Goal: Transaction & Acquisition: Purchase product/service

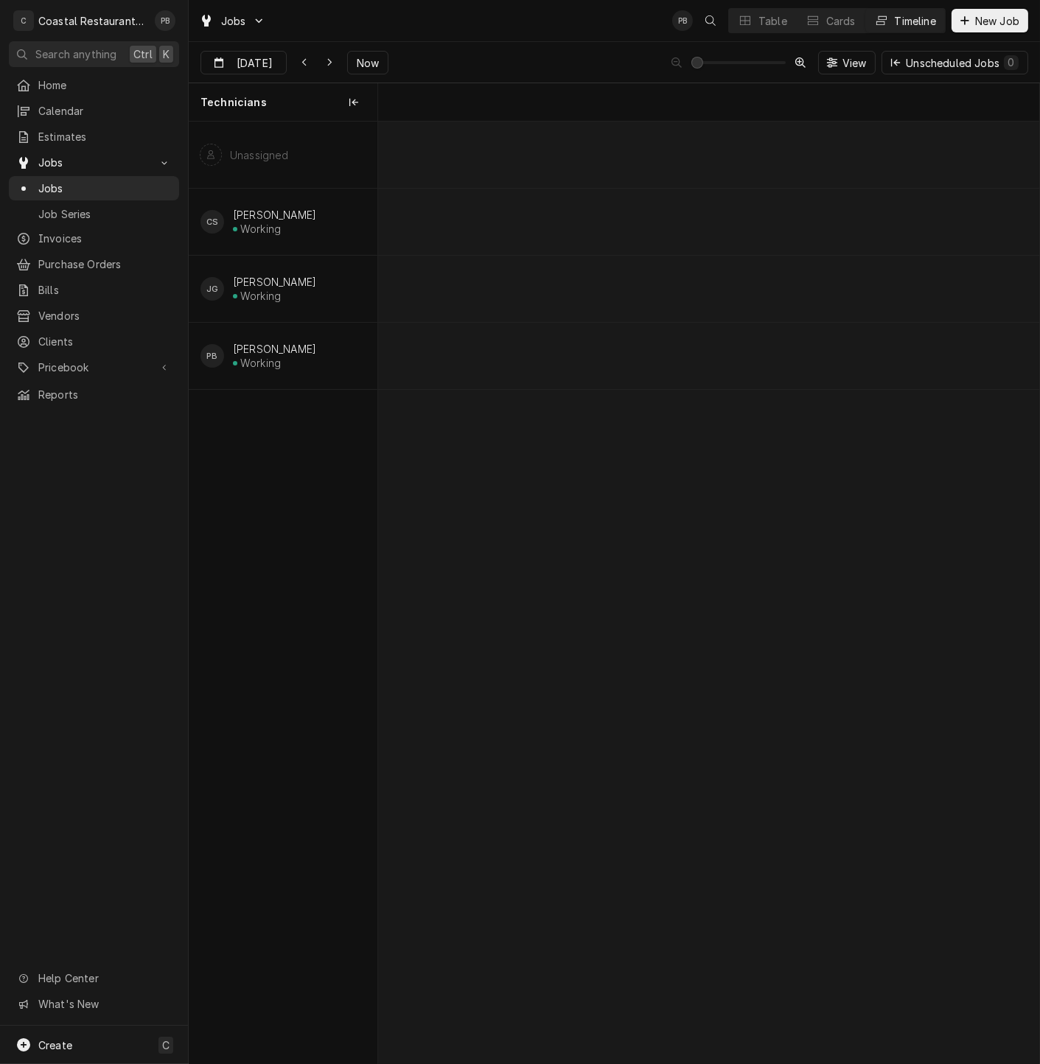
scroll to position [0, 13110]
click at [354, 60] on span "Now" at bounding box center [368, 62] width 28 height 15
click at [36, 181] on div "Jobs" at bounding box center [93, 188] width 155 height 15
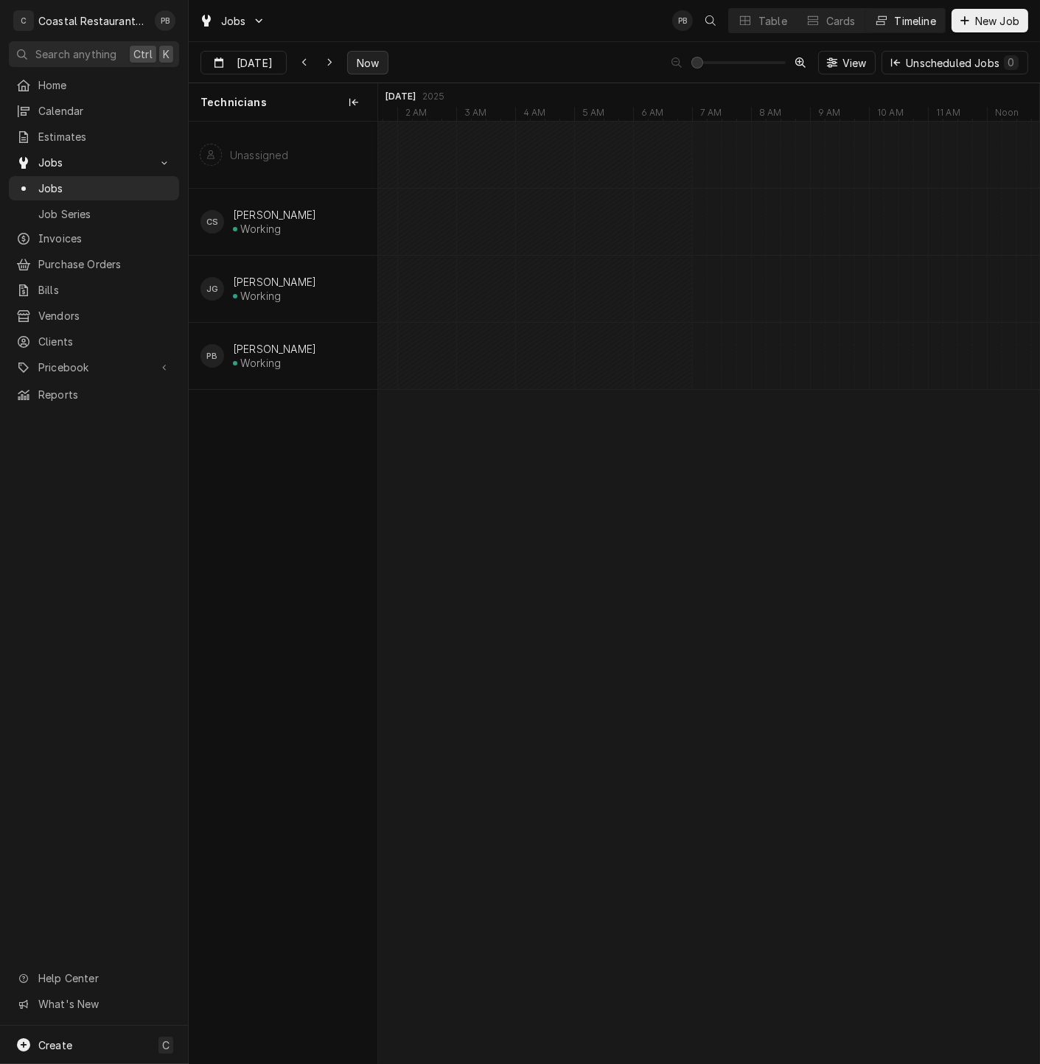
click at [369, 66] on span "Now" at bounding box center [368, 62] width 28 height 15
type input "Aug 19"
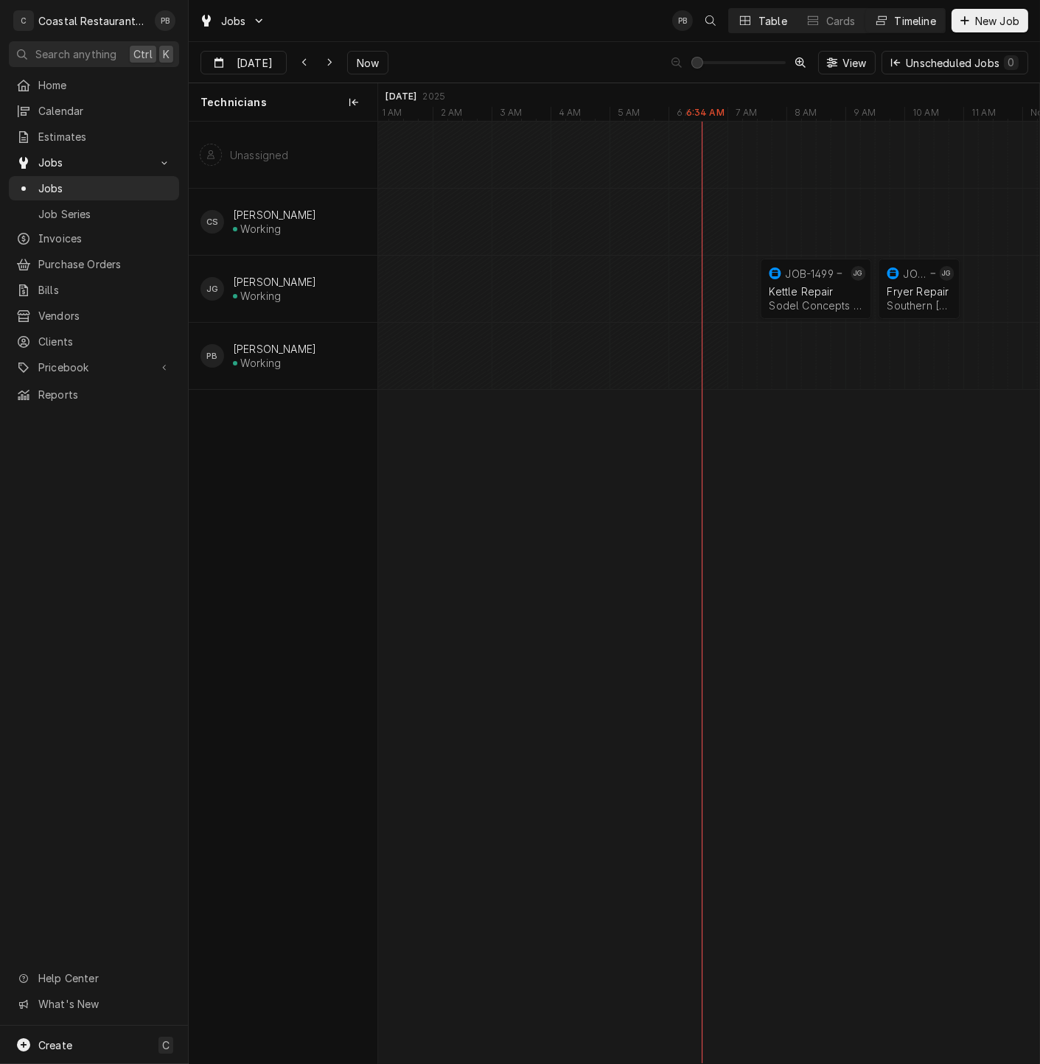
click at [766, 28] on button "Table" at bounding box center [762, 21] width 67 height 24
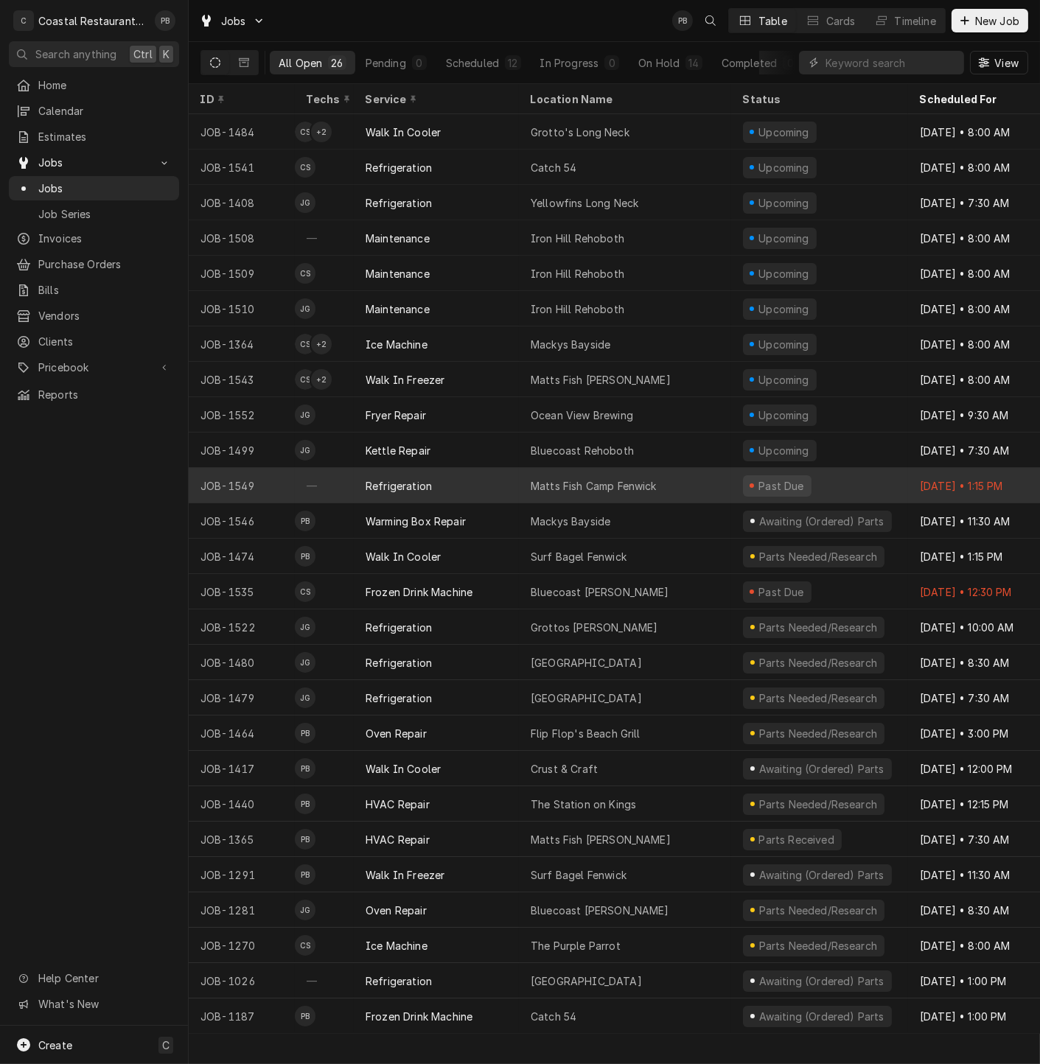
click at [509, 480] on div "Refrigeration" at bounding box center [436, 485] width 165 height 35
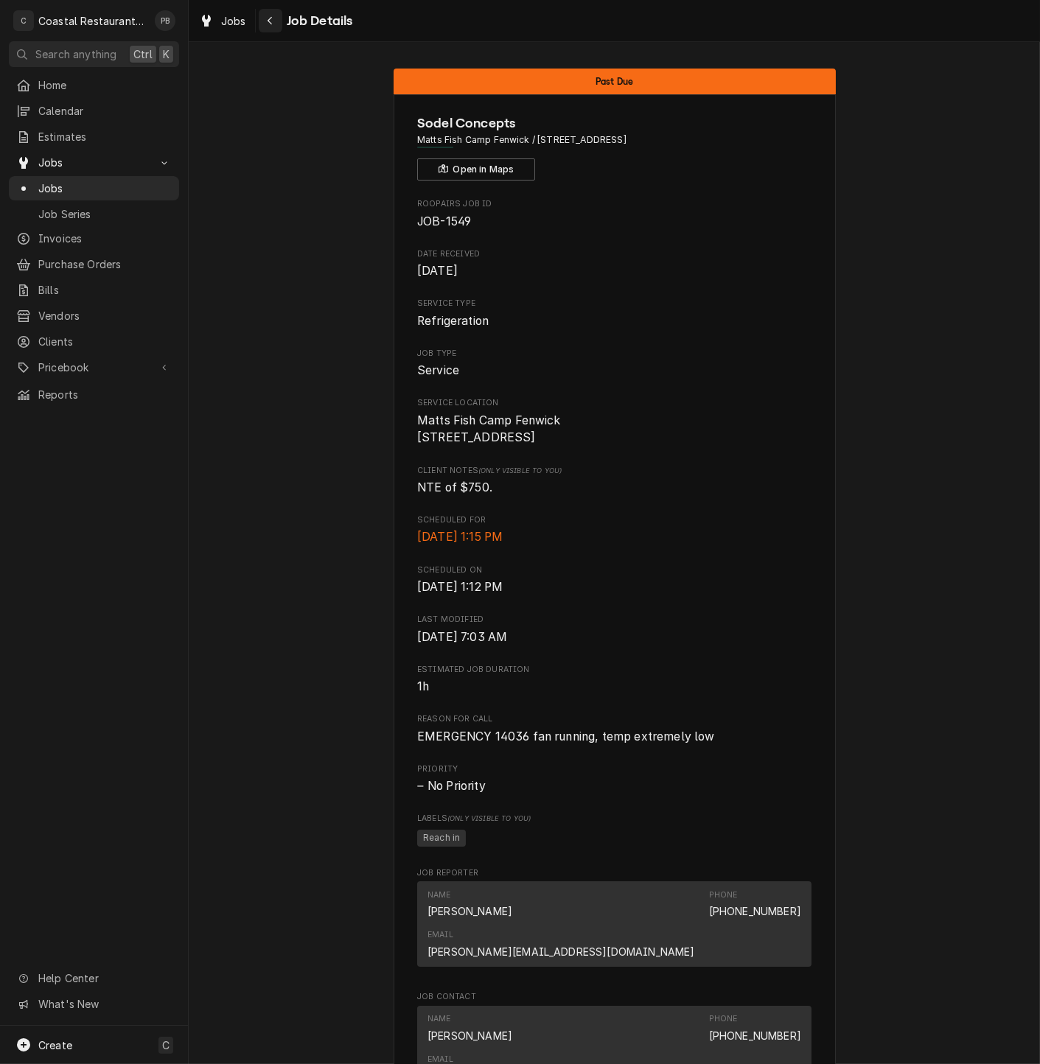
click at [269, 24] on icon "Navigate back" at bounding box center [270, 20] width 7 height 10
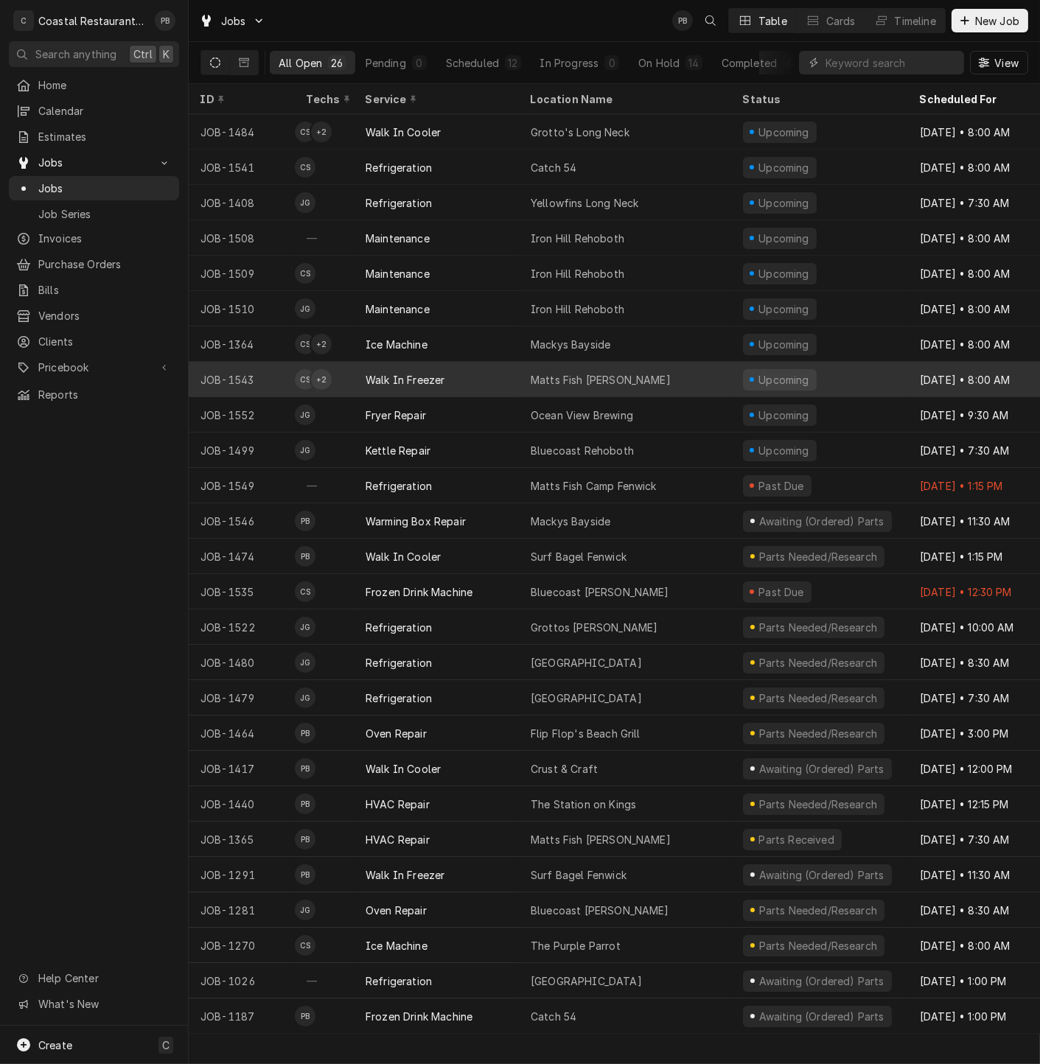
click at [501, 375] on div "Walk In Freezer" at bounding box center [436, 379] width 165 height 35
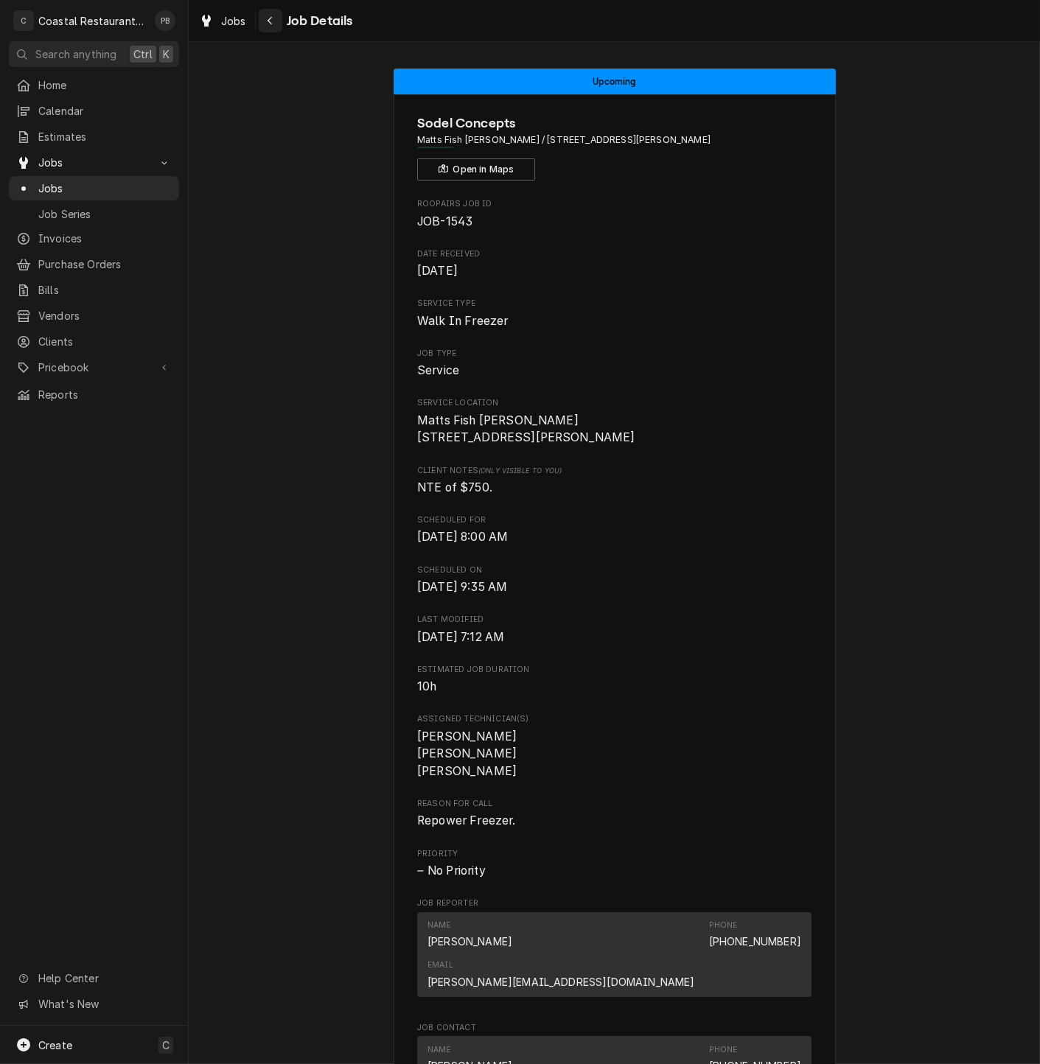
click at [274, 18] on div "Navigate back" at bounding box center [270, 20] width 15 height 15
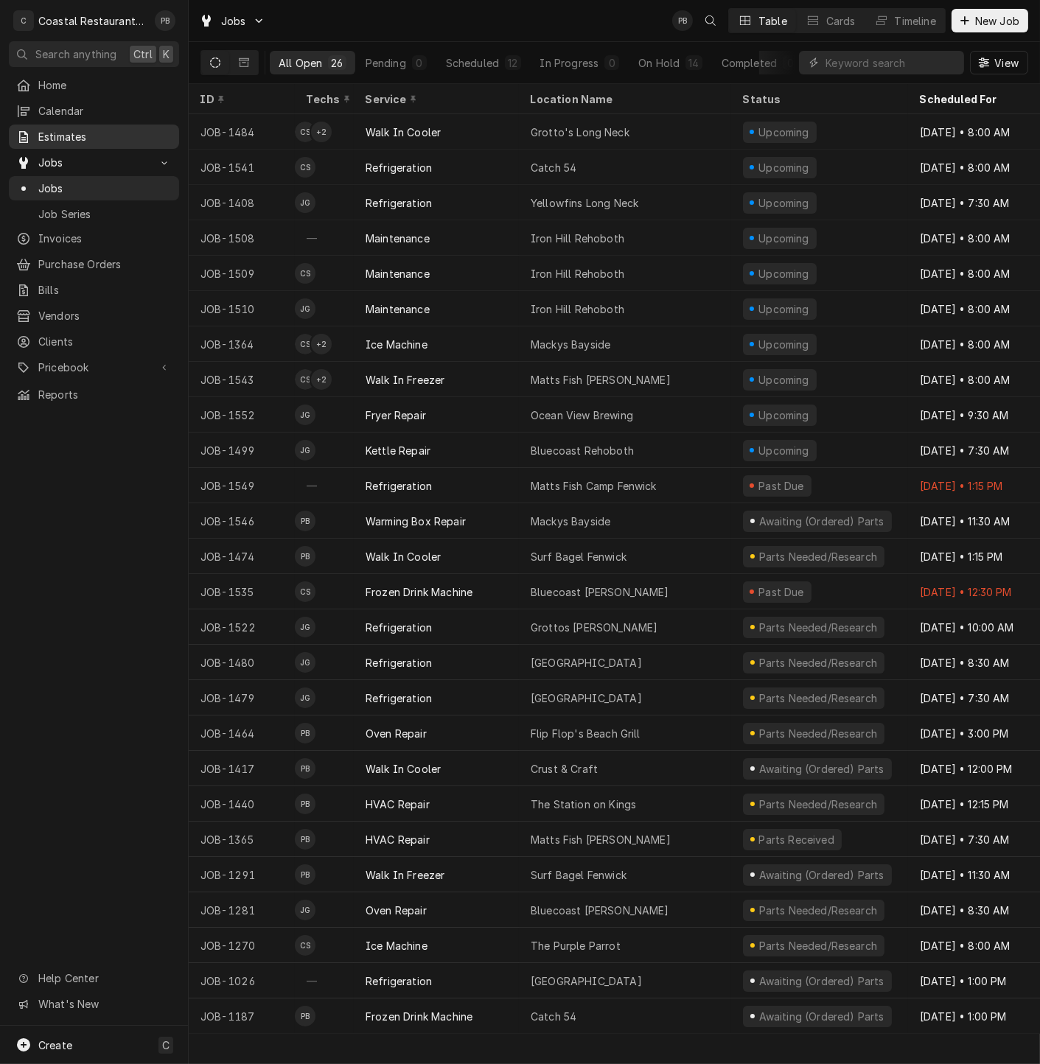
click at [79, 130] on span "Estimates" at bounding box center [104, 136] width 133 height 15
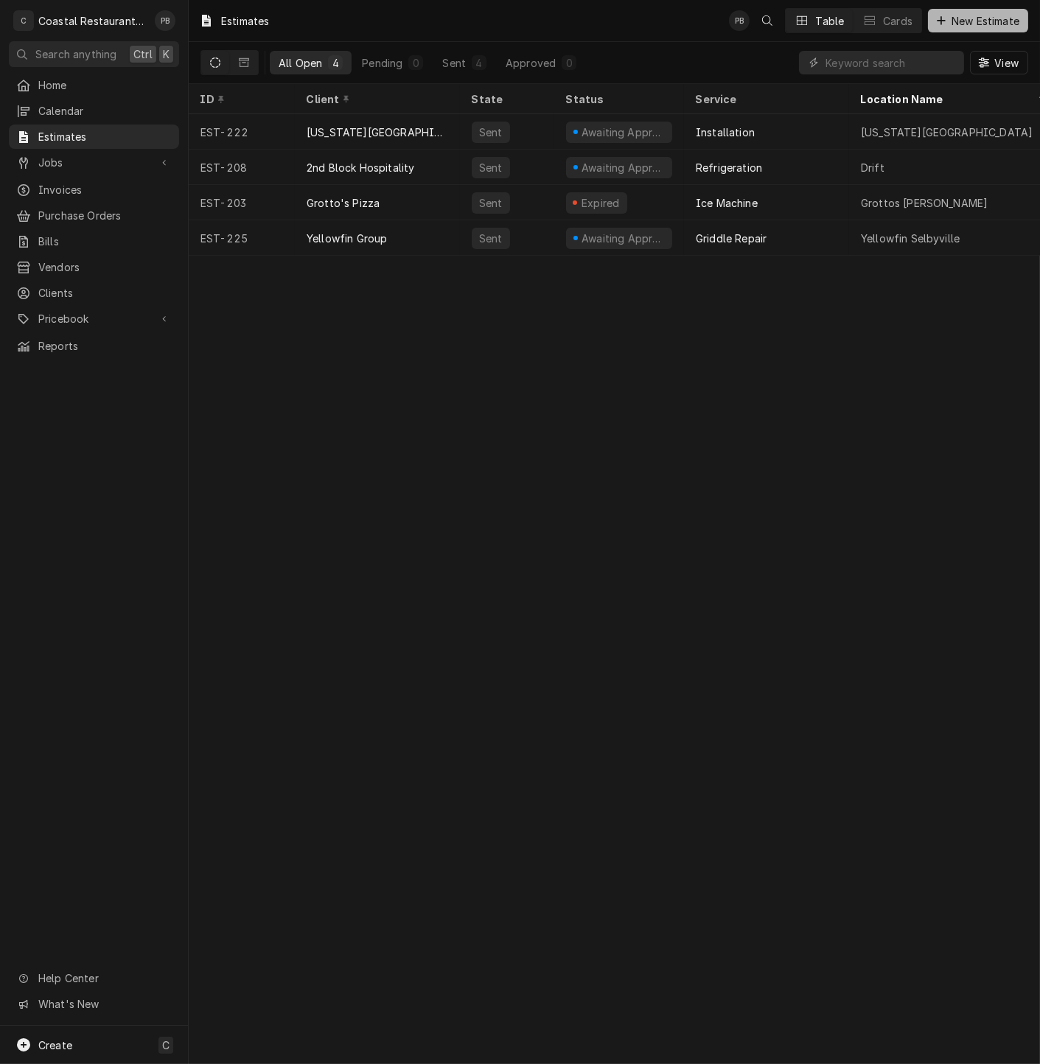
click at [966, 19] on span "New Estimate" at bounding box center [985, 20] width 74 height 15
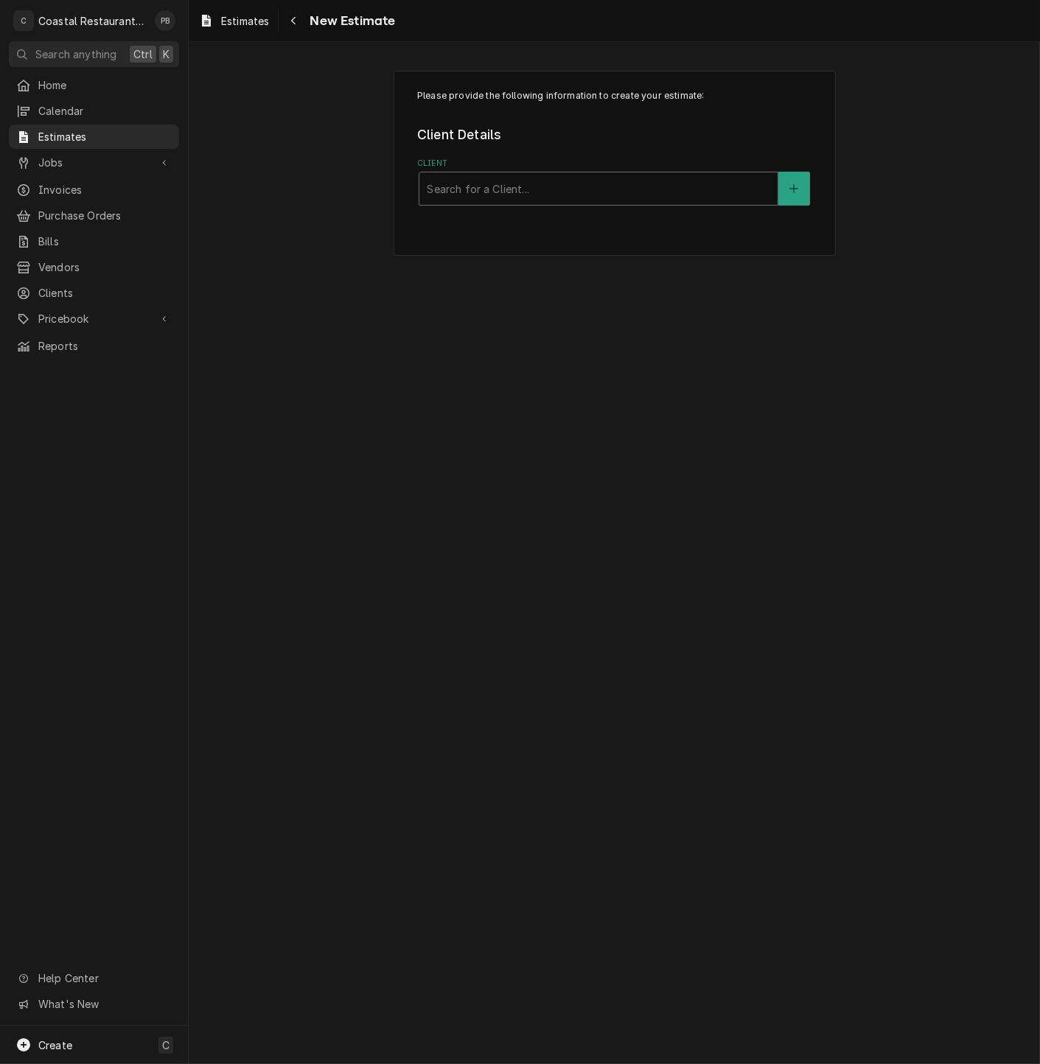
click at [492, 197] on div "Client" at bounding box center [598, 188] width 343 height 27
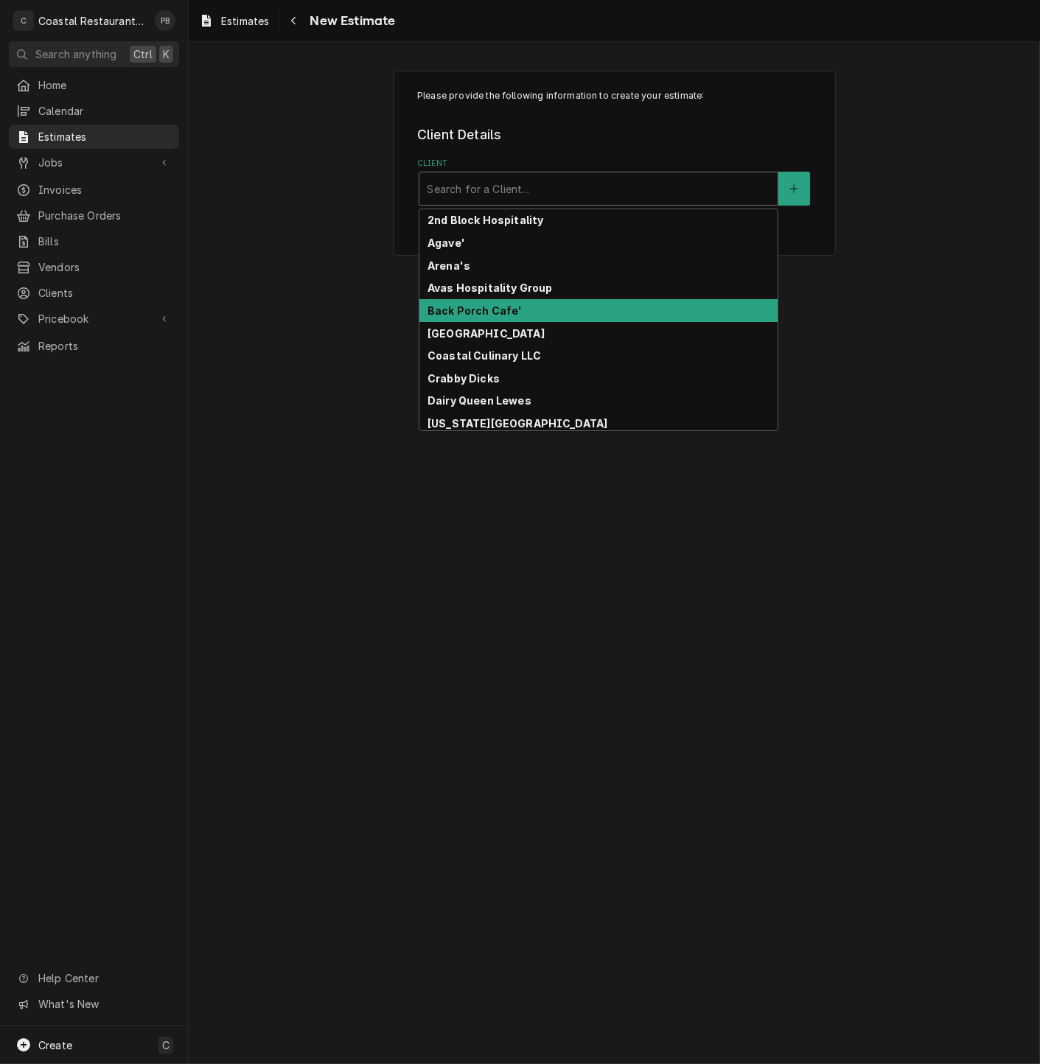
scroll to position [230, 0]
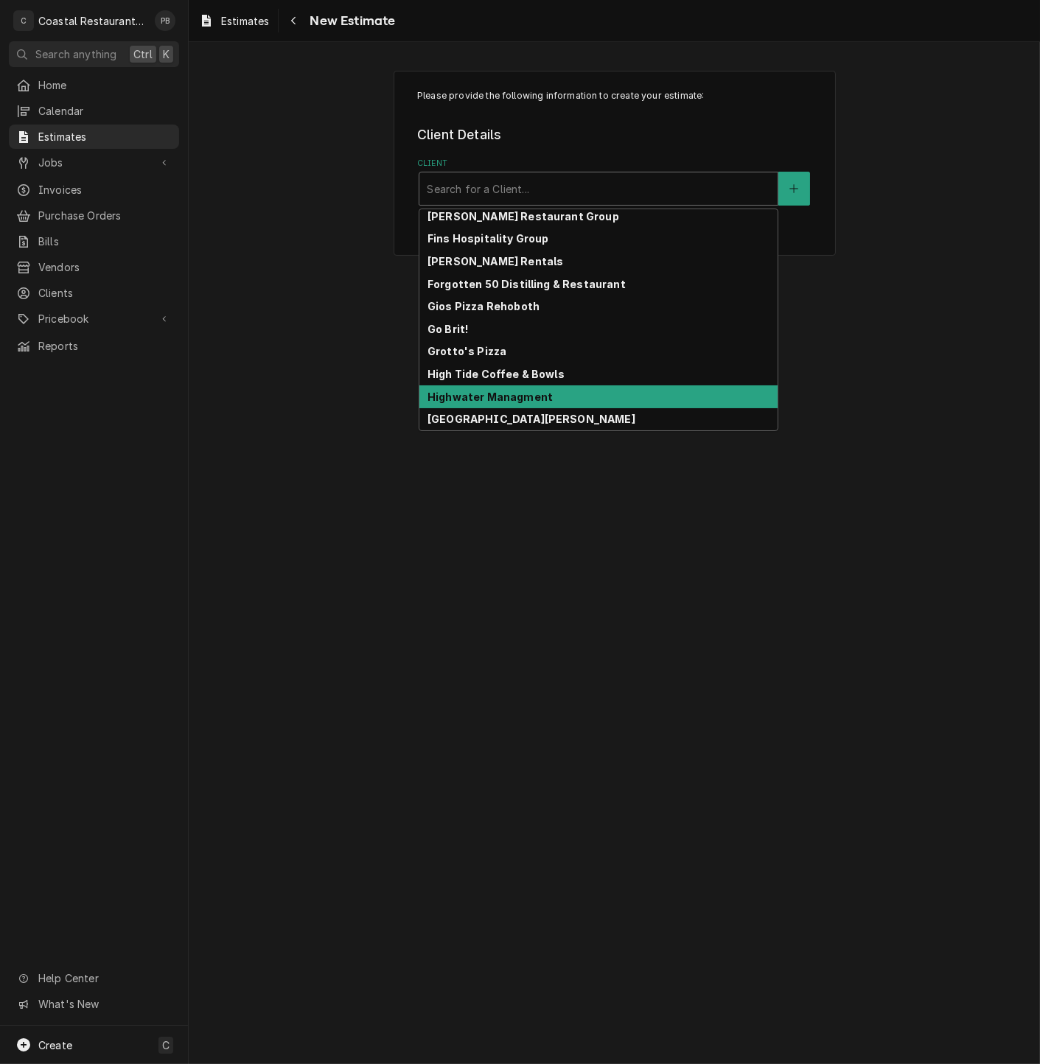
click at [511, 394] on strong "Highwater Managment" at bounding box center [489, 397] width 125 height 13
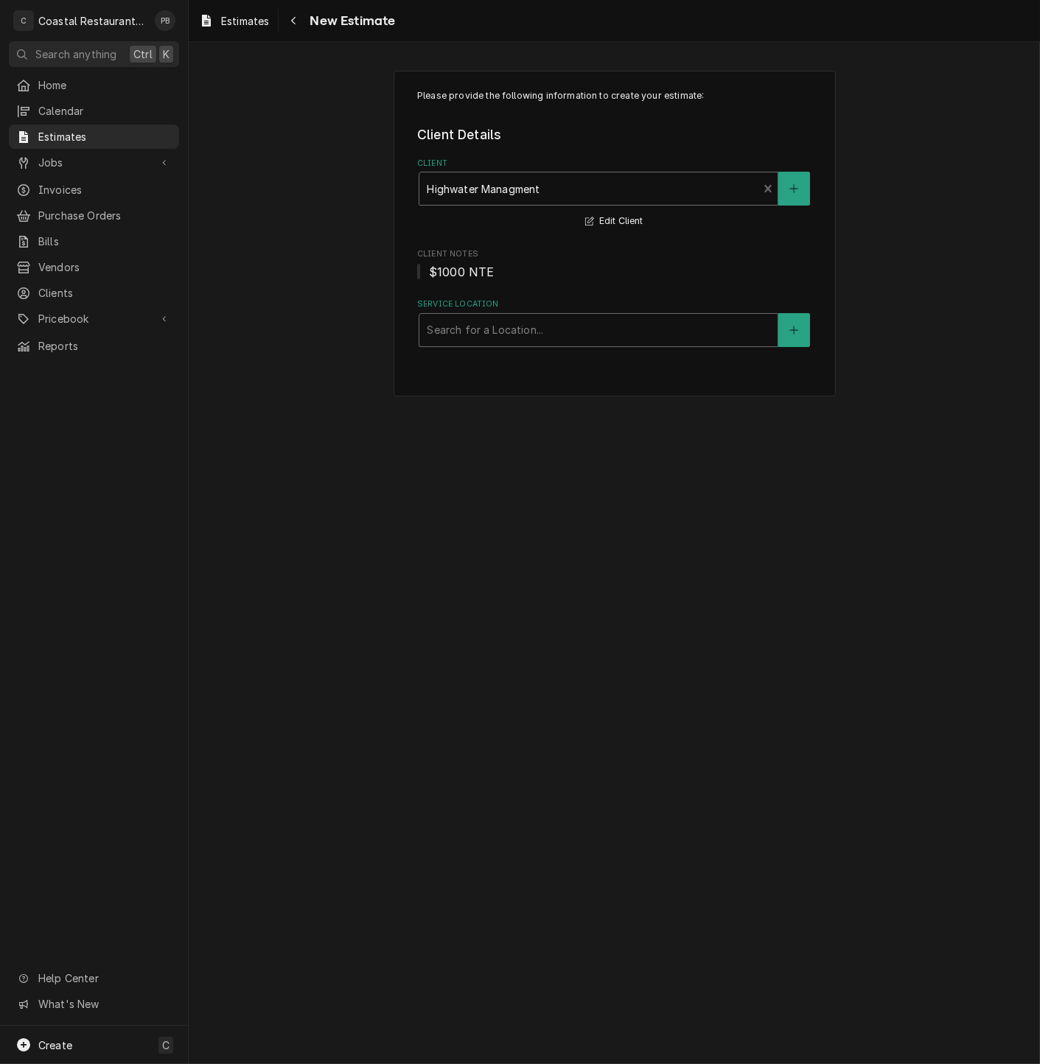
click at [529, 335] on div "Service Location" at bounding box center [598, 330] width 343 height 27
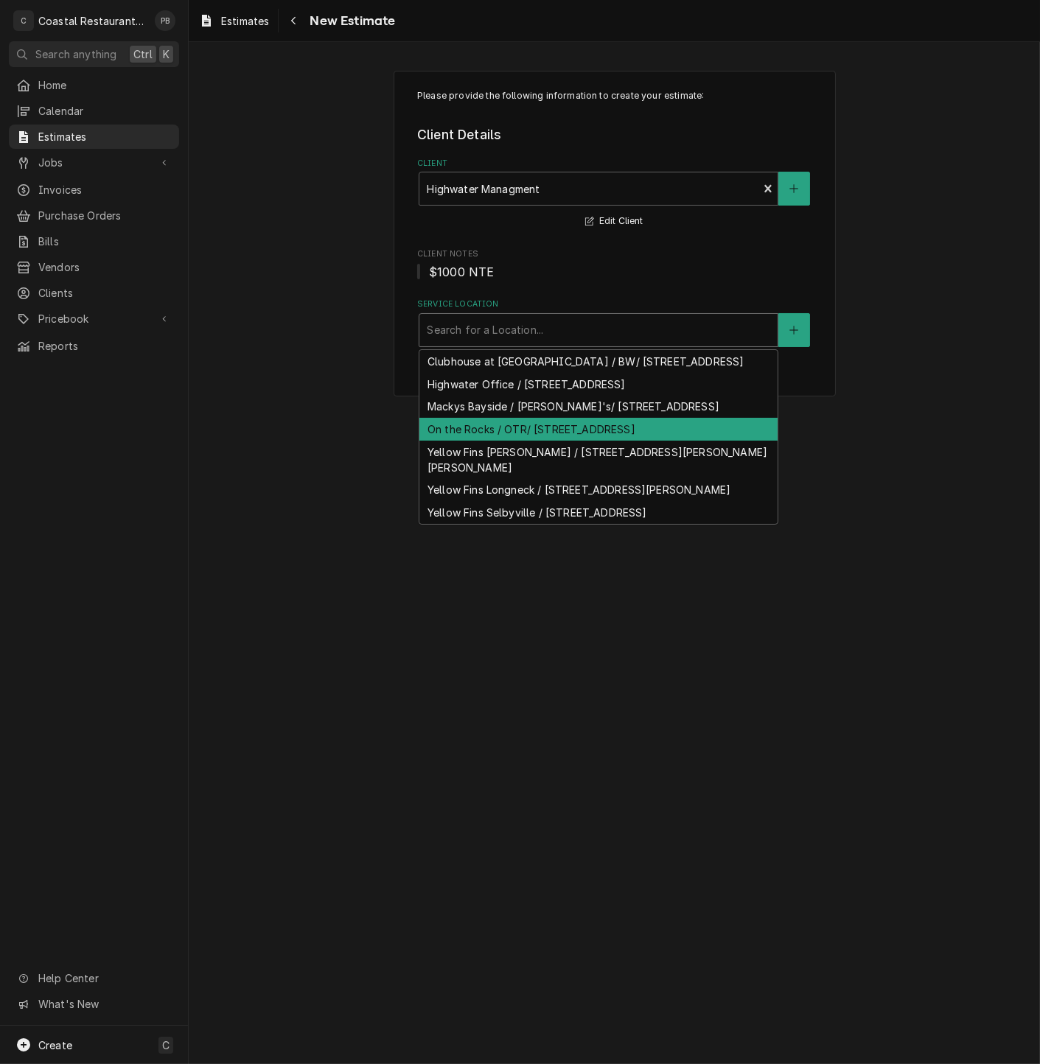
click at [524, 441] on div "On the Rocks / OTR/ 43 Cape Henlopen Dr, Lewes, DE 19958" at bounding box center [598, 429] width 358 height 23
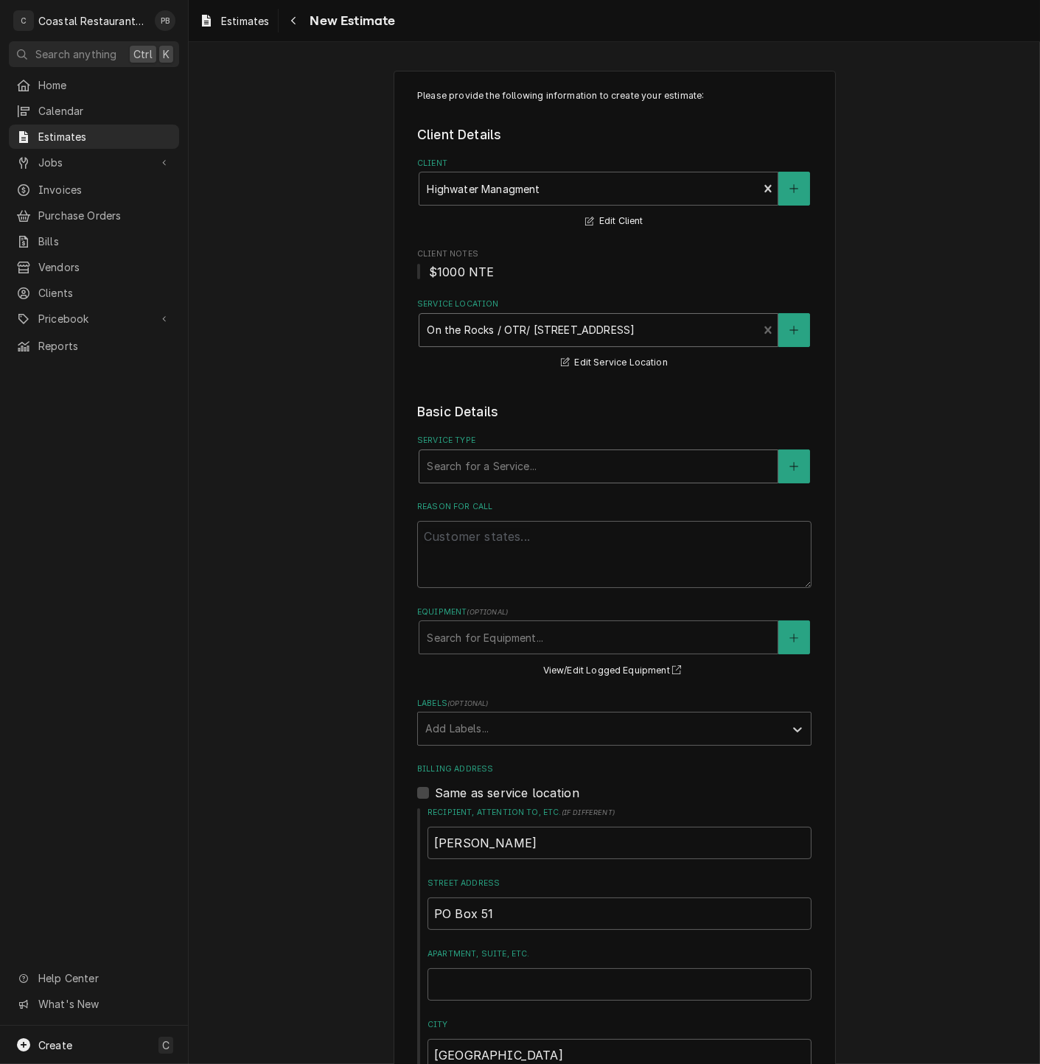
click at [561, 458] on div "Service Type" at bounding box center [598, 466] width 343 height 27
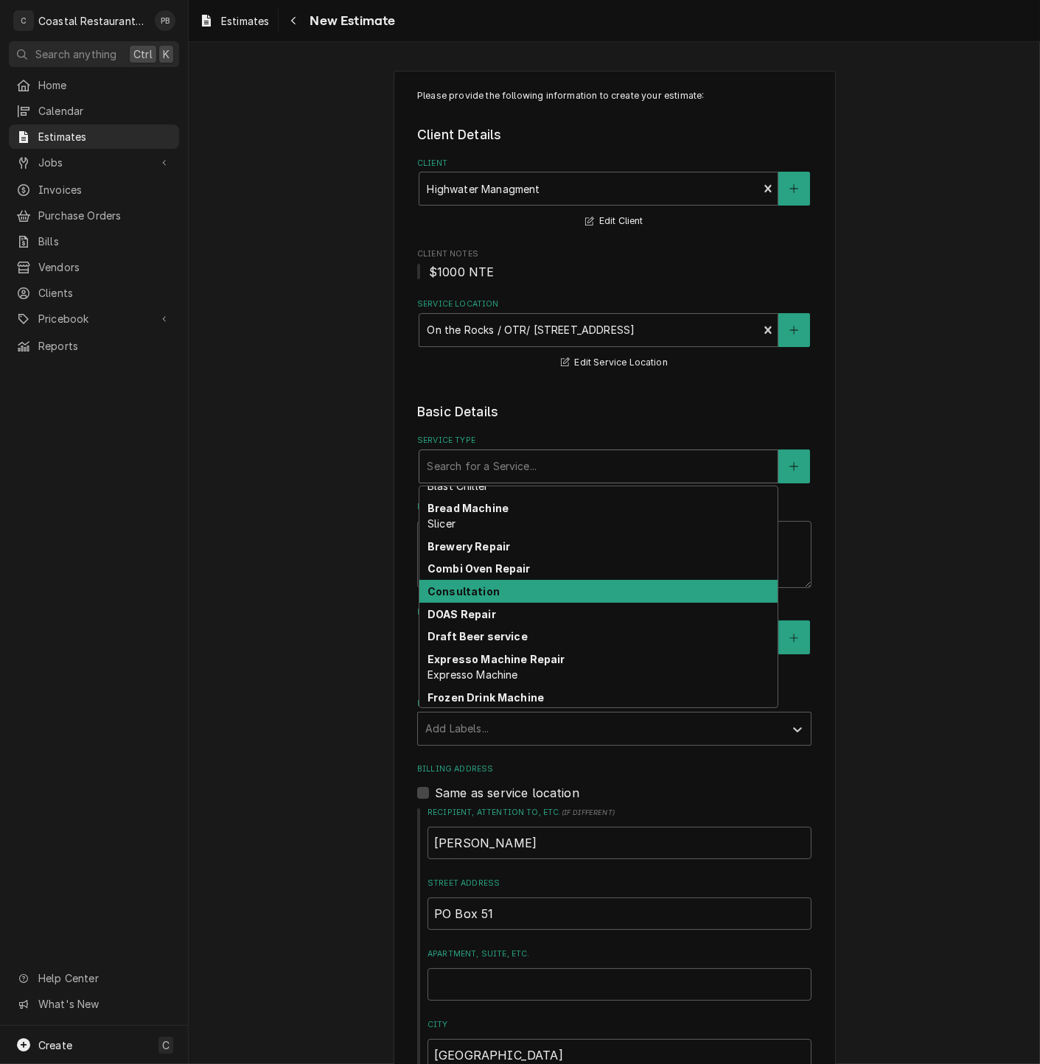
scroll to position [214, 0]
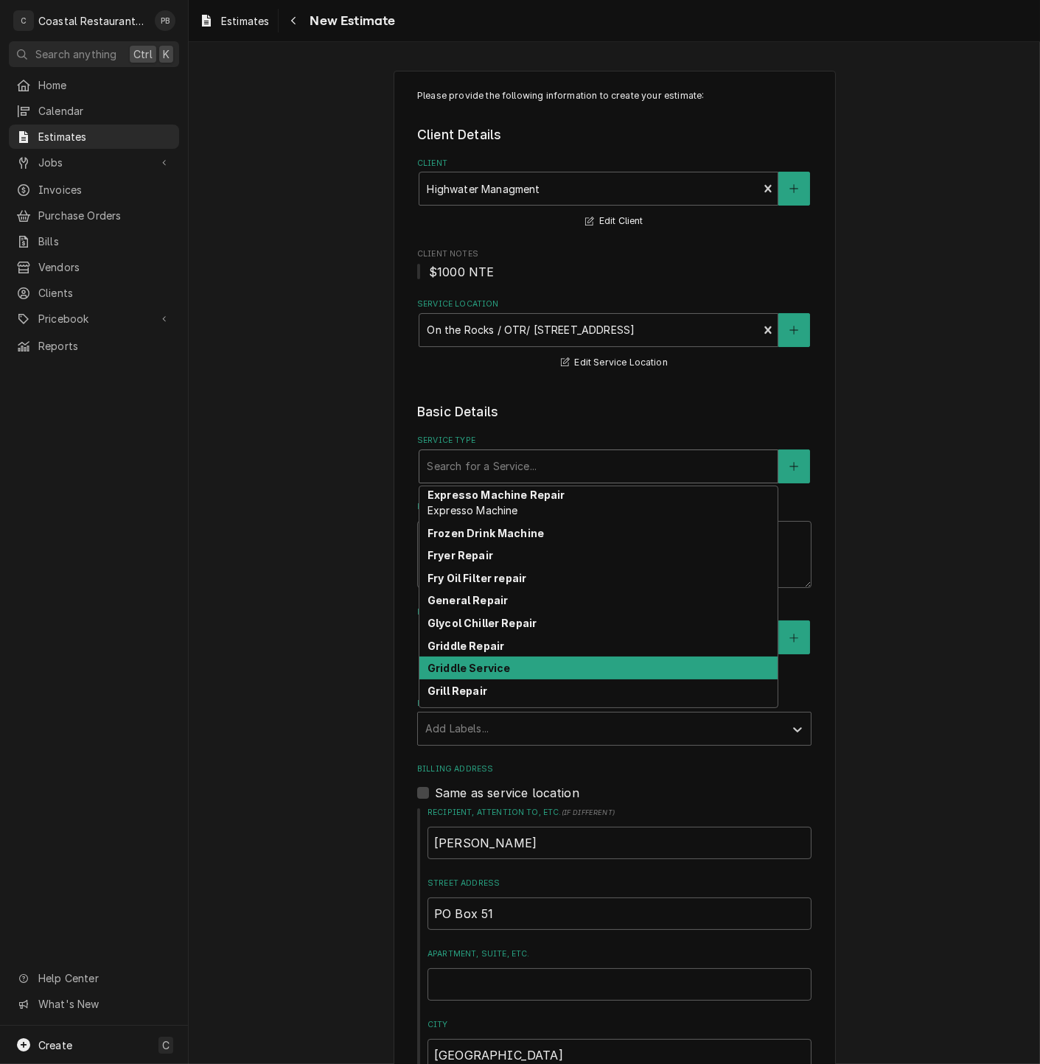
click at [534, 670] on div "Griddle Service" at bounding box center [598, 668] width 358 height 23
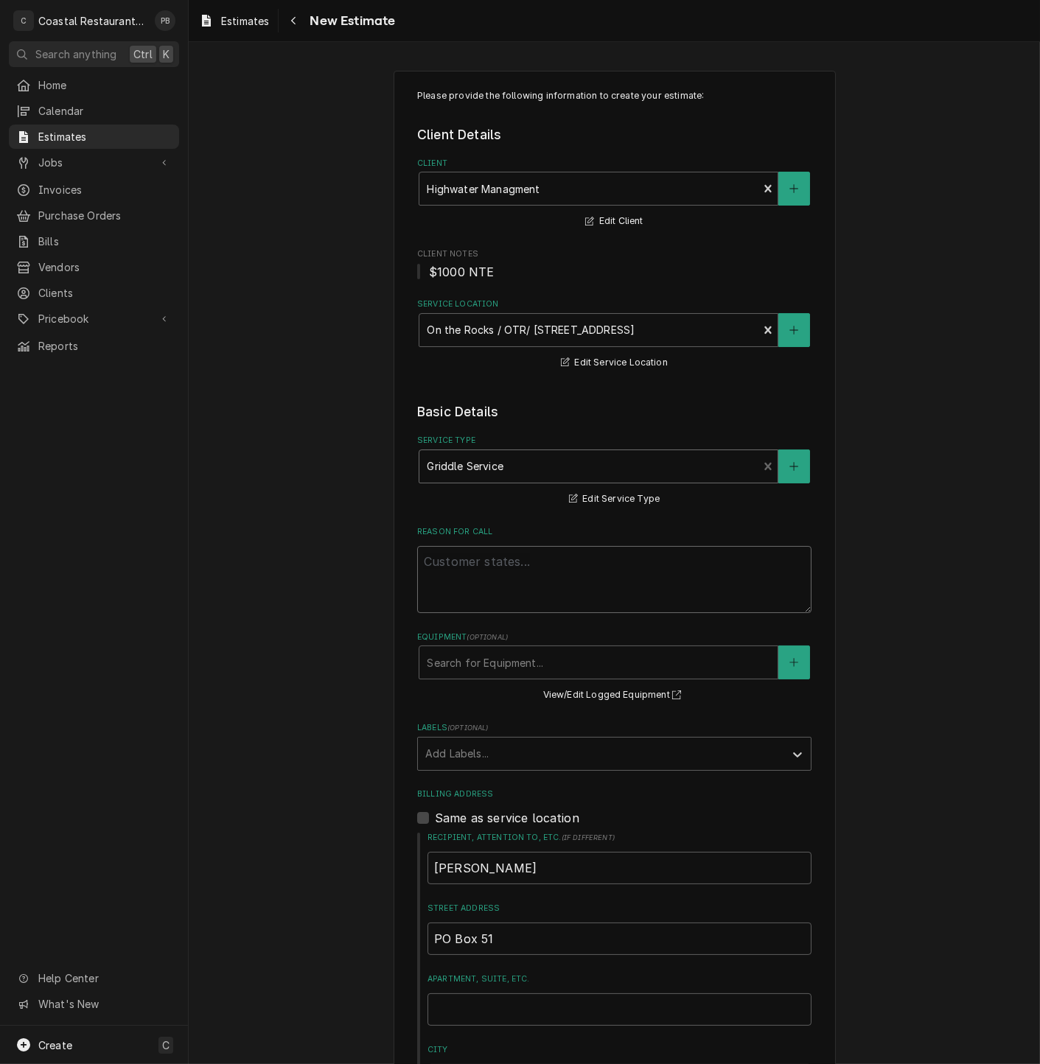
click at [527, 574] on textarea "Reason For Call" at bounding box center [614, 579] width 394 height 67
type textarea "x"
type textarea "g"
type textarea "x"
type textarea "gr"
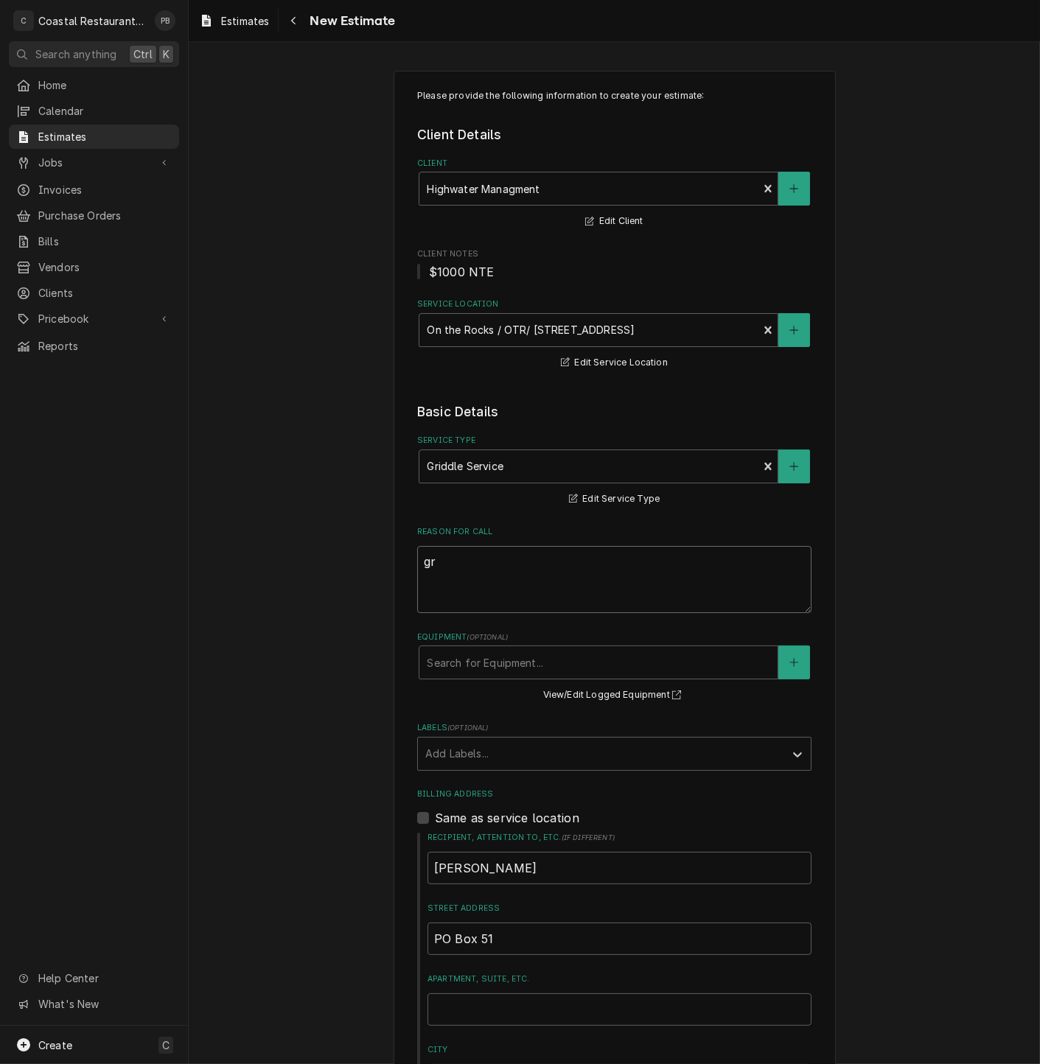
type textarea "x"
type textarea "gri"
type textarea "x"
type textarea "grid"
type textarea "x"
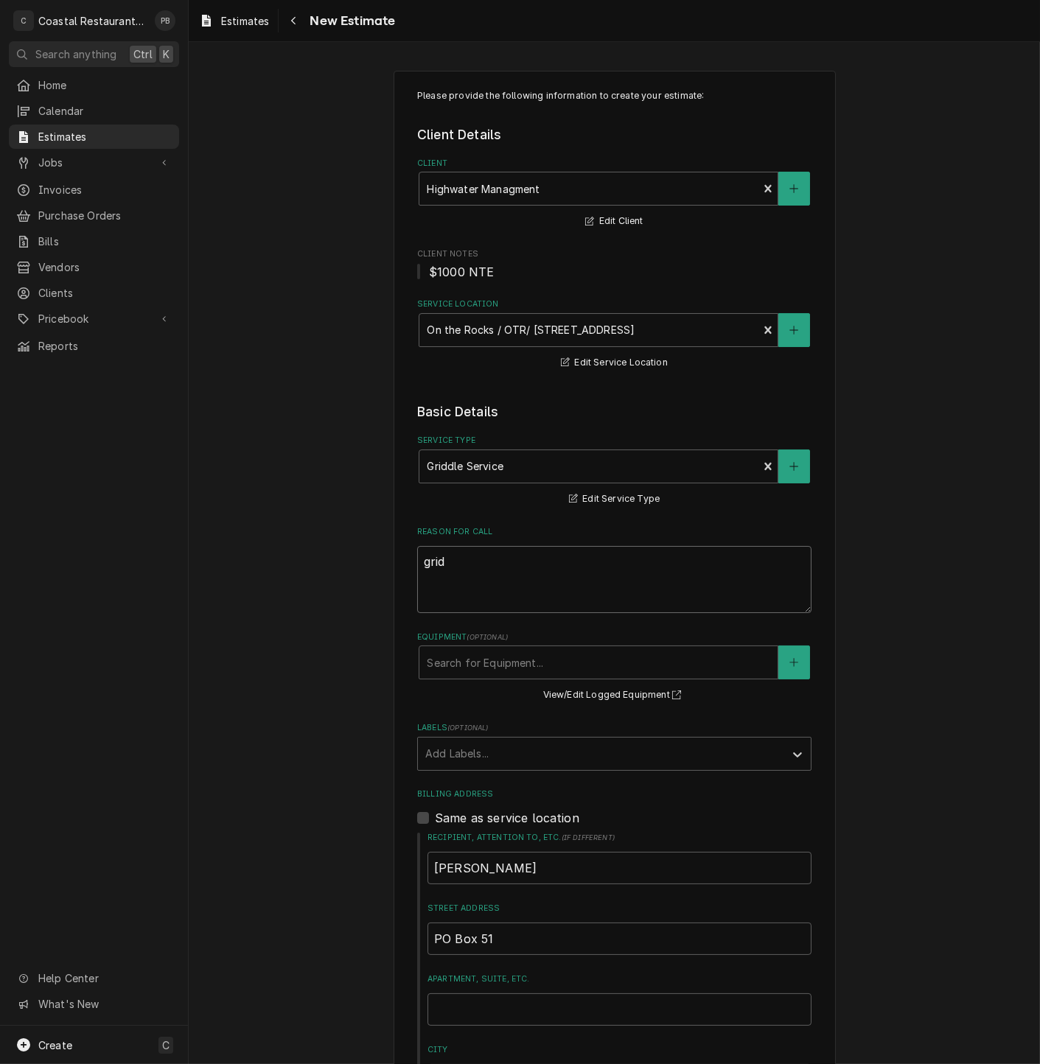
type textarea "gridd"
type textarea "x"
type textarea "griddle"
type textarea "x"
type textarea "griddle"
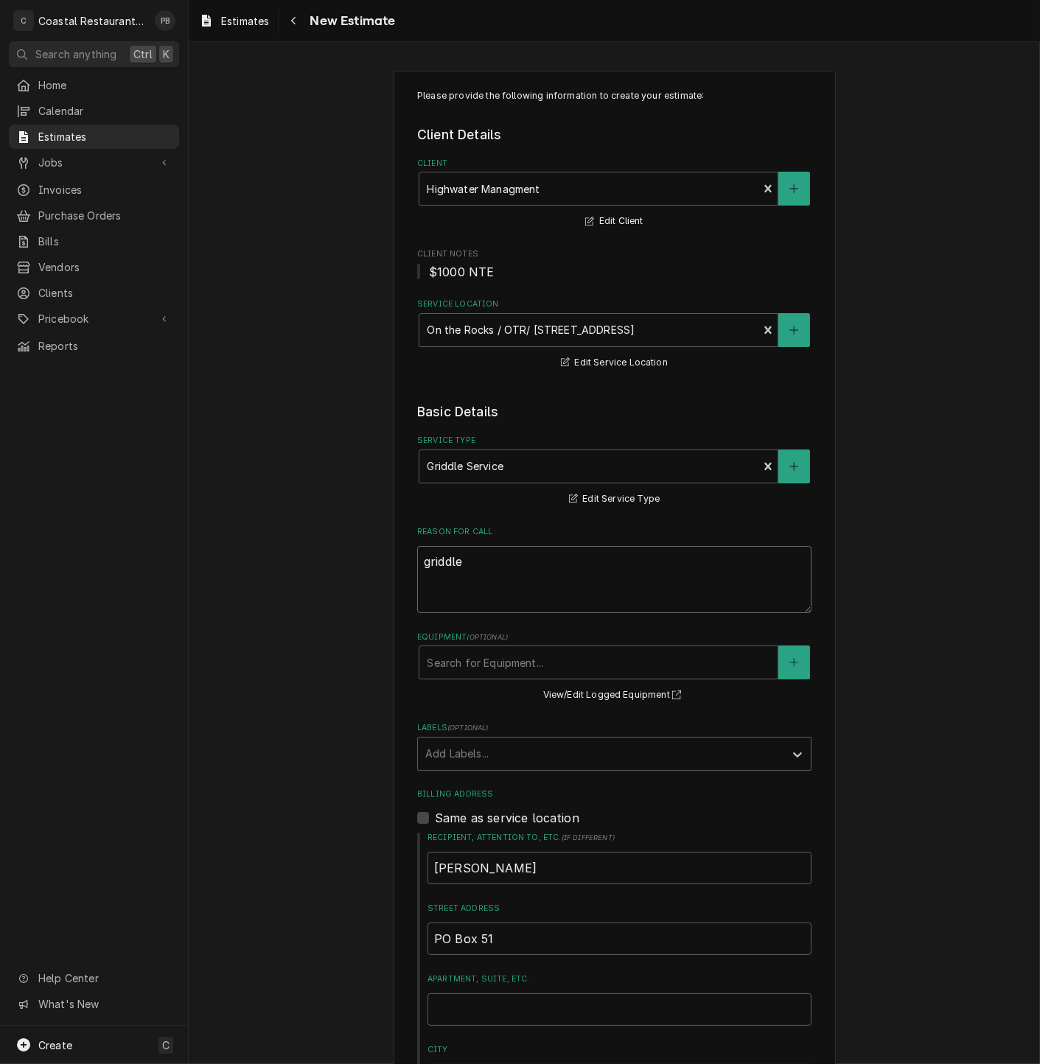
type textarea "x"
type textarea "griddle n"
type textarea "x"
type textarea "griddle not"
type textarea "x"
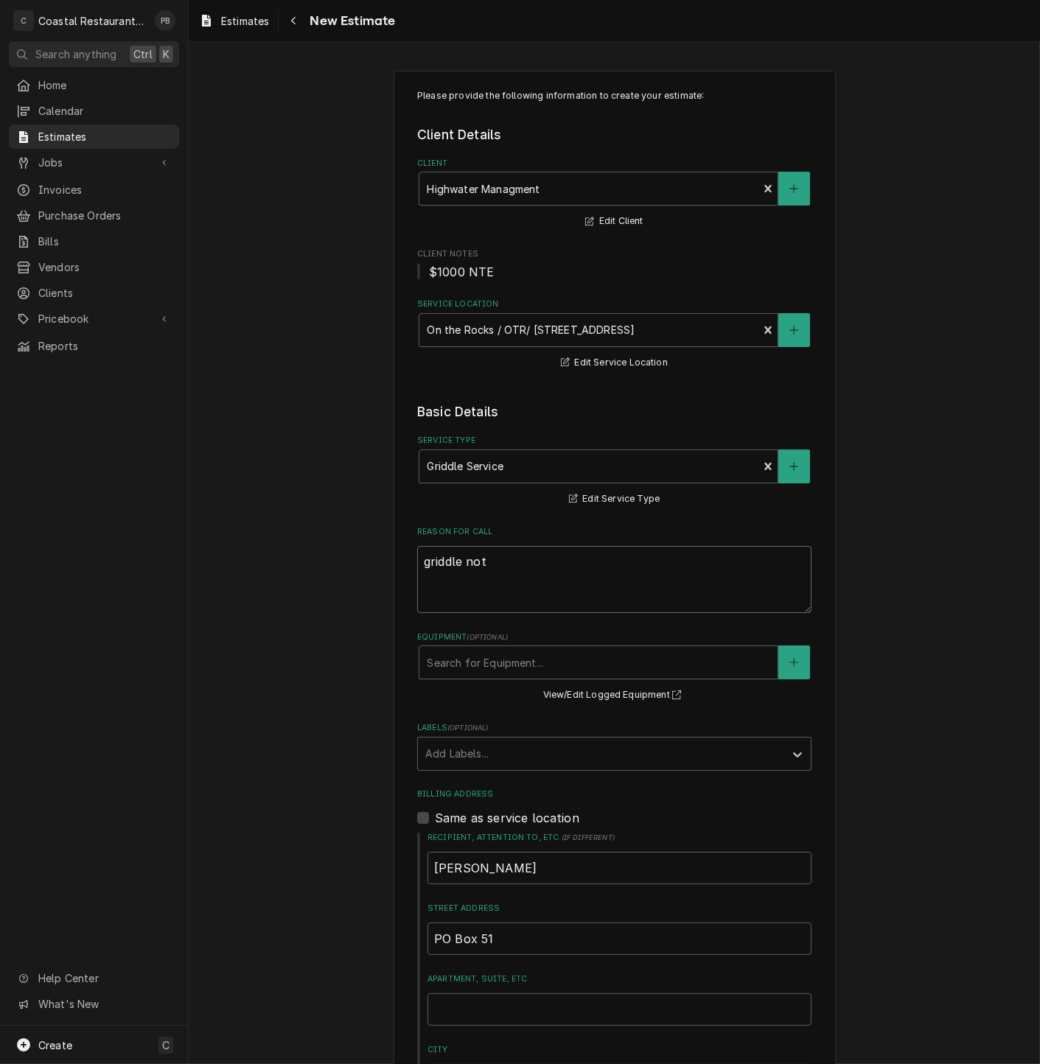
type textarea "griddle not"
type textarea "x"
type textarea "griddle not k"
type textarea "x"
type textarea "griddle not ke"
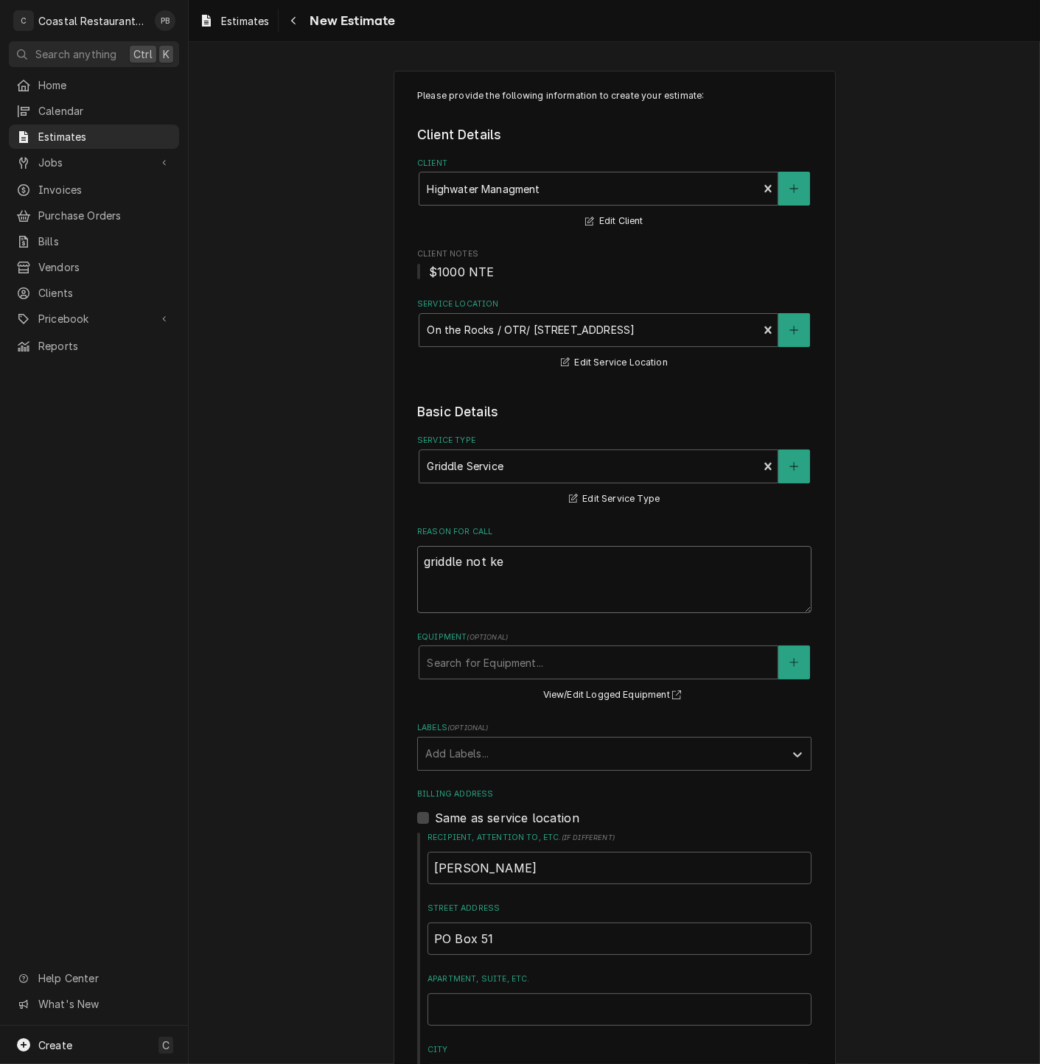
type textarea "x"
type textarea "griddle not kee"
type textarea "x"
type textarea "griddle not keep"
type textarea "x"
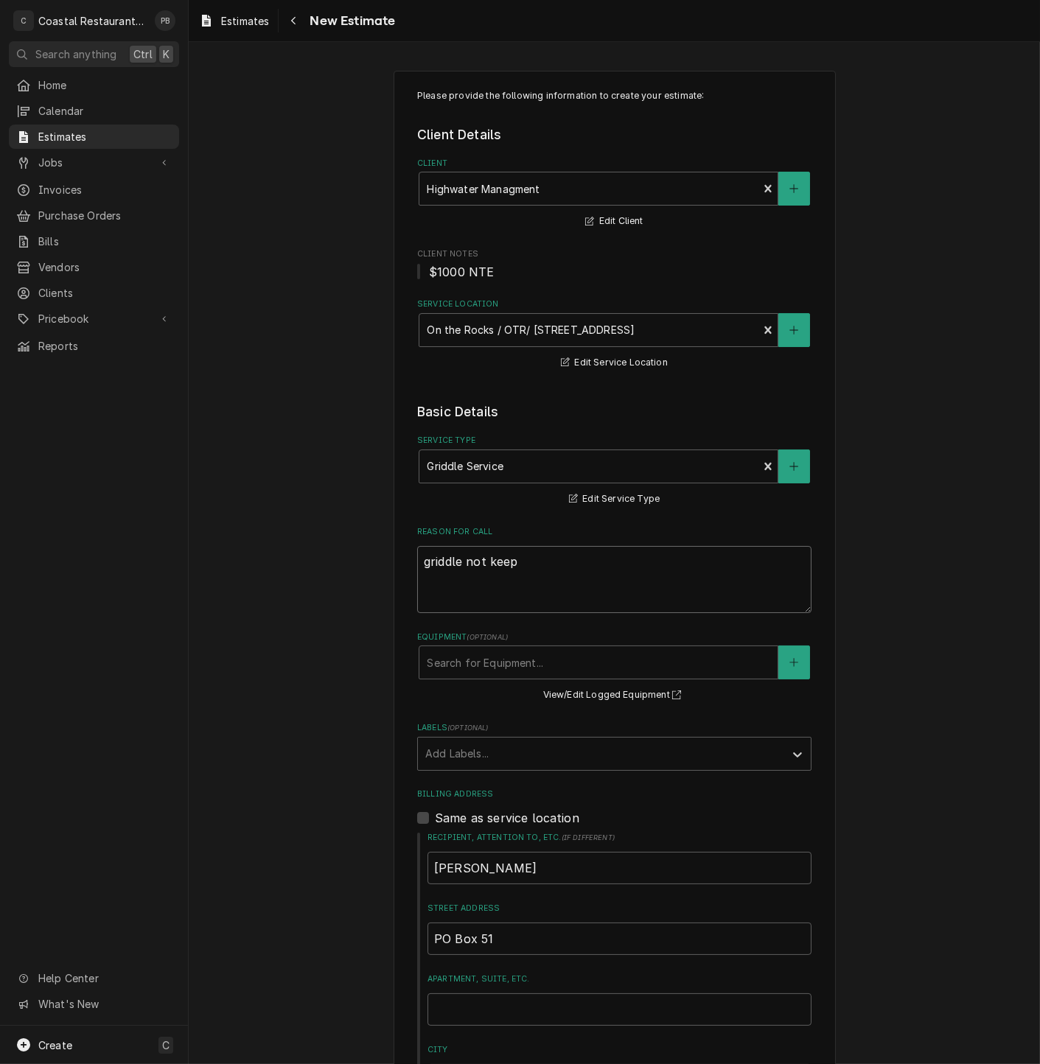
type textarea "griddle not keepi"
type textarea "x"
type textarea "griddle not keepin"
type textarea "x"
type textarea "griddle not keeping"
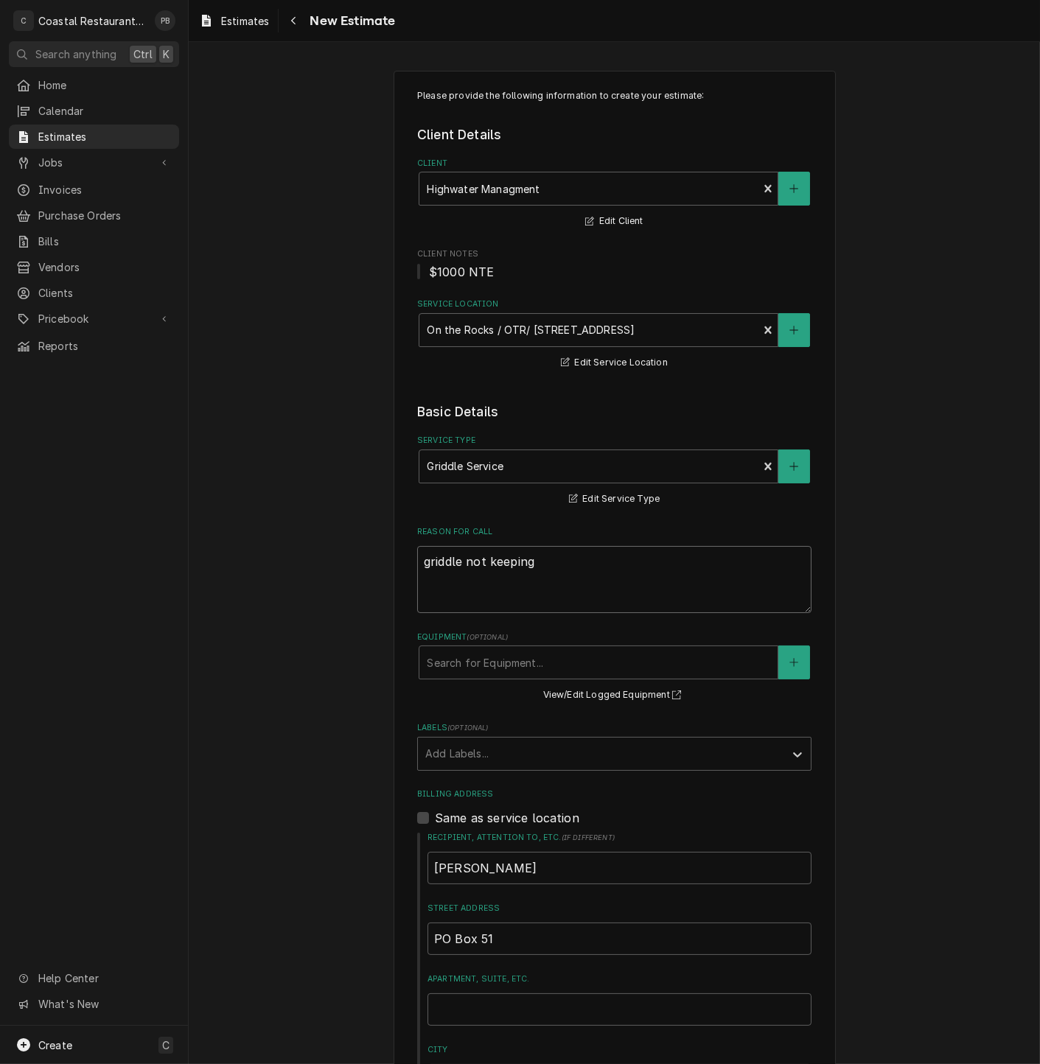
type textarea "x"
type textarea "griddle not keeping te"
type textarea "x"
type textarea "griddle not keeping tem"
type textarea "x"
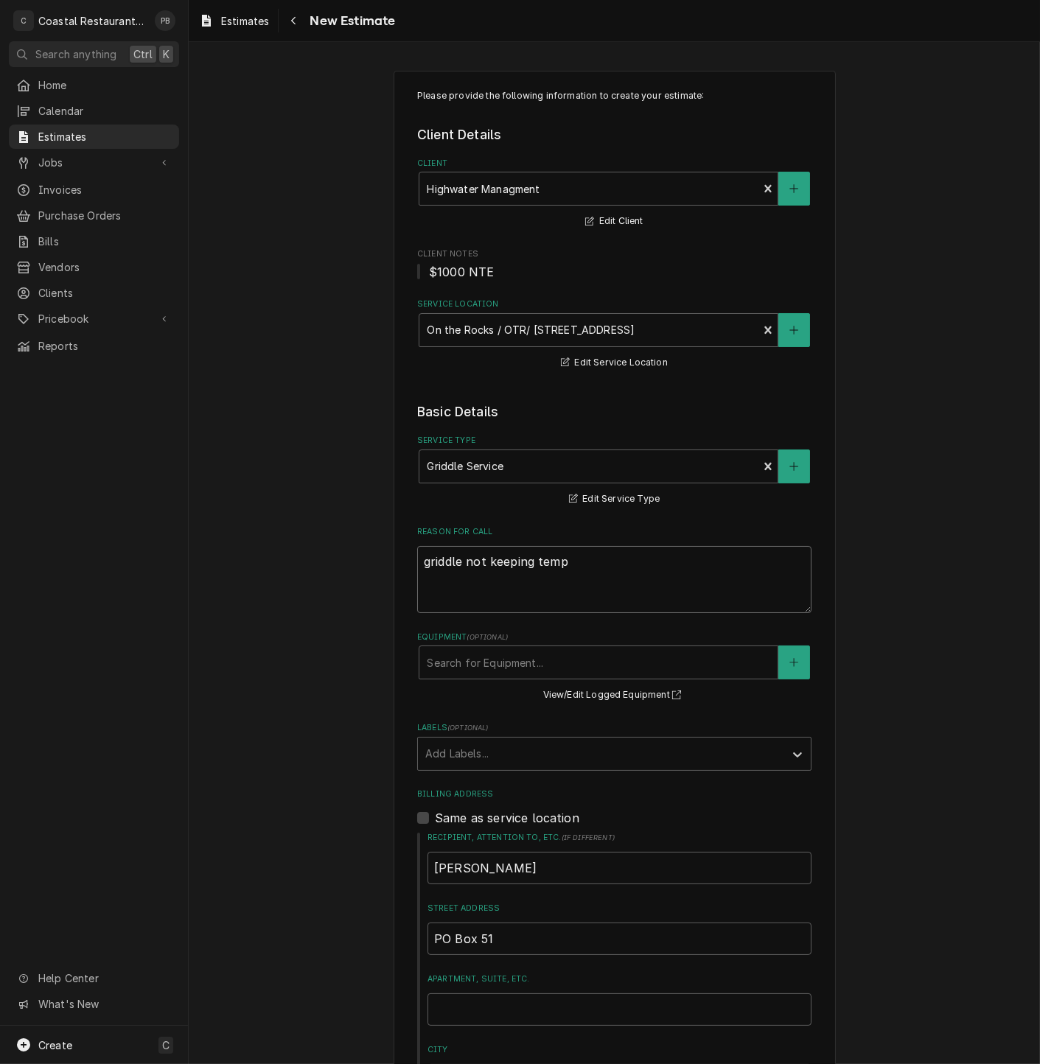
type textarea "griddle not keeping temp"
type textarea "x"
type textarea "griddle not keeping temp"
type textarea "x"
type textarea "griddle not keeping temp."
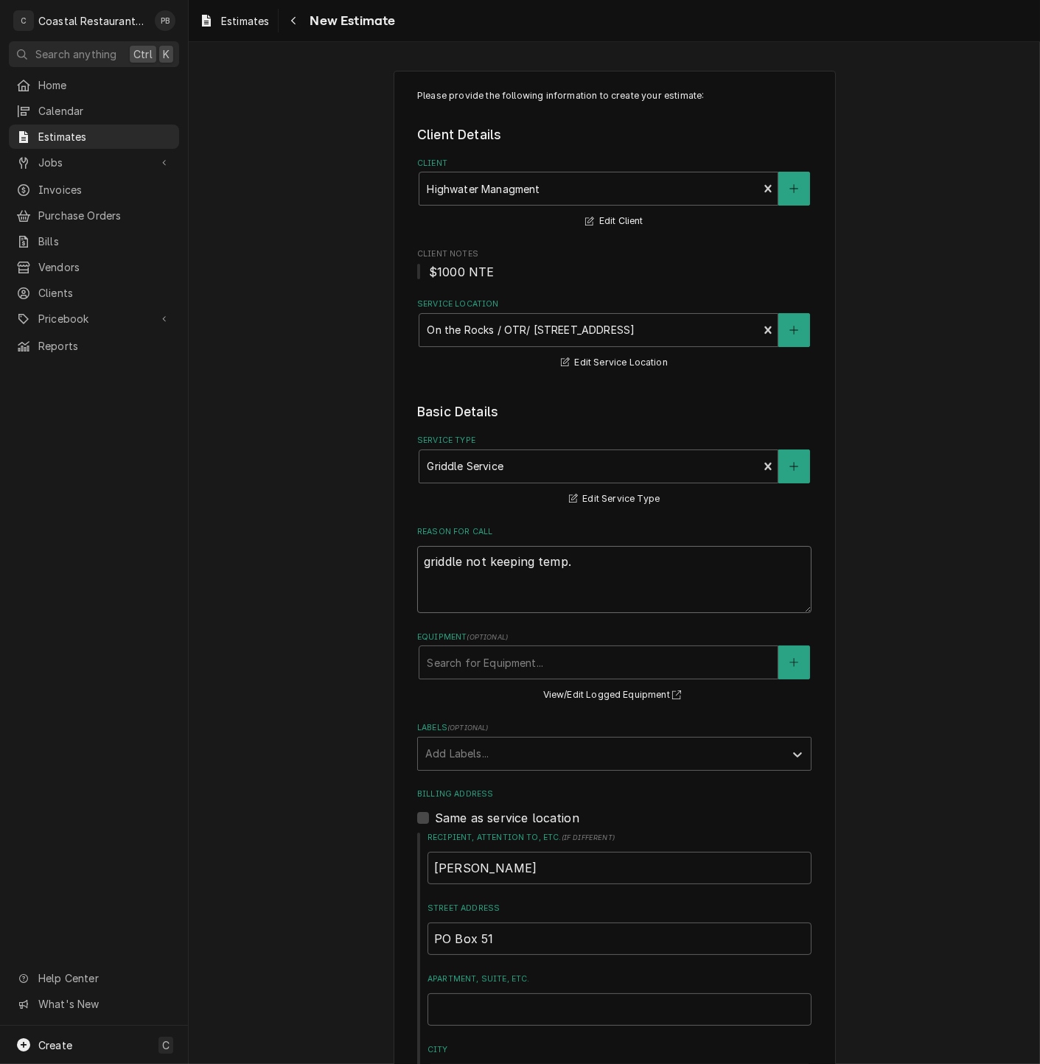
type textarea "x"
type textarea "griddle not keeping temp."
type textarea "x"
type textarea "griddle not keeping temp. u"
type textarea "x"
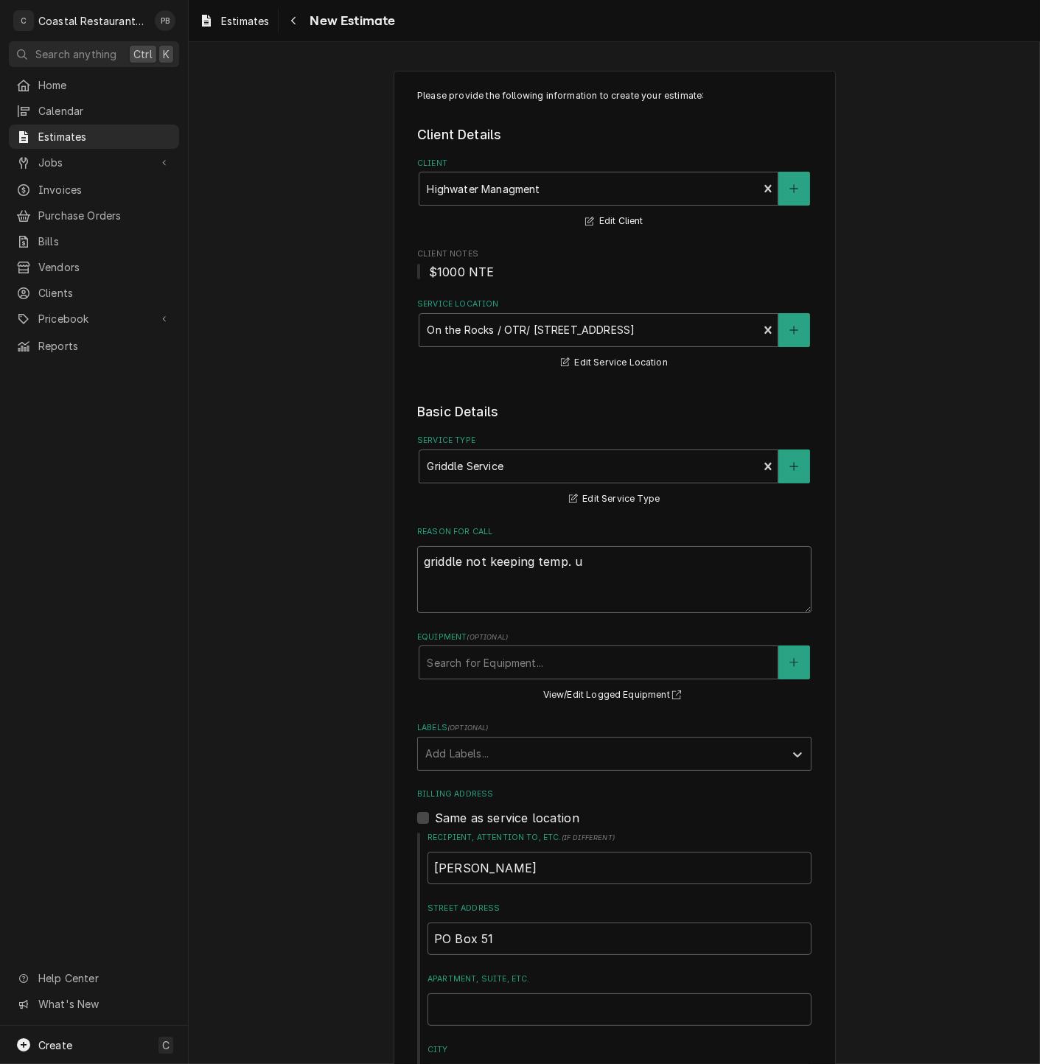
type textarea "griddle not keeping temp. un"
type textarea "x"
type textarea "griddle not keeping temp. uni"
type textarea "x"
type textarea "griddle not keeping temp. unit"
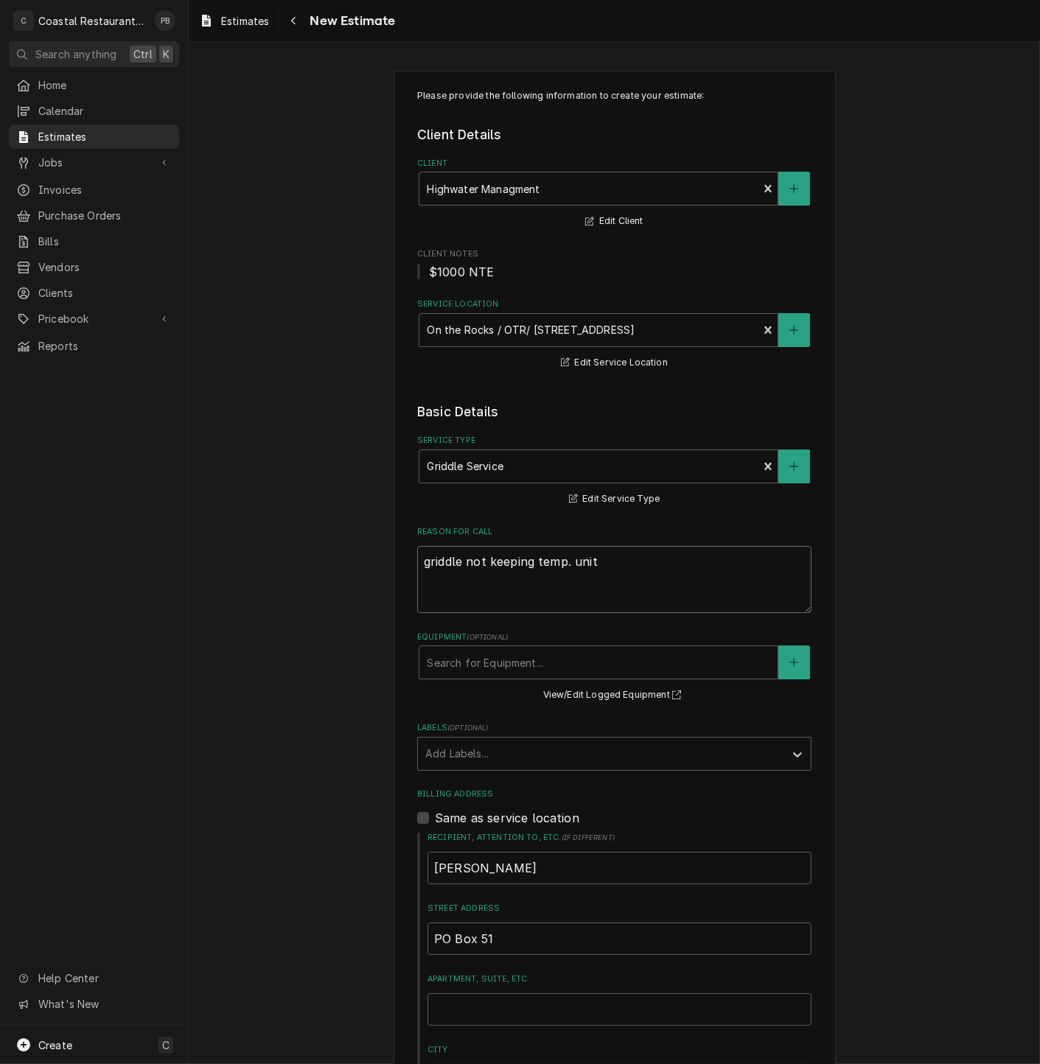
type textarea "x"
type textarea "griddle not keeping temp. unit"
type textarea "x"
type textarea "griddle not keeping temp. unit k"
type textarea "x"
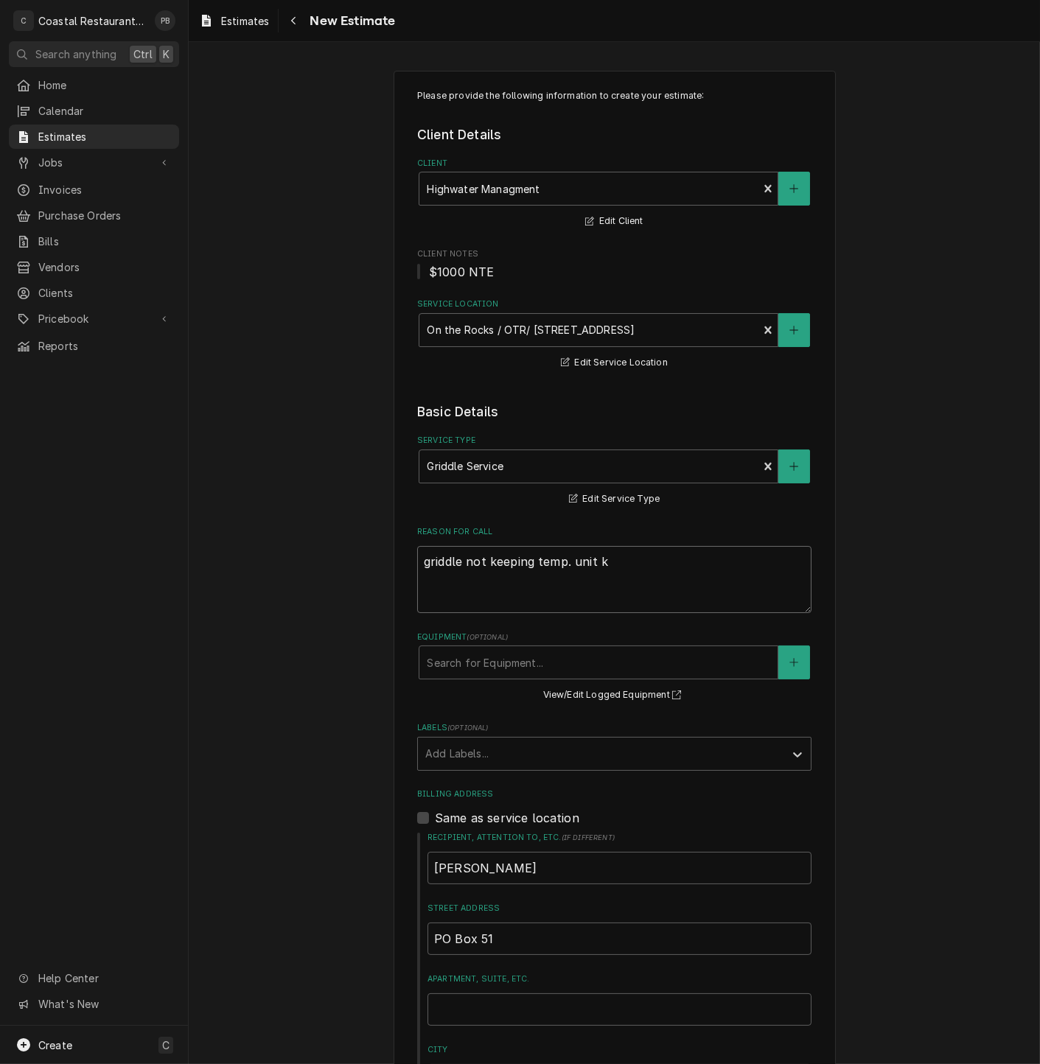
type textarea "griddle not keeping temp. unit ke"
type textarea "x"
type textarea "griddle not keeping temp. unit kee"
type textarea "x"
type textarea "griddle not keeping temp. unit keep"
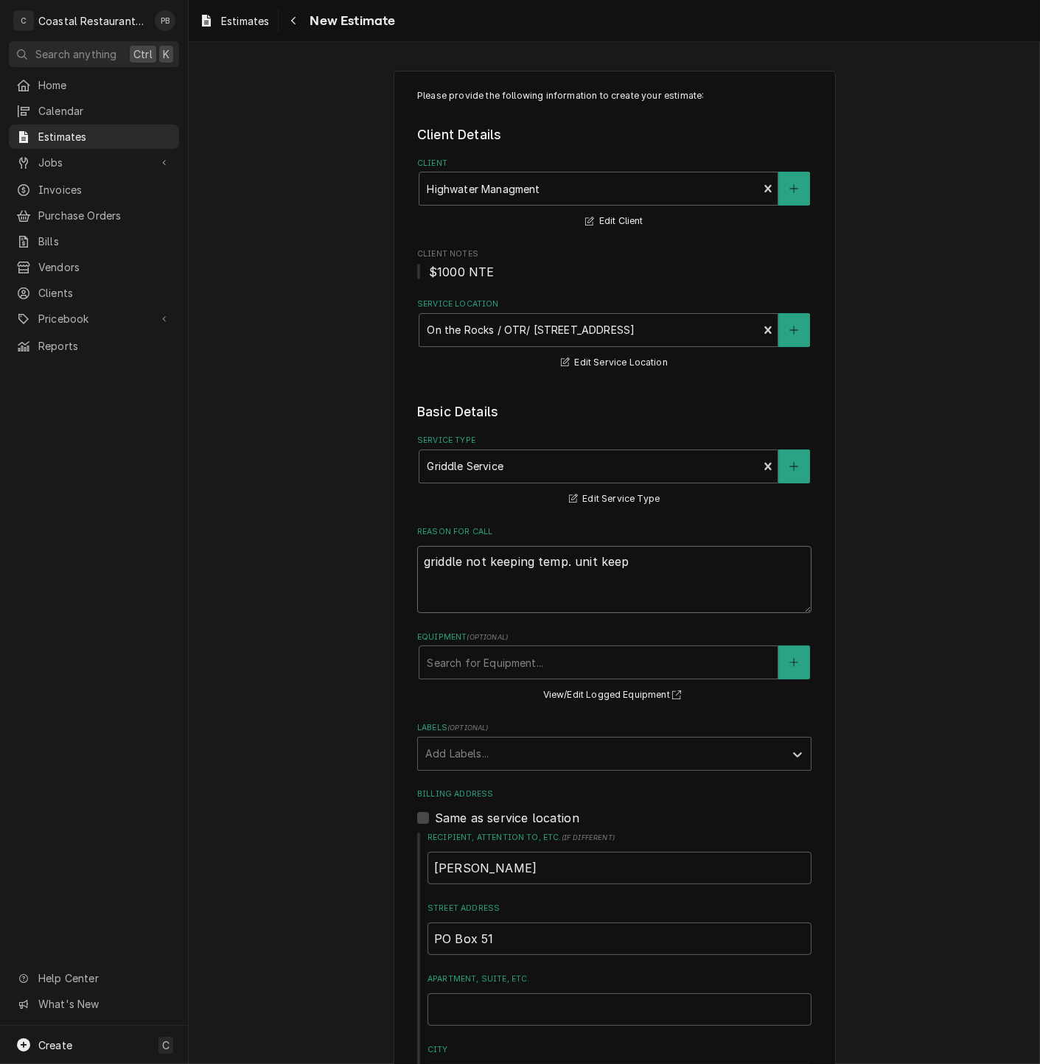
type textarea "x"
type textarea "griddle not keeping temp. unit keeps"
type textarea "x"
type textarea "griddle not keeping temp. unit keeps"
type textarea "x"
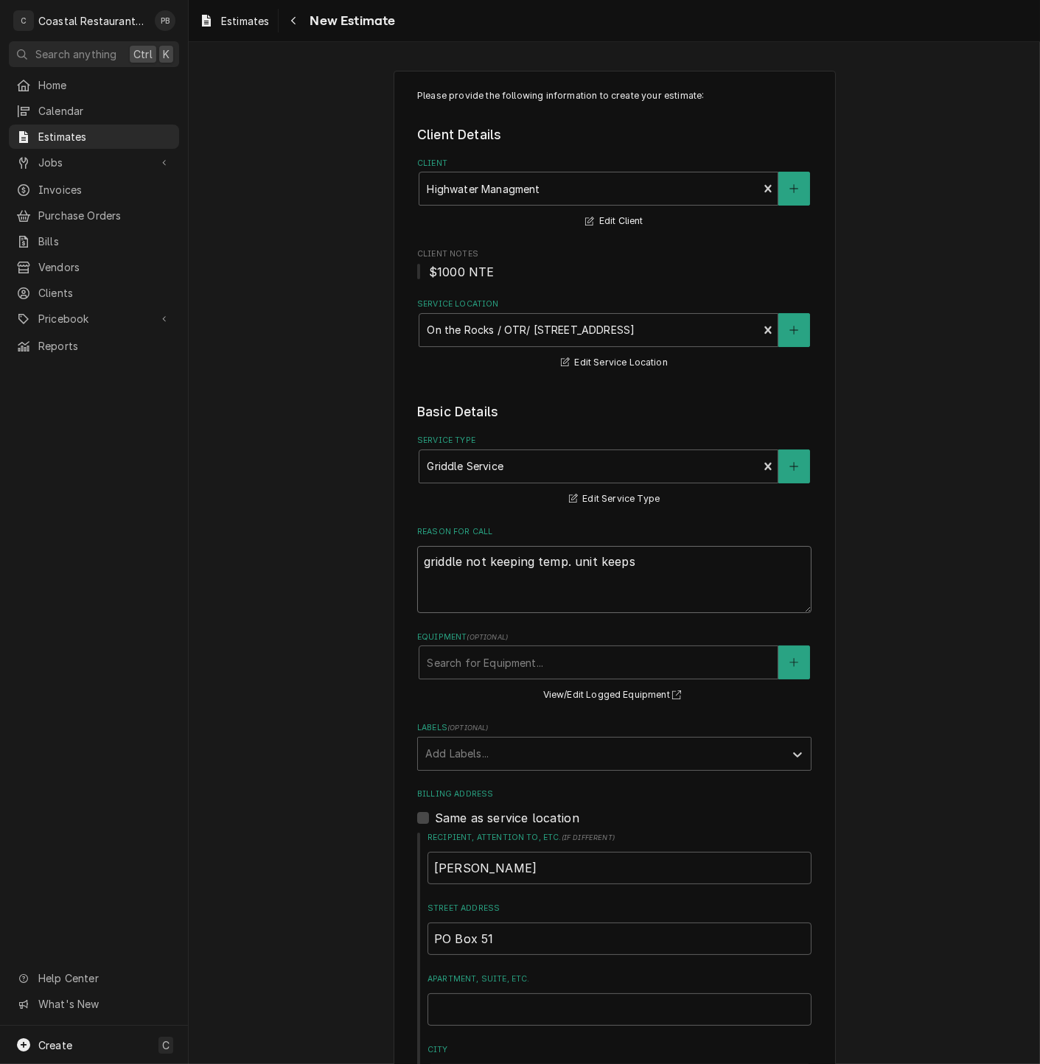
type textarea "griddle not keeping temp. unit keeps t"
type textarea "x"
type textarea "griddle not keeping temp. unit keeps try"
type textarea "x"
type textarea "griddle not keeping temp. unit keeps tryi"
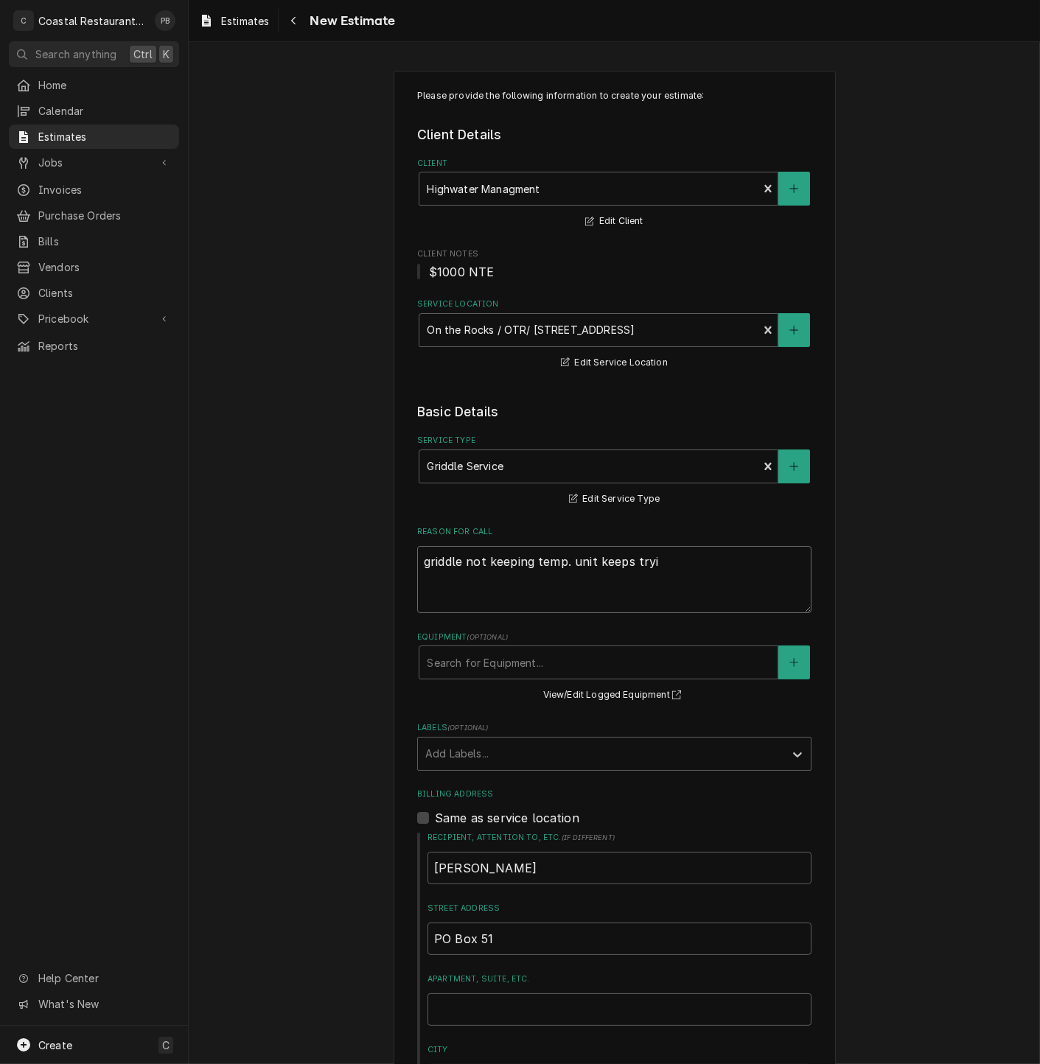
type textarea "x"
type textarea "griddle not keeping temp. unit keeps tryin"
type textarea "x"
type textarea "griddle not keeping temp. unit keeps trying"
type textarea "x"
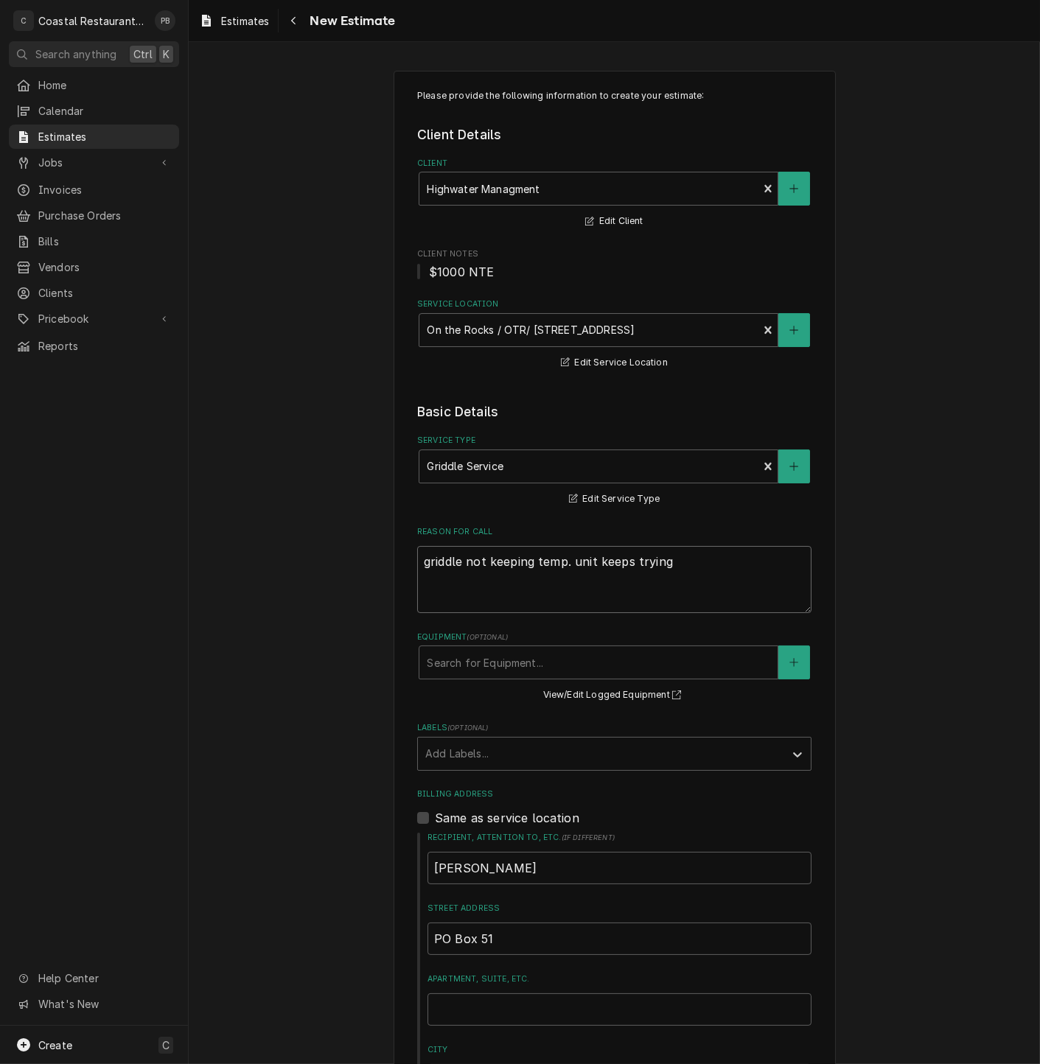
type textarea "griddle not keeping temp. unit keeps trying t"
type textarea "x"
type textarea "griddle not keeping temp. unit keeps trying to"
type textarea "x"
type textarea "griddle not keeping temp. unit keeps trying to l"
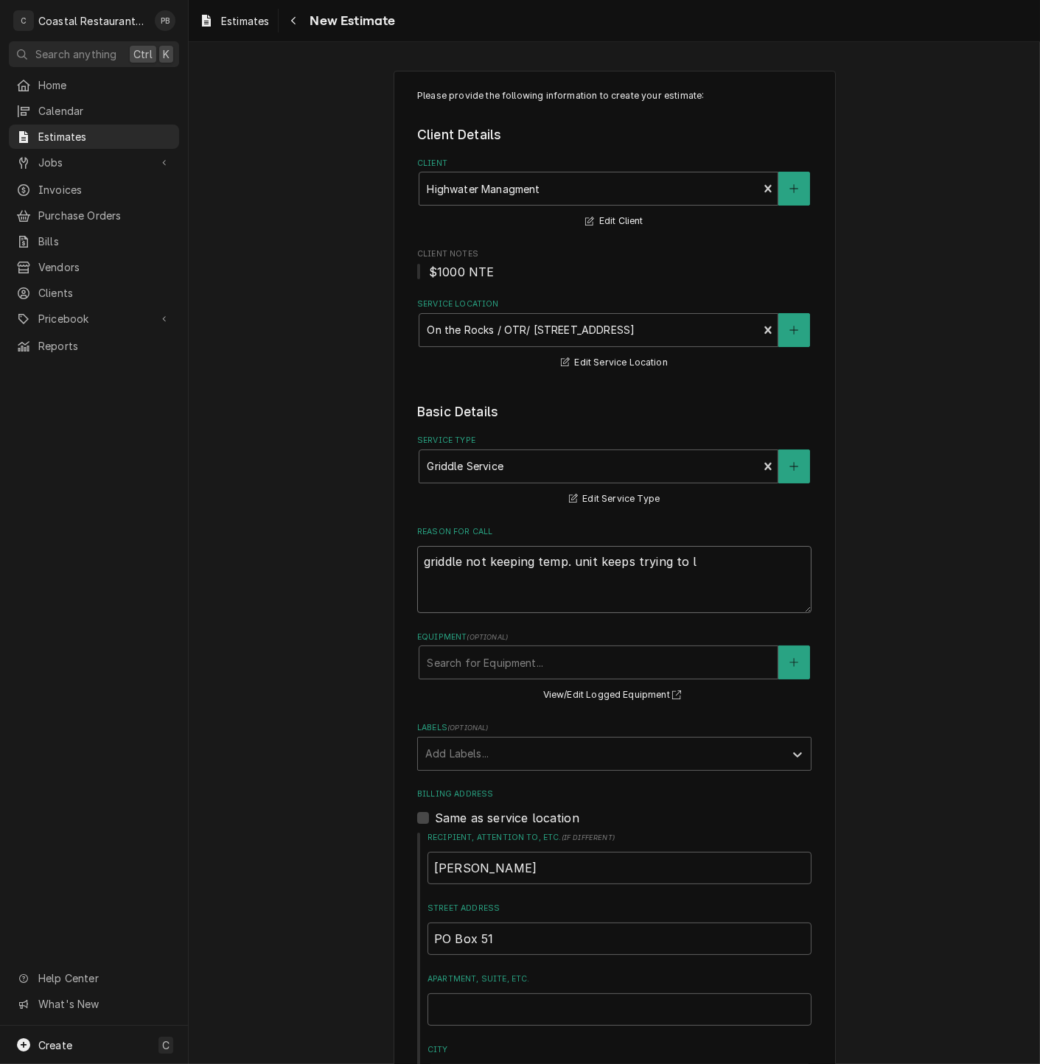
type textarea "x"
type textarea "griddle not keeping temp. unit keeps trying to li"
type textarea "x"
type textarea "griddle not keeping temp. unit keeps trying to lig"
type textarea "x"
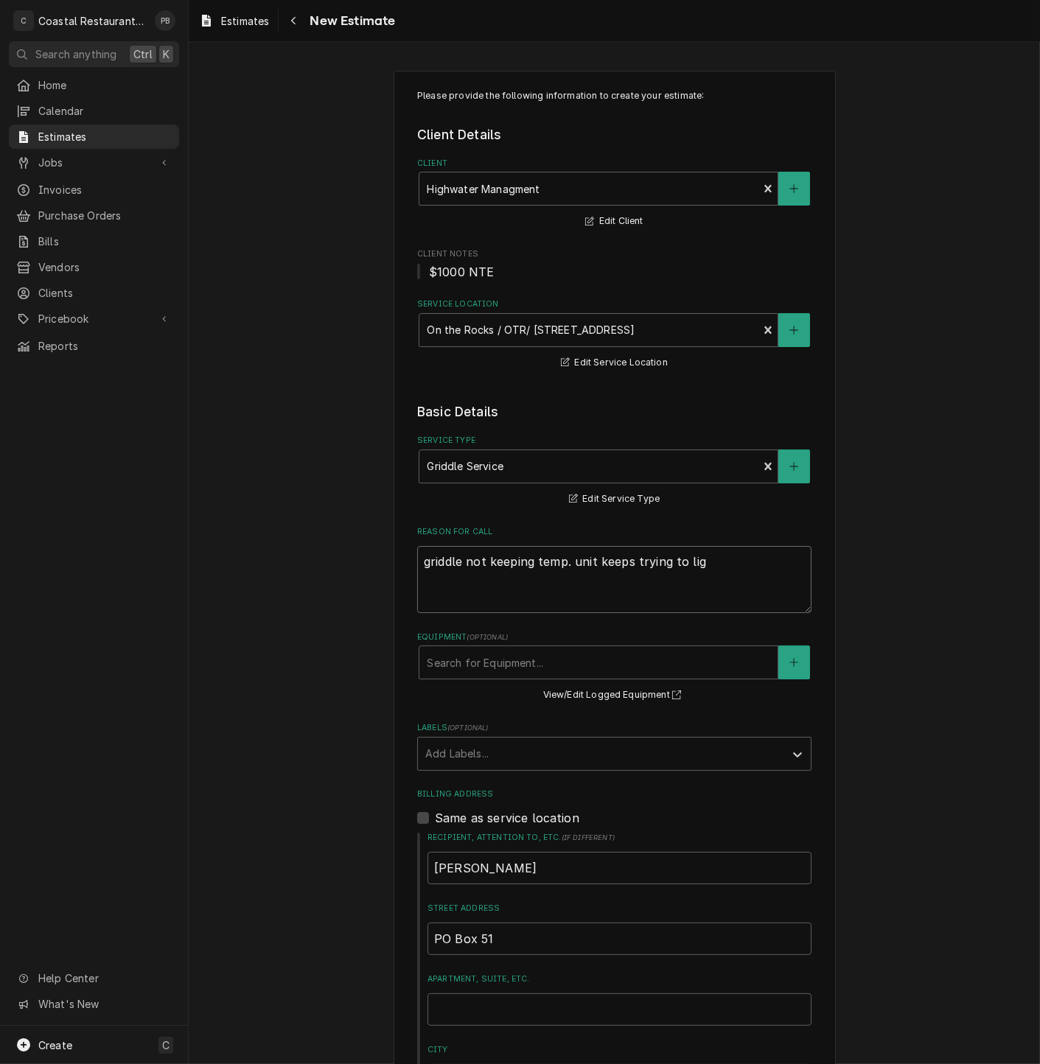
type textarea "griddle not keeping temp. unit keeps trying to ligh"
type textarea "x"
type textarea "griddle not keeping temp. unit keeps trying to light"
type textarea "x"
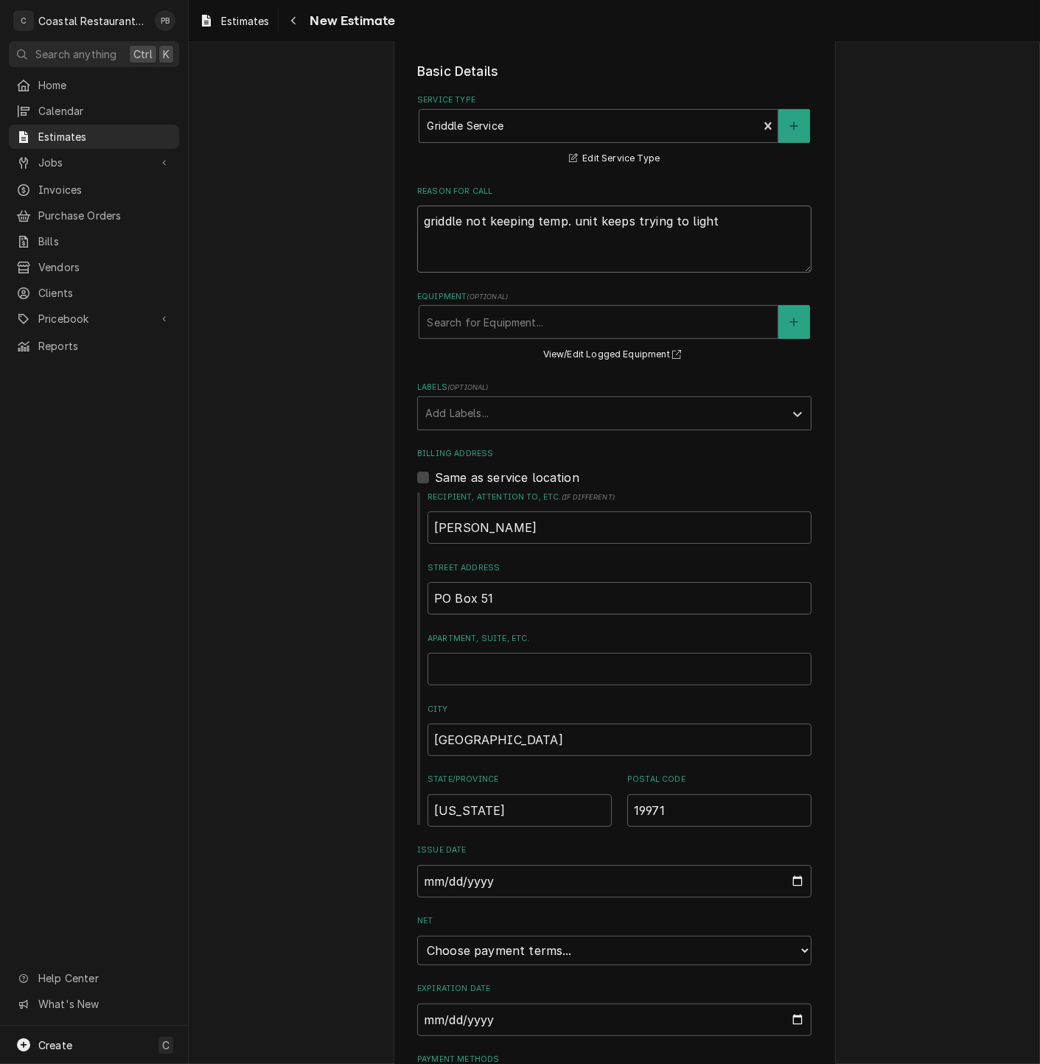
scroll to position [433, 0]
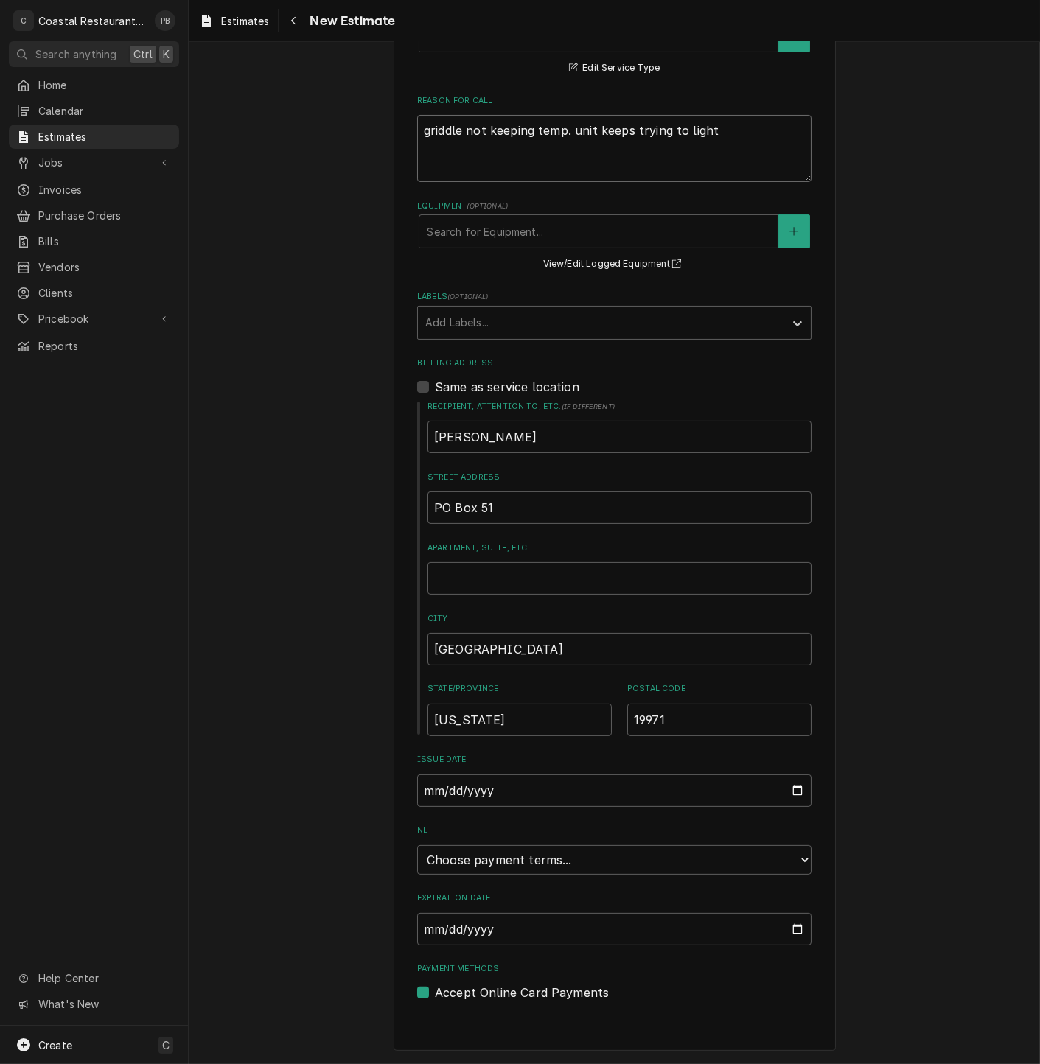
type textarea "griddle not keeping temp. unit keeps trying to light"
click at [630, 864] on select "Choose payment terms... Same Day Net 7 Net 14 Net 21 Net 30 Net 45 Net 60 Net 90" at bounding box center [614, 859] width 394 height 29
type textarea "x"
click at [578, 936] on input "2025-09-18" at bounding box center [614, 928] width 394 height 32
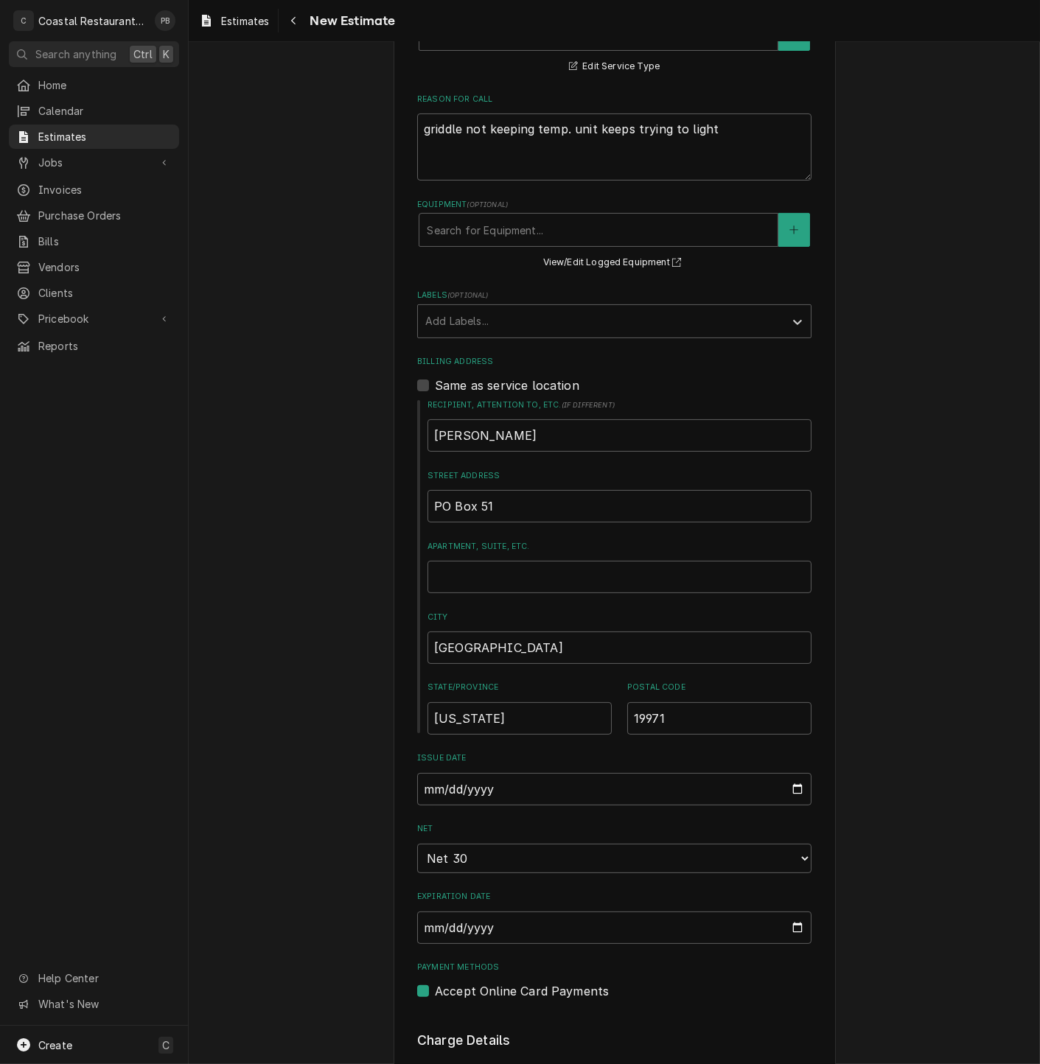
click at [856, 941] on div "Please provide the following information to create your estimate: Client Detail…" at bounding box center [614, 779] width 851 height 2308
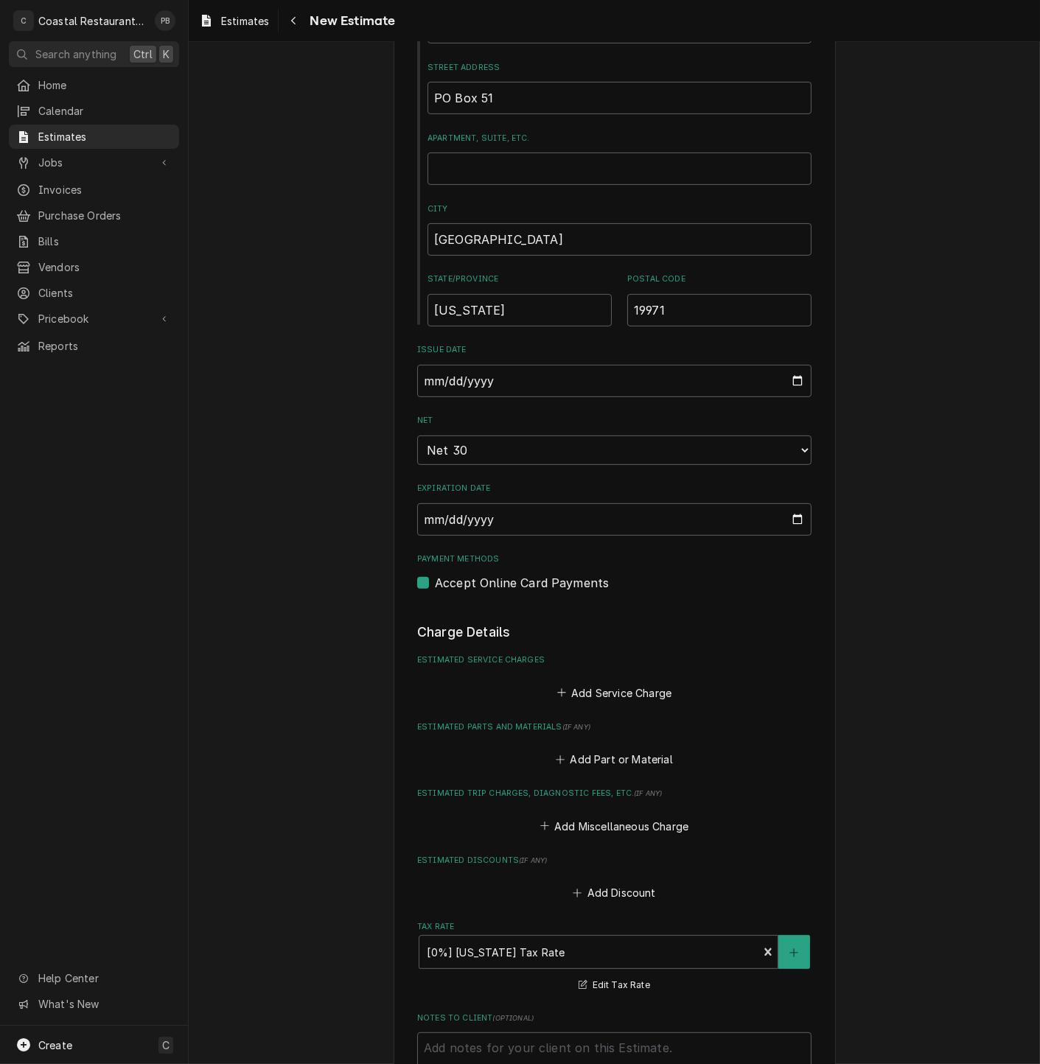
scroll to position [842, 0]
click at [632, 694] on button "Add Service Charge" at bounding box center [613, 692] width 119 height 21
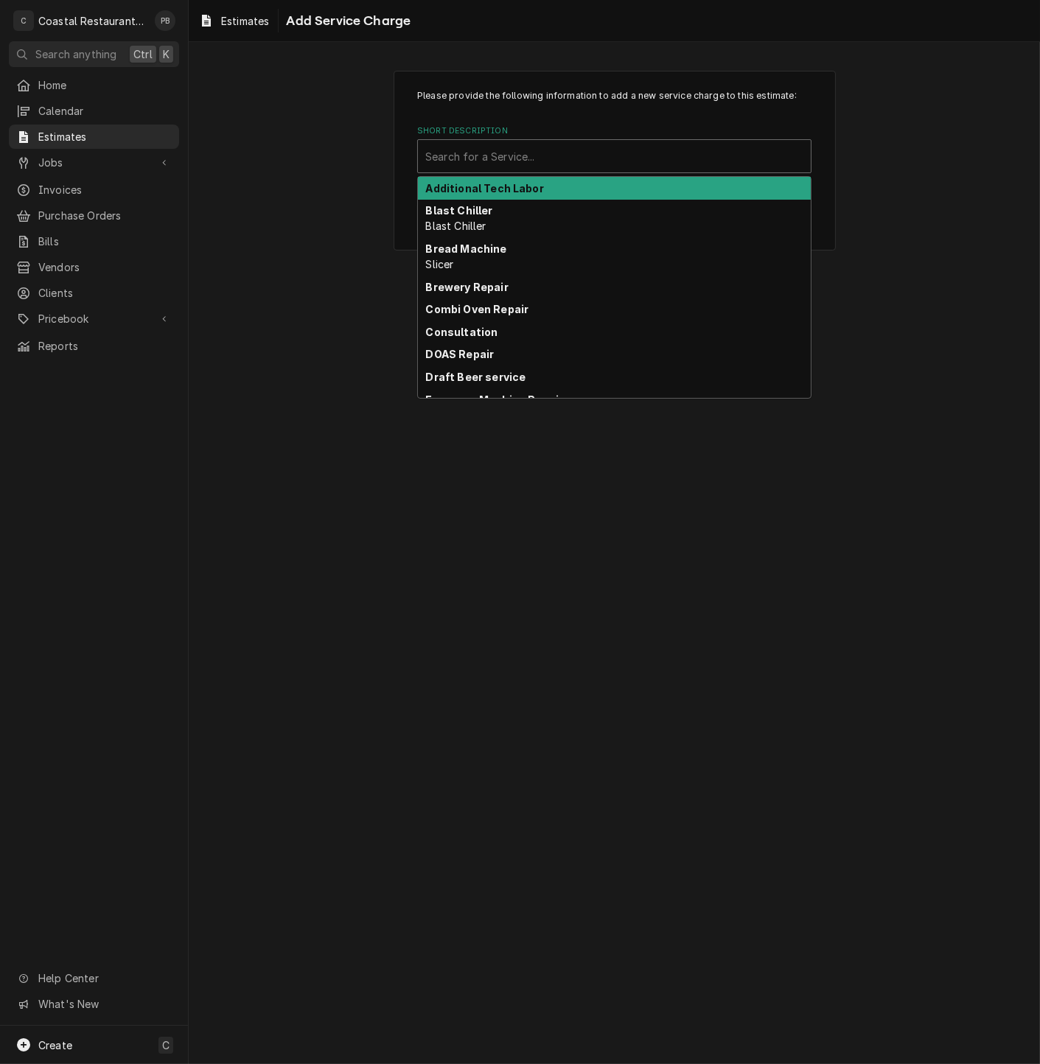
click at [566, 169] on div "Short Description" at bounding box center [614, 156] width 378 height 27
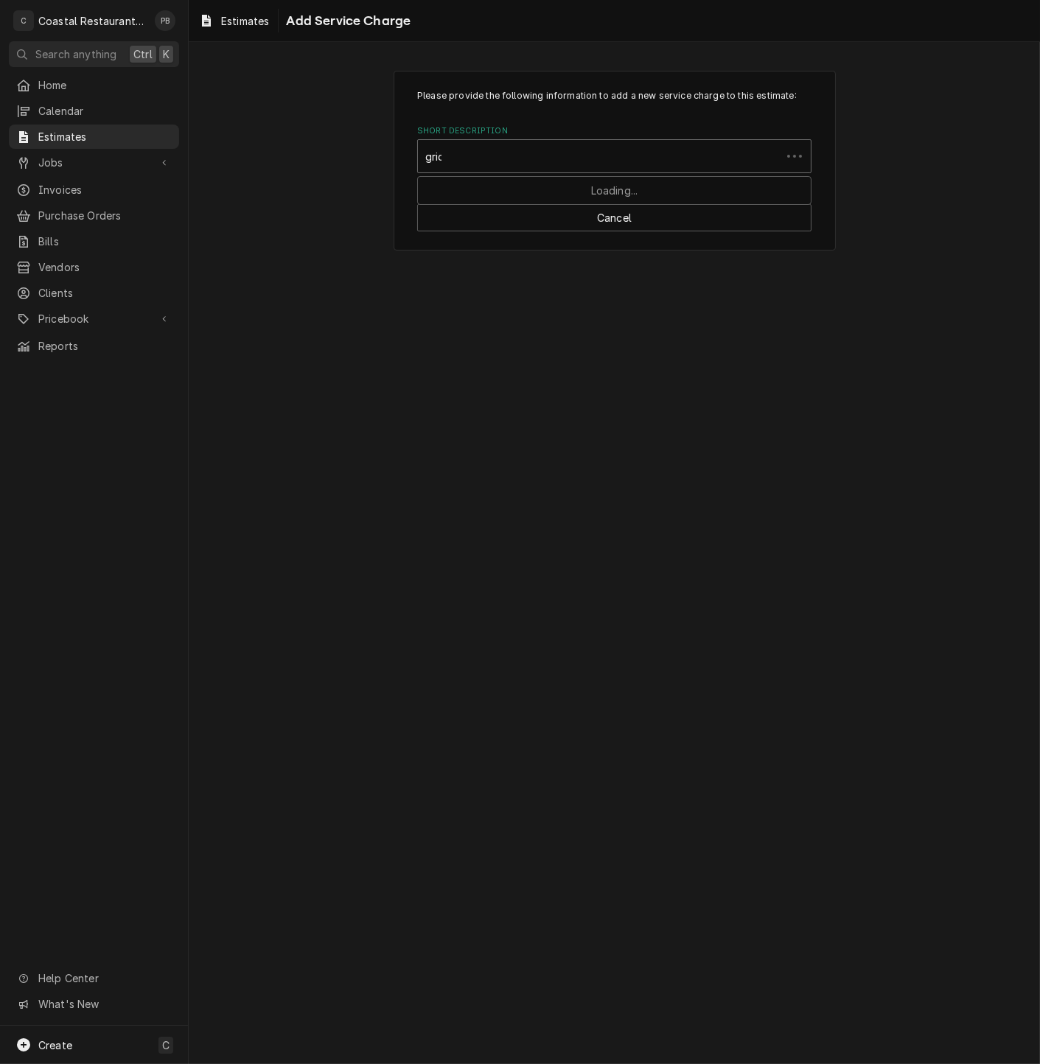
type input "gridd"
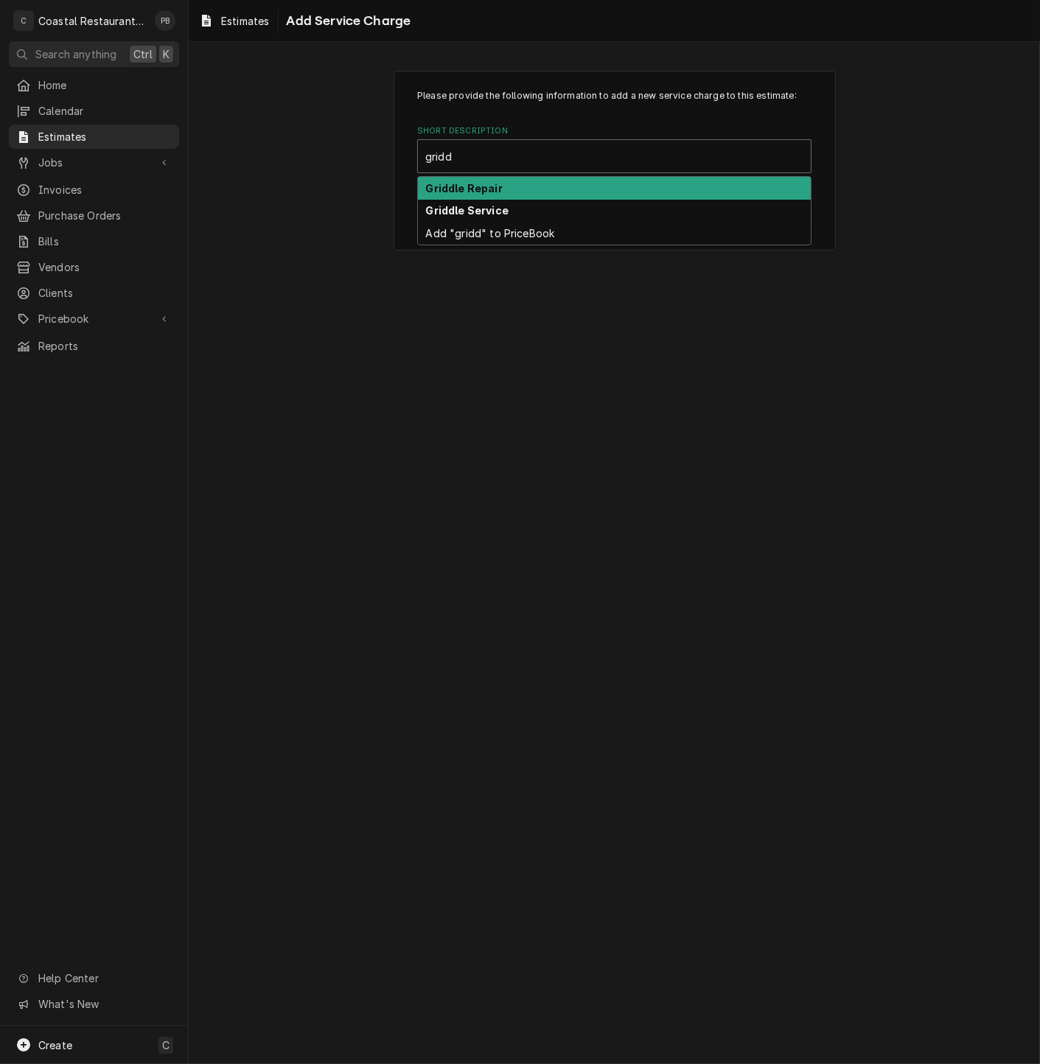
click at [552, 187] on div "Griddle Repair" at bounding box center [614, 188] width 393 height 23
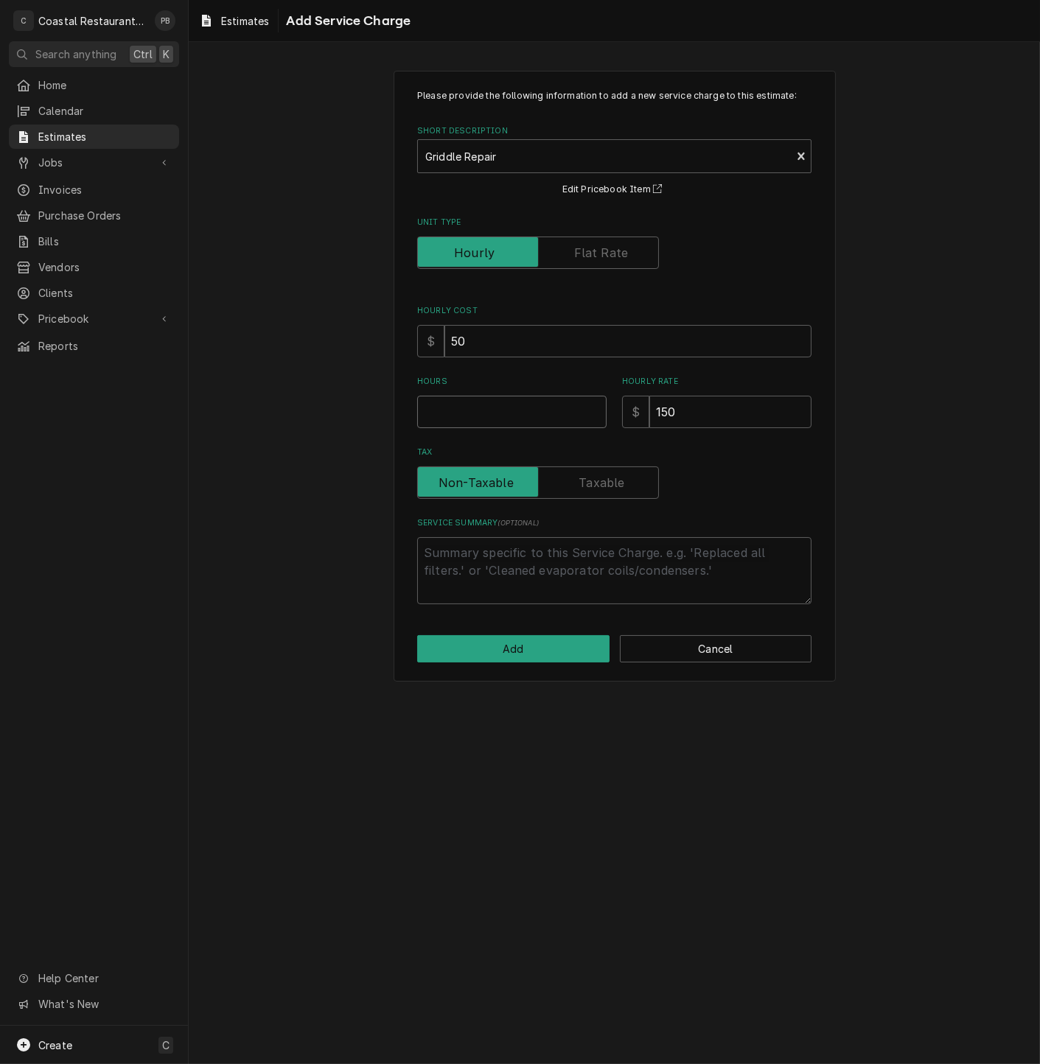
click at [497, 412] on input "Hours" at bounding box center [511, 412] width 189 height 32
type textarea "x"
type input "2"
drag, startPoint x: 438, startPoint y: 405, endPoint x: 419, endPoint y: 413, distance: 20.5
click at [419, 413] on input "2" at bounding box center [511, 412] width 189 height 32
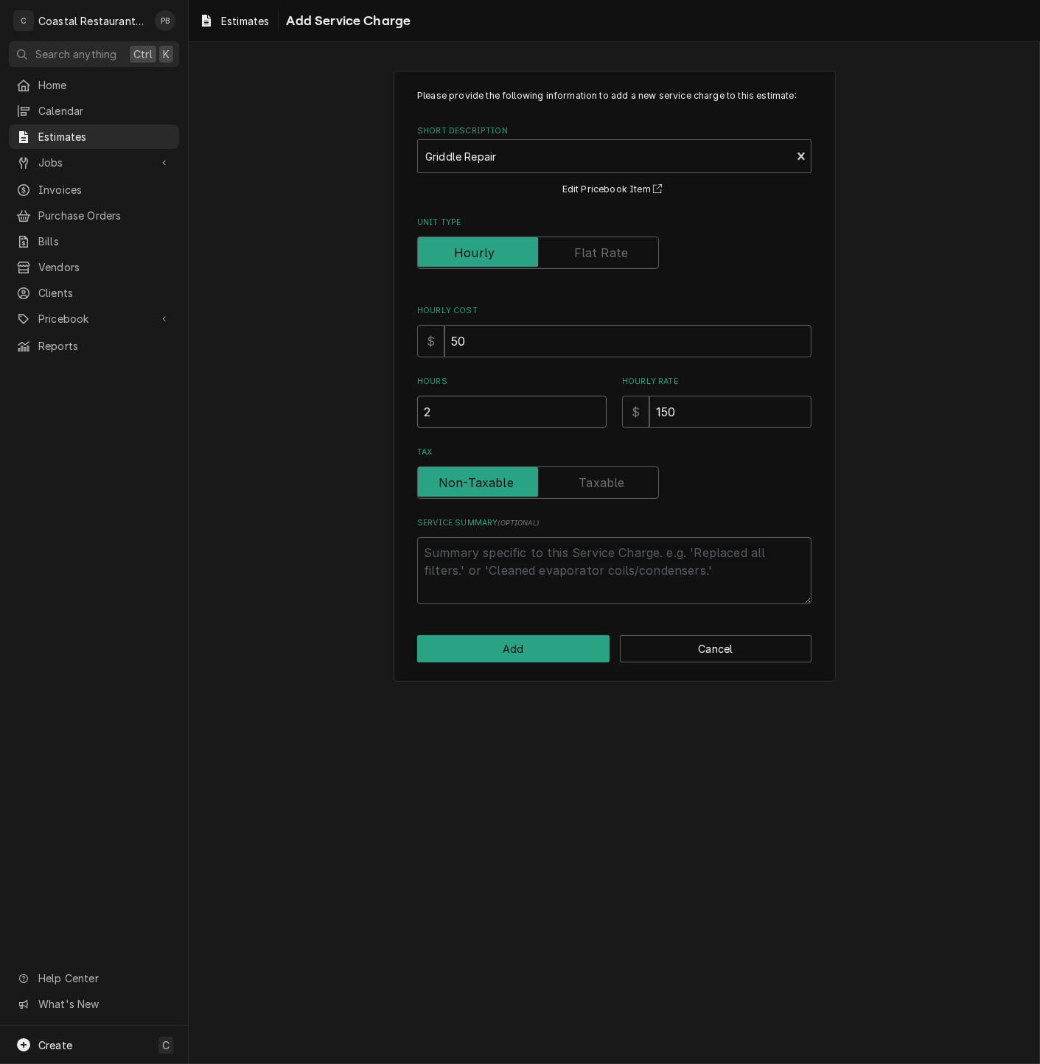
type textarea "x"
type input "3"
type textarea "x"
type input "3"
click at [499, 563] on textarea "Service Summary ( optional )" at bounding box center [614, 570] width 394 height 67
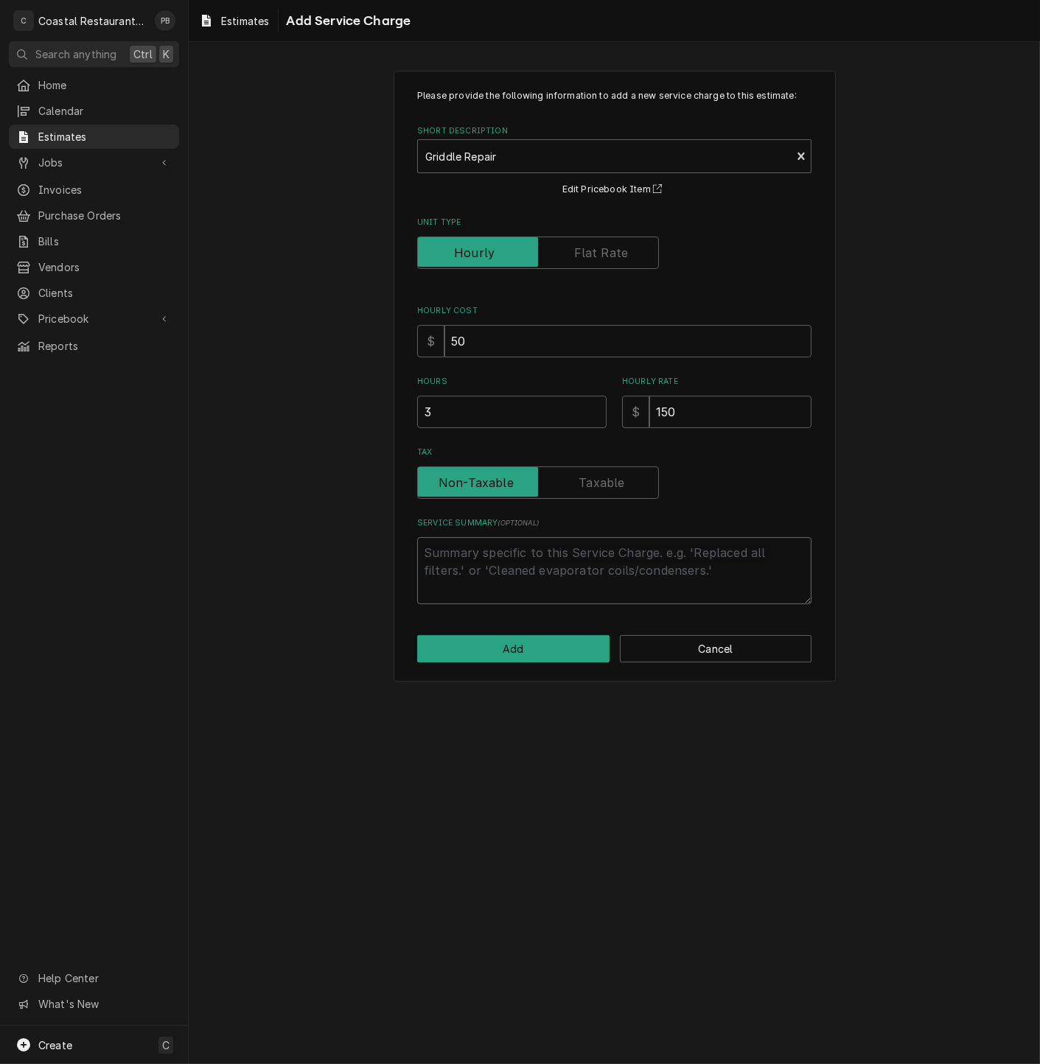
type textarea "x"
type textarea "c"
type textarea "x"
type textarea "ch"
type textarea "x"
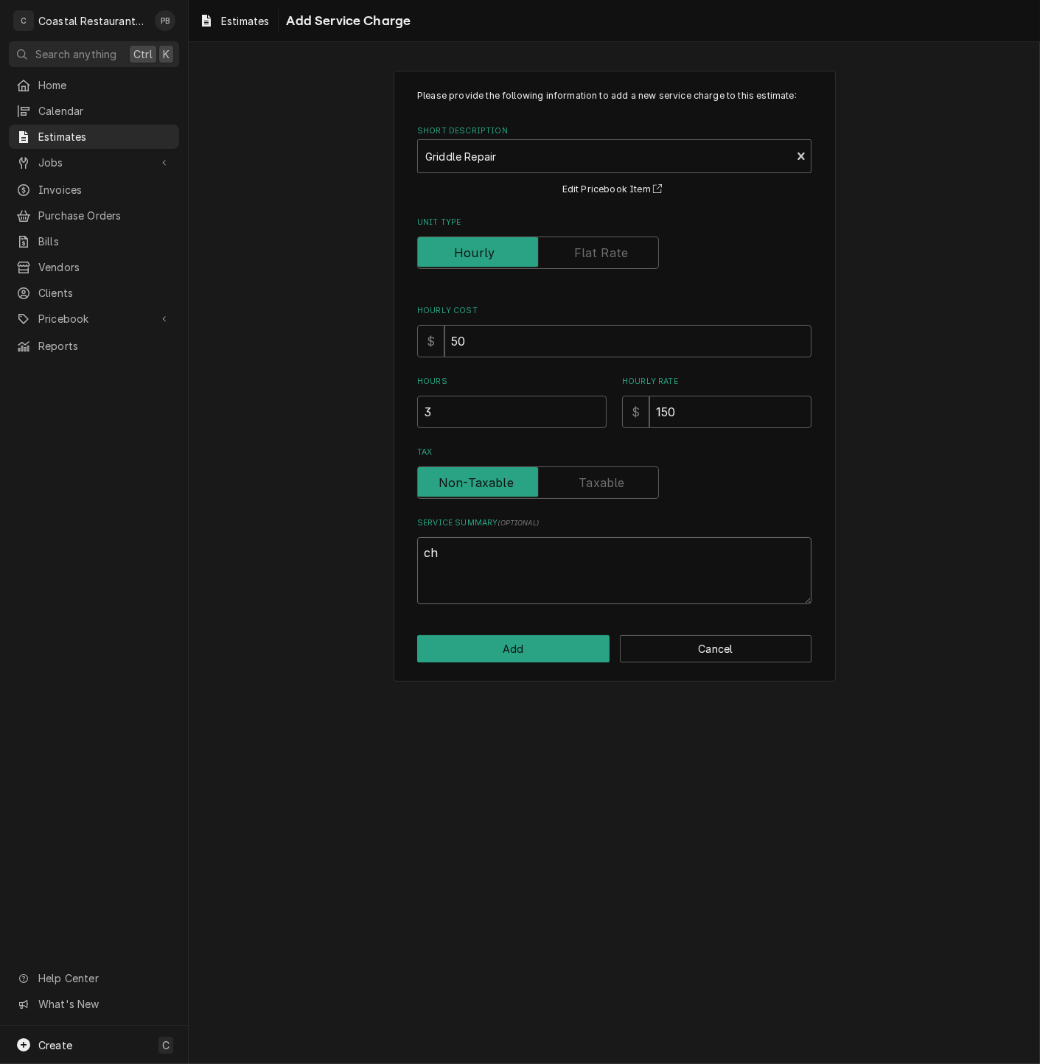
type textarea "che"
type textarea "x"
type textarea "chec"
type textarea "x"
type textarea "check"
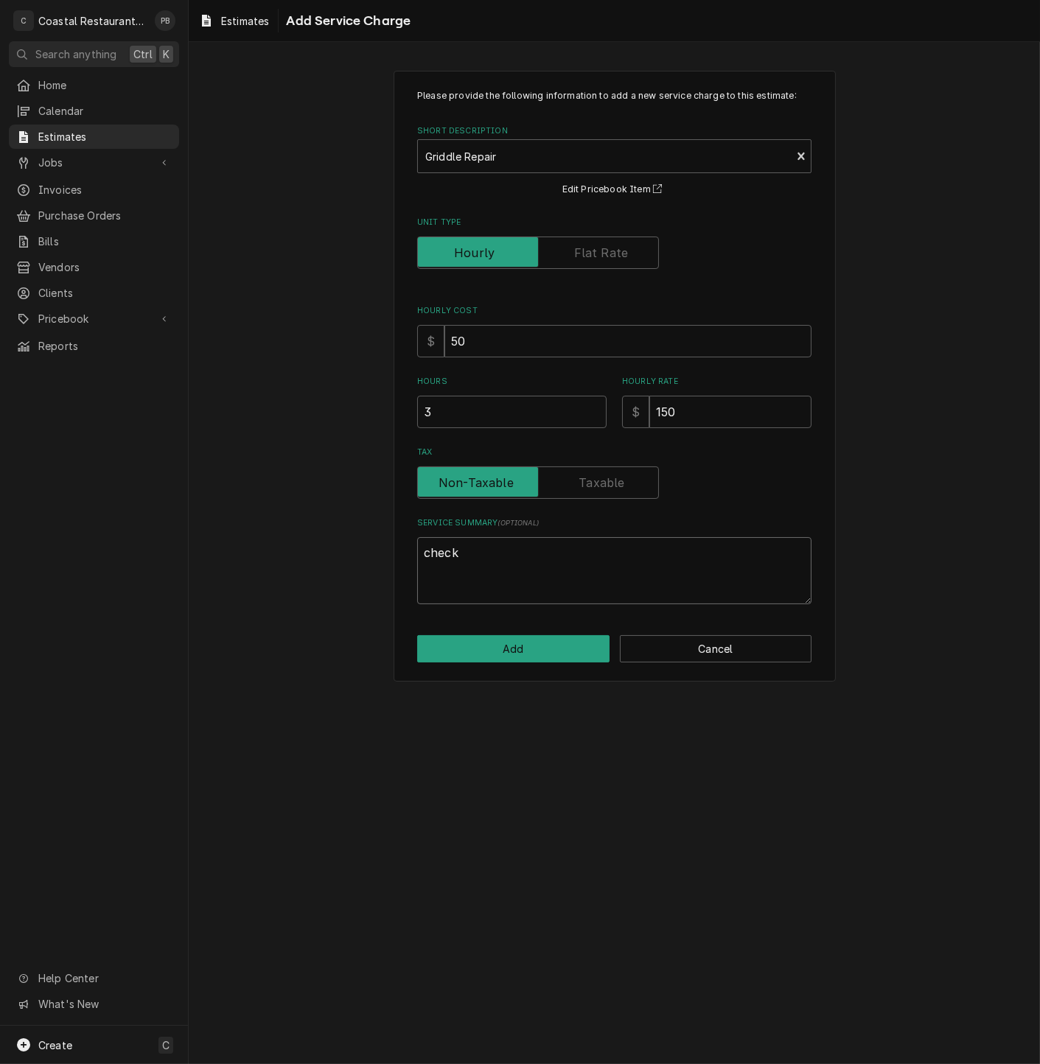
type textarea "x"
type textarea "check"
type textarea "x"
type textarea "check o"
type textarea "x"
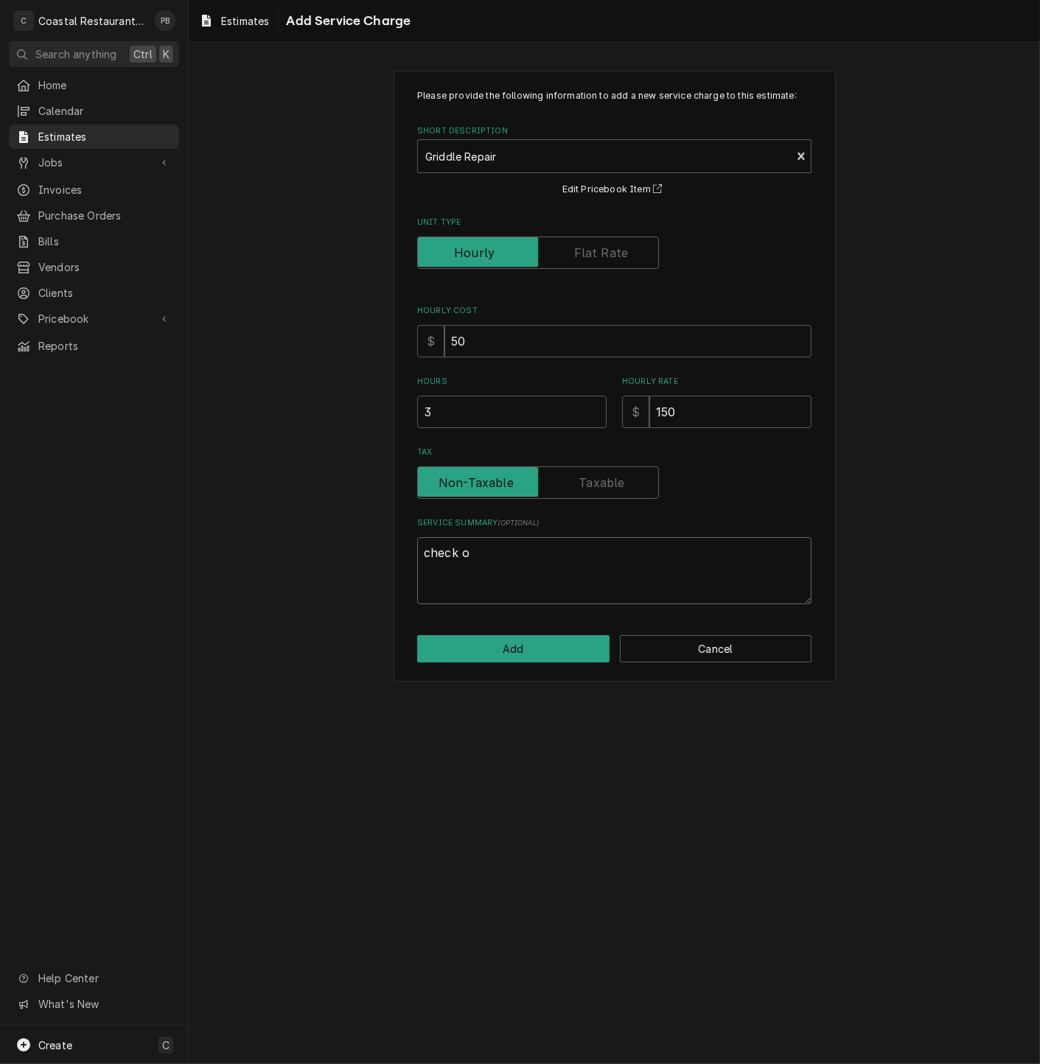
type textarea "check oe"
type textarea "x"
type textarea "check oer"
type textarea "x"
type textarea "check oer"
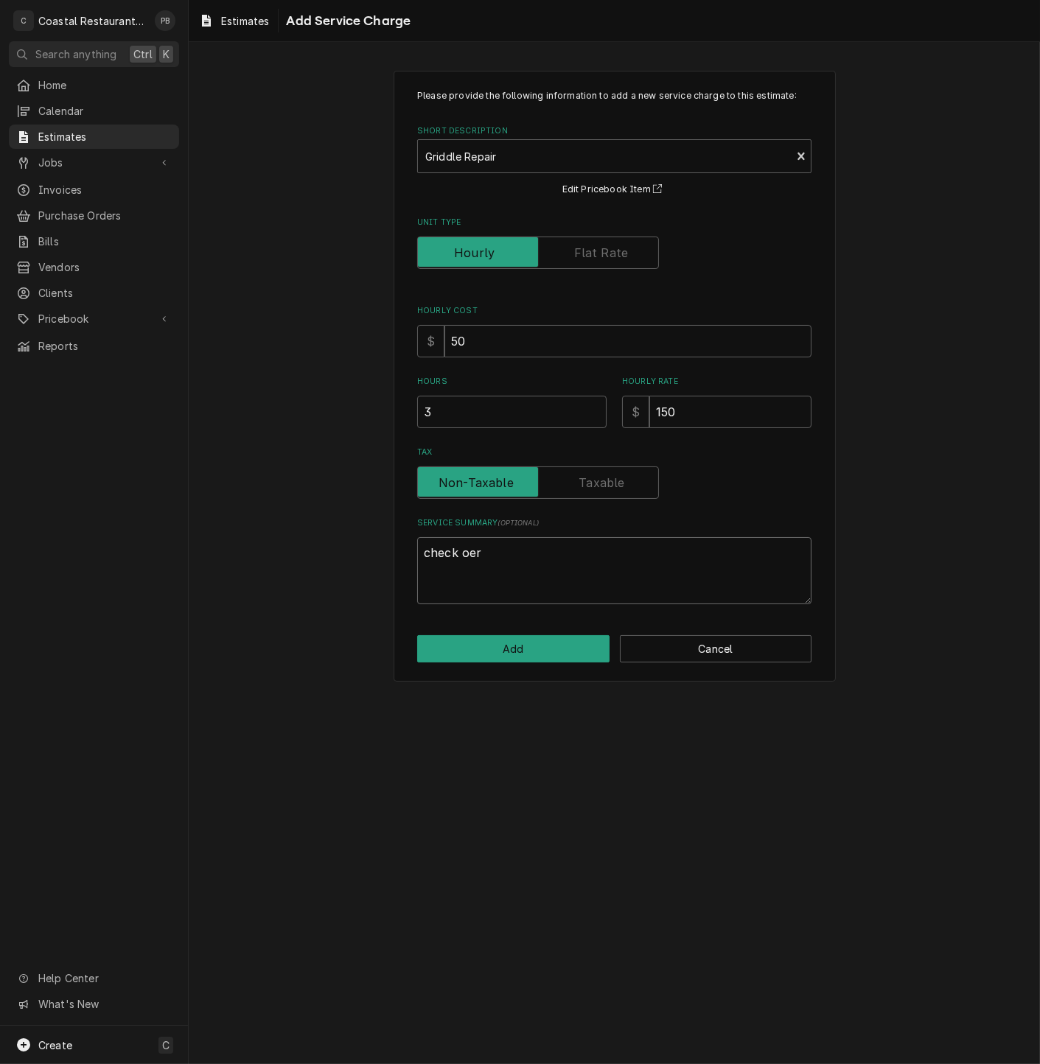
type textarea "x"
type textarea "check oer u"
type textarea "x"
type textarea "check oer"
type textarea "x"
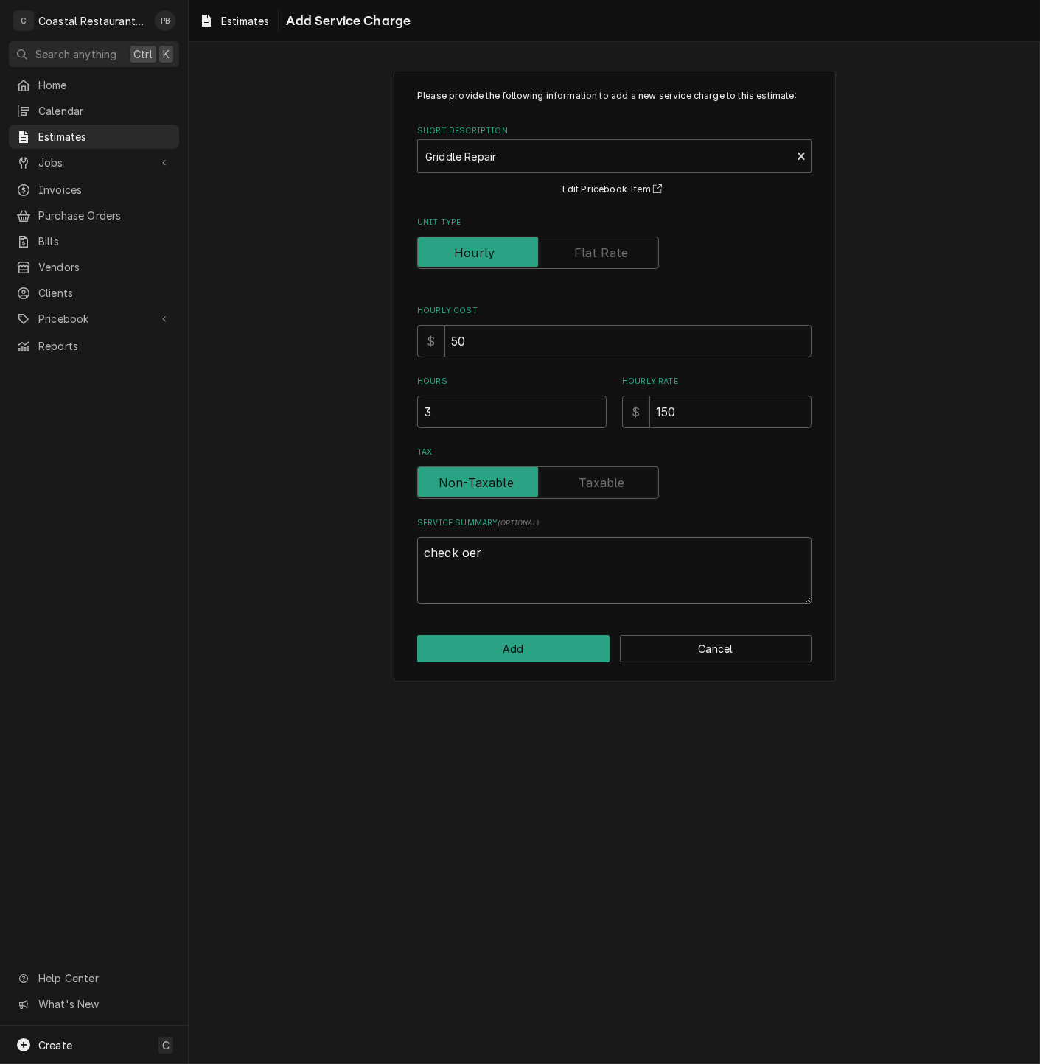
type textarea "check oer"
type textarea "x"
type textarea "check oe"
type textarea "x"
type textarea "check o"
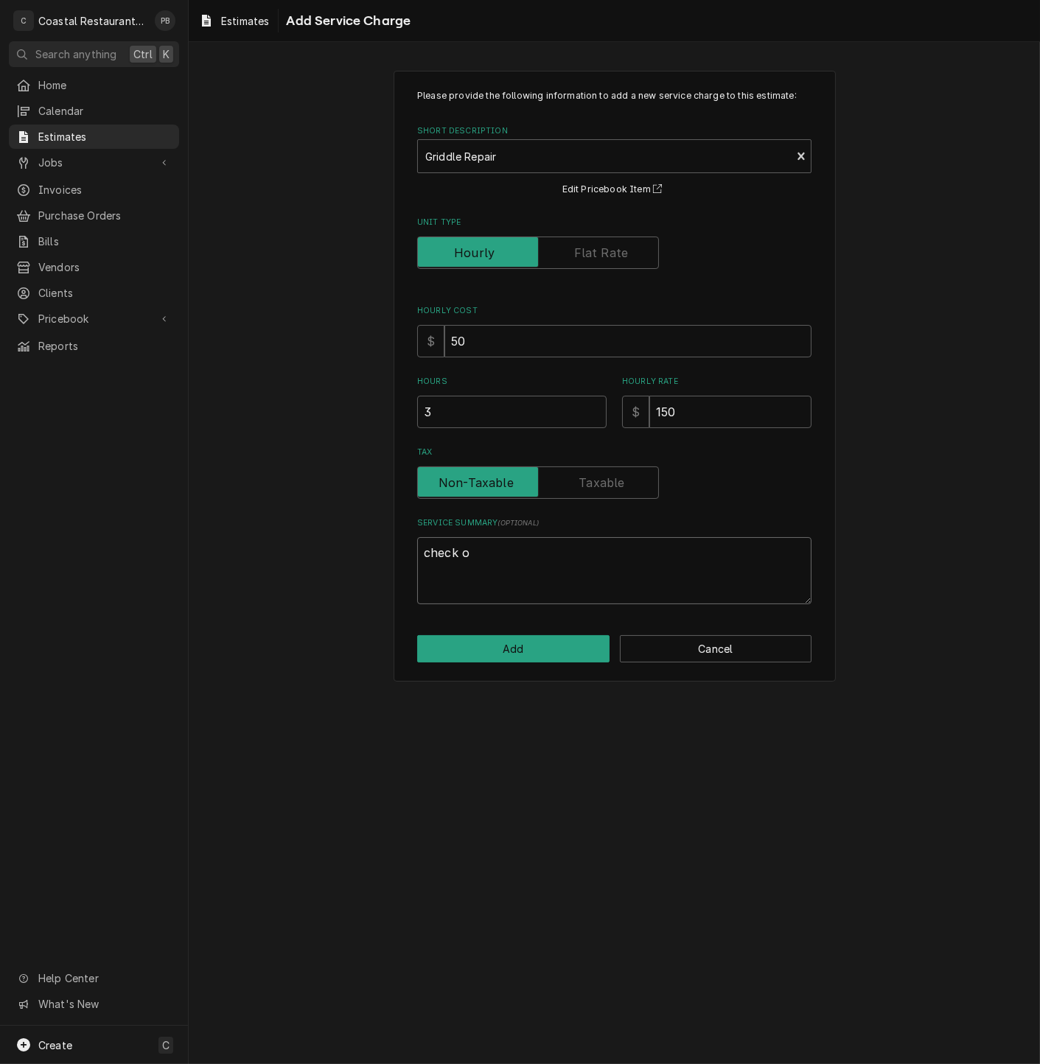
type textarea "x"
type textarea "check ov"
type textarea "x"
type textarea "check ove"
type textarea "x"
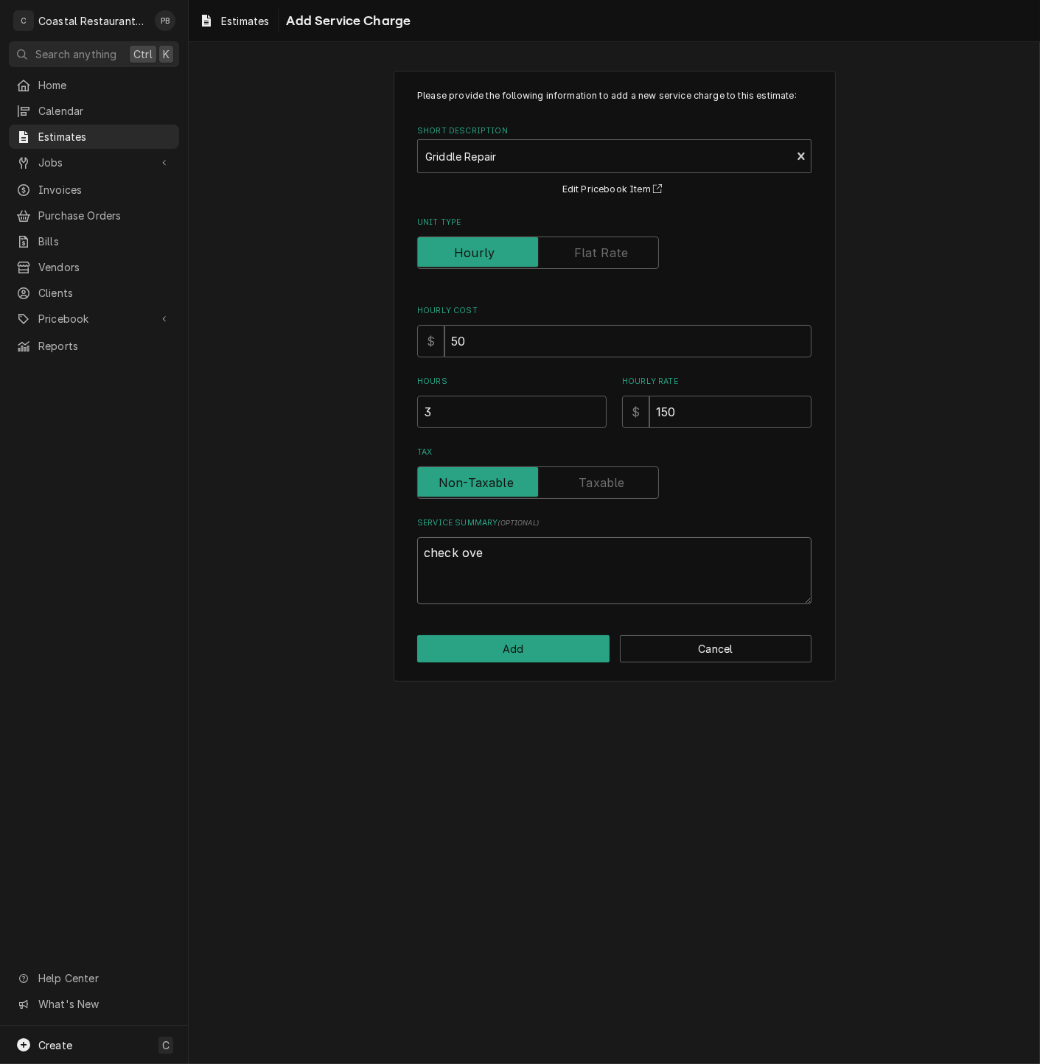
type textarea "check over"
type textarea "x"
type textarea "check over"
type textarea "x"
type textarea "check over u"
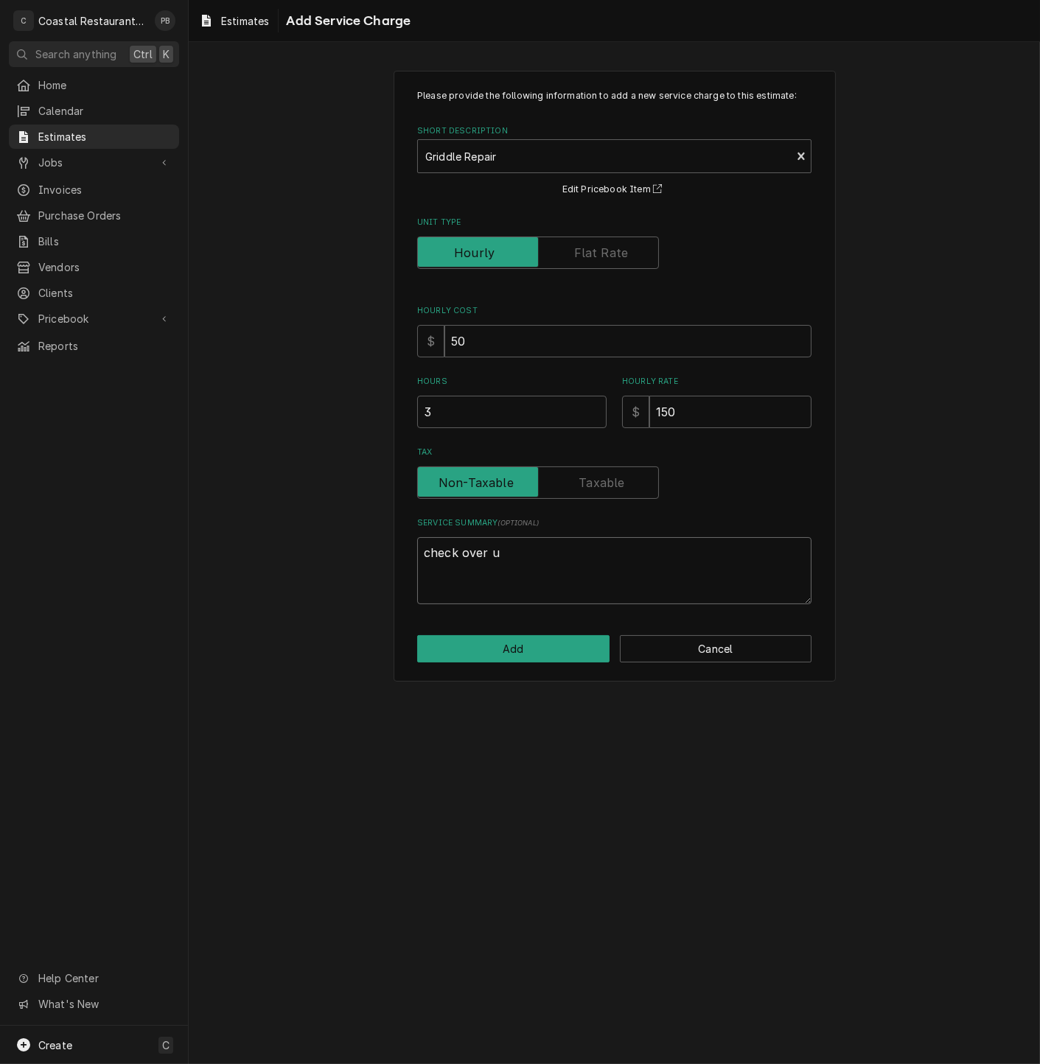
type textarea "x"
type textarea "check over un"
type textarea "x"
type textarea "check over uni"
type textarea "x"
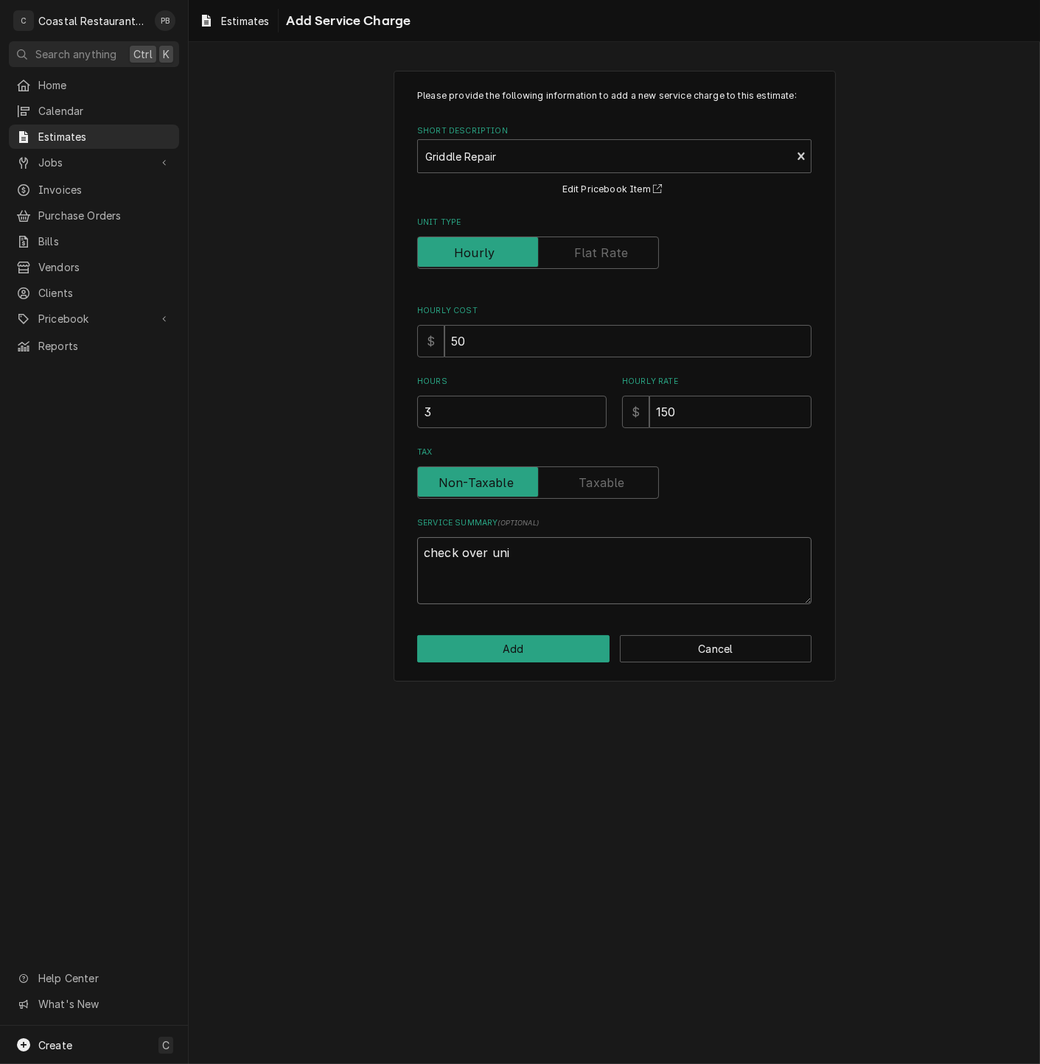
type textarea "check over unit"
type textarea "x"
type textarea "check over unit"
type textarea "x"
type textarea "check over unit r"
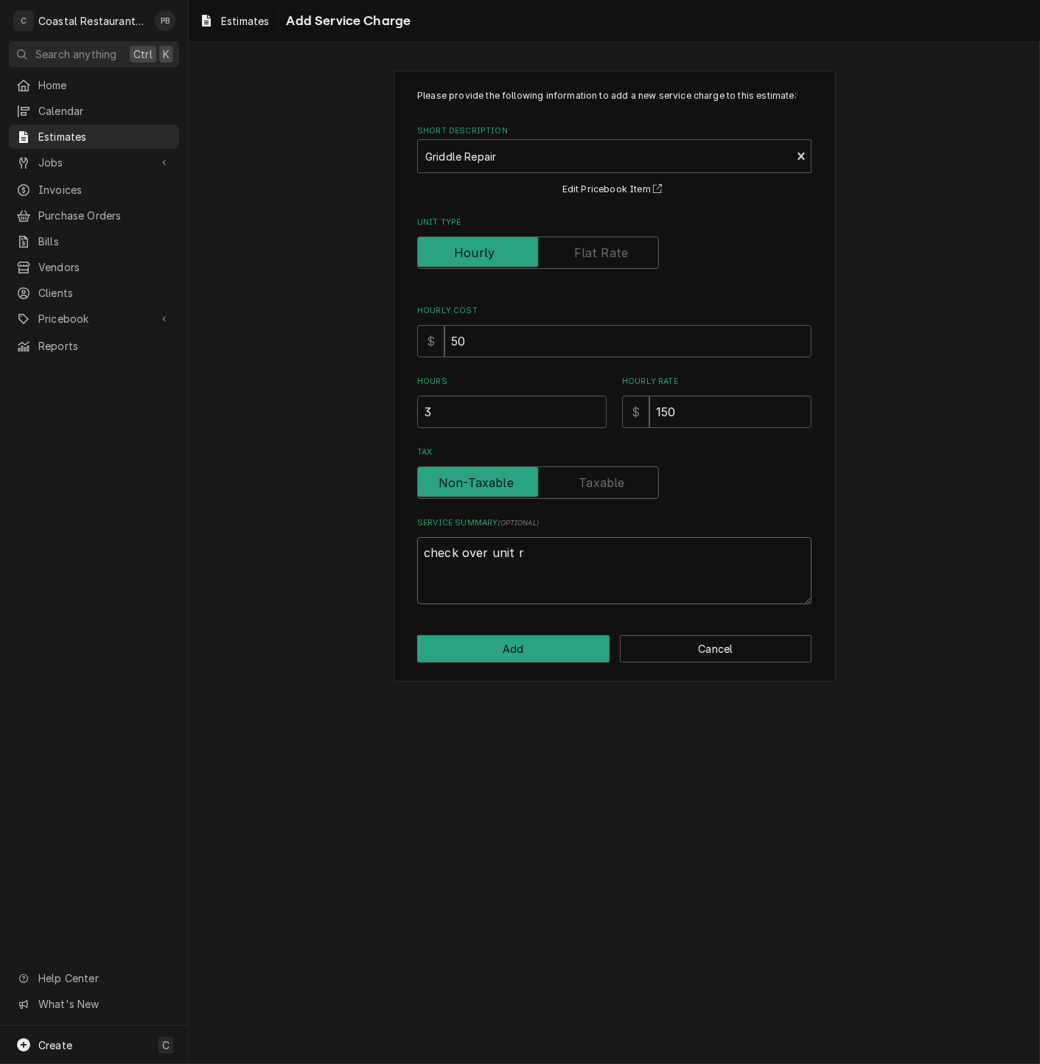
type textarea "x"
type textarea "check over unit"
type textarea "x"
type textarea "check over unit ,"
type textarea "x"
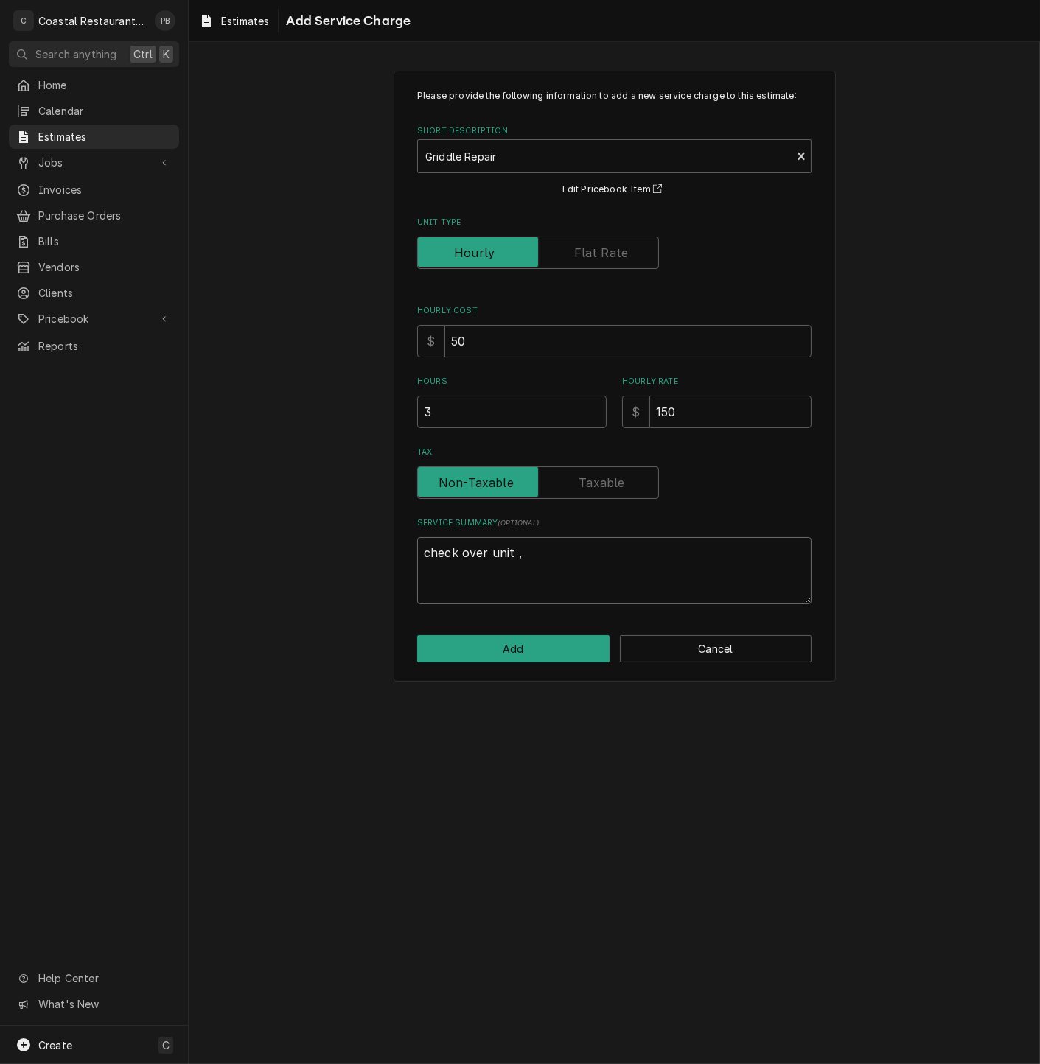
type textarea "check over unit ,"
type textarea "x"
type textarea "check over unit , r"
type textarea "x"
type textarea "check over unit , re"
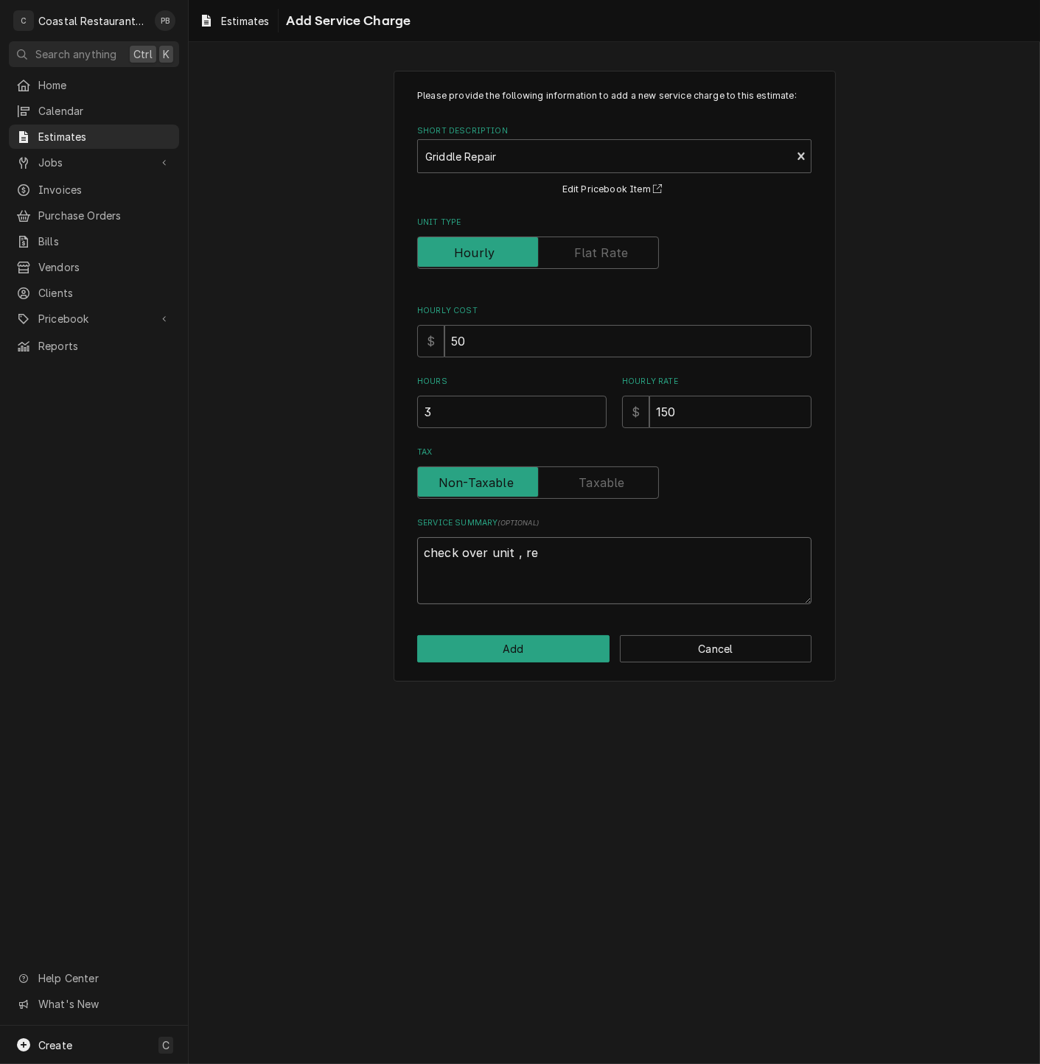
type textarea "x"
type textarea "check over unit , rep"
type textarea "x"
type textarea "check over unit , repa"
type textarea "x"
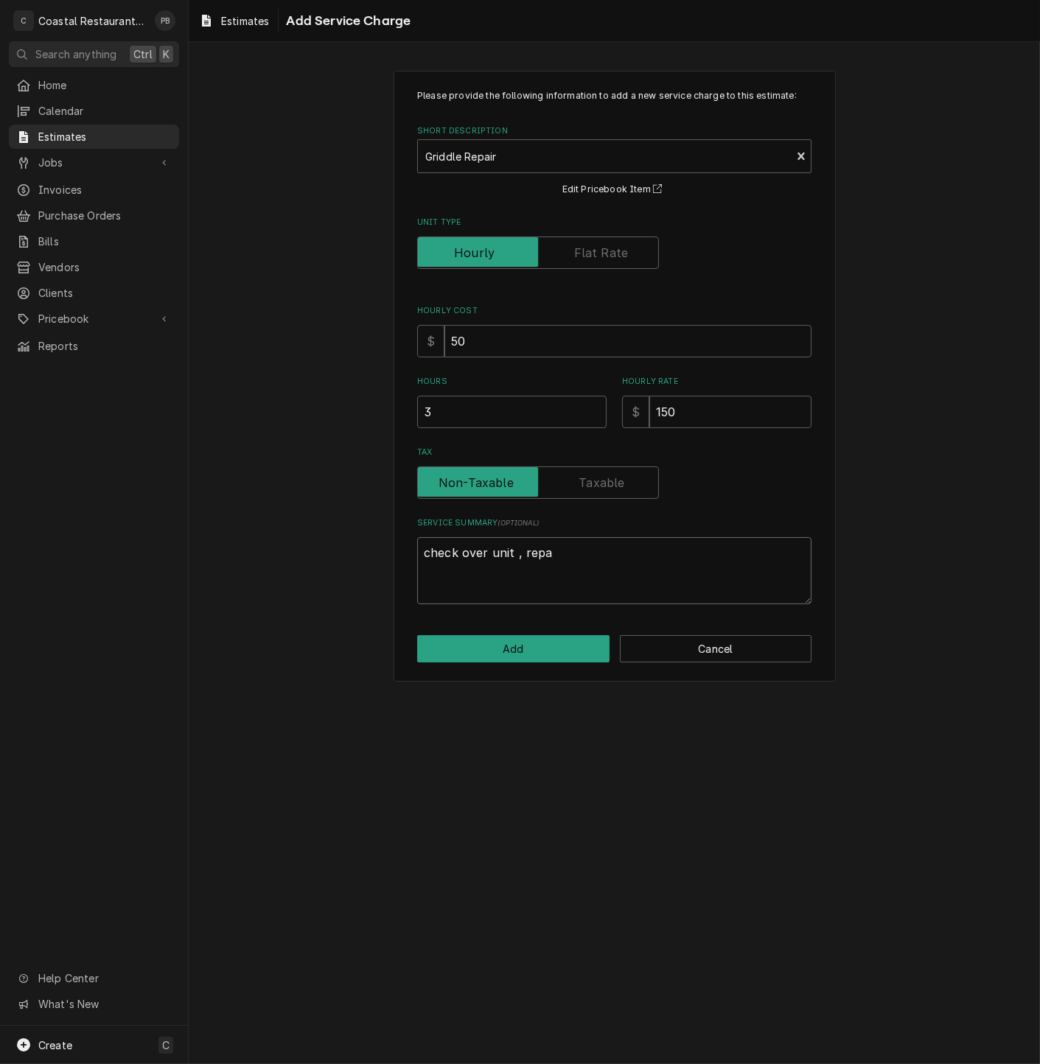
type textarea "check over unit , repac"
type textarea "x"
type textarea "check over unit , repa"
type textarea "x"
type textarea "check over unit , rep"
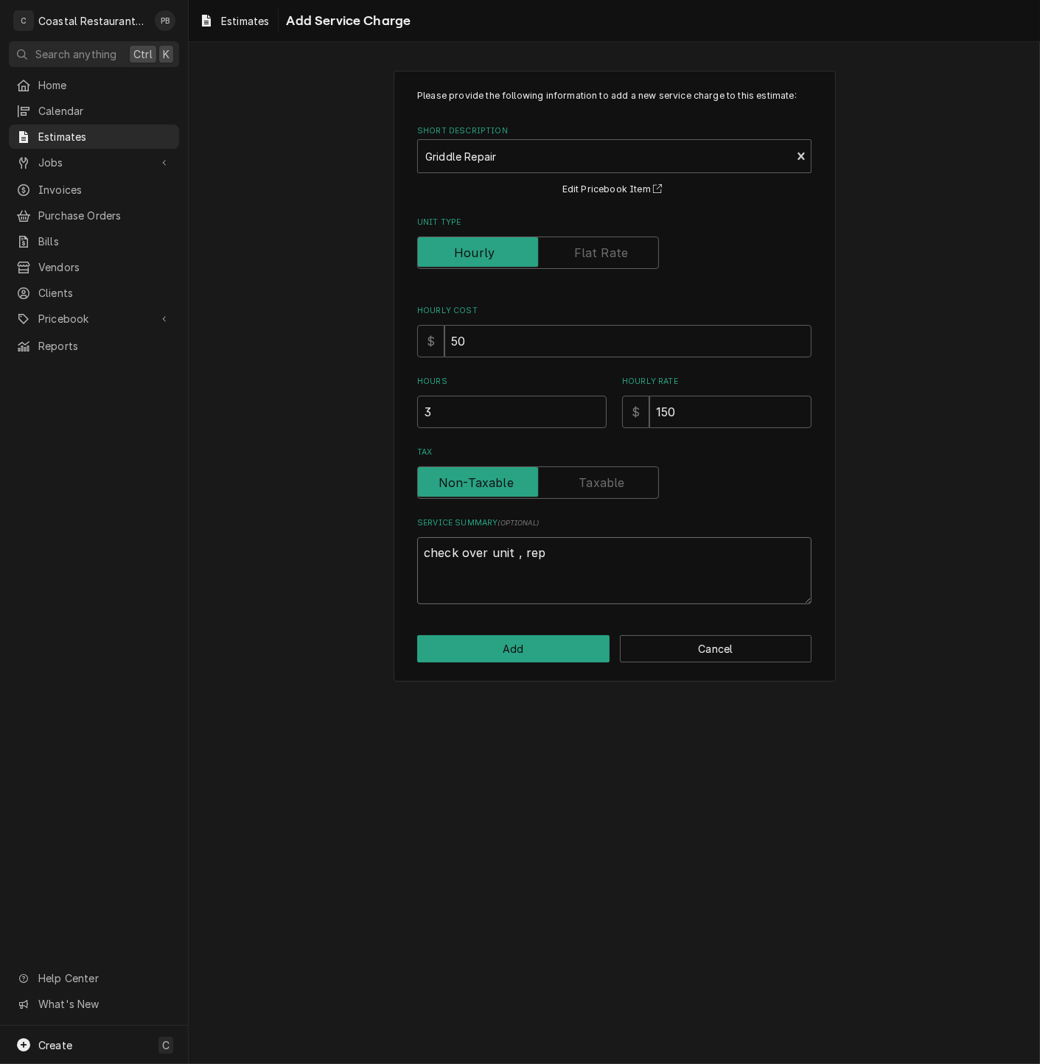
type textarea "x"
type textarea "check over unit , repl"
type textarea "x"
type textarea "check over unit , repla"
type textarea "x"
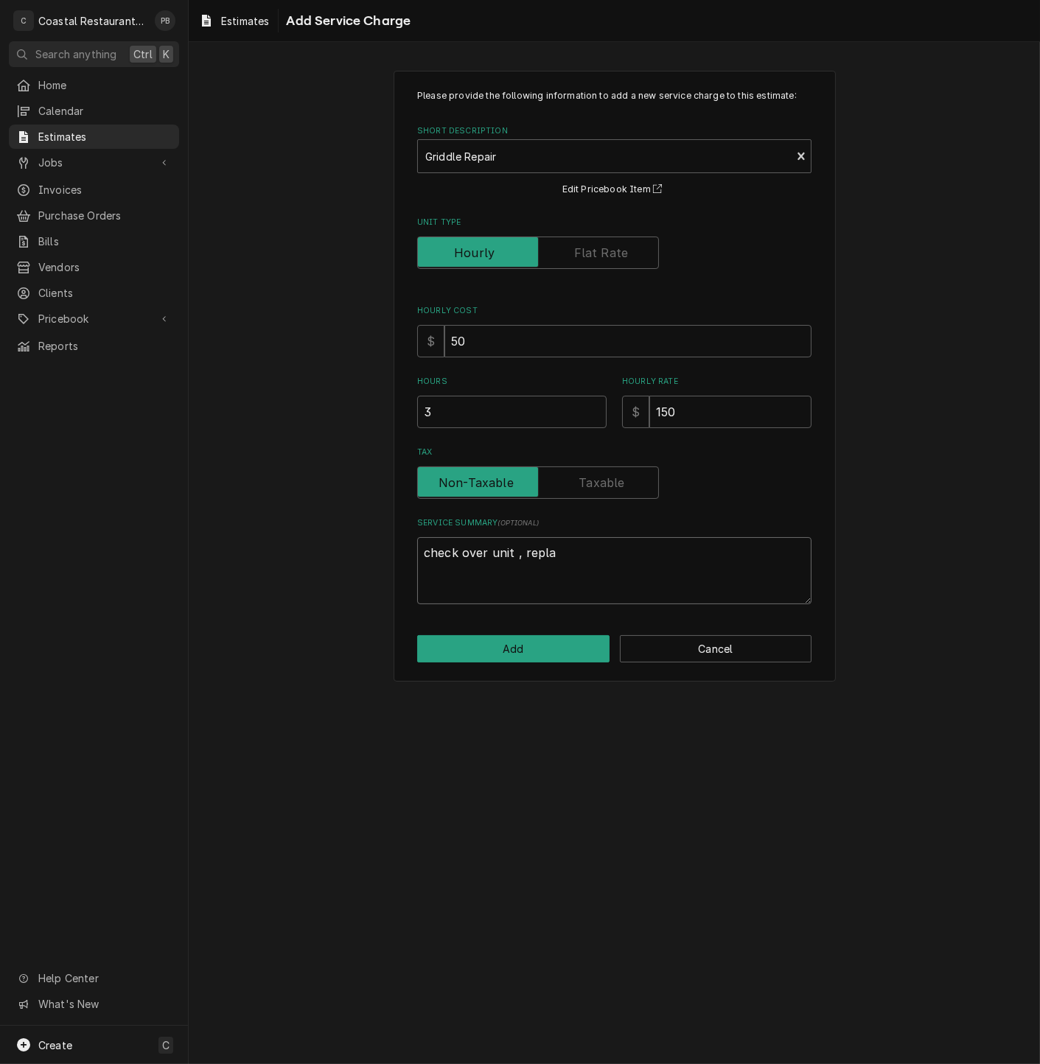
type textarea "check over unit , replac"
type textarea "x"
type textarea "check over unit , replace"
type textarea "x"
type textarea "check over unit , replace"
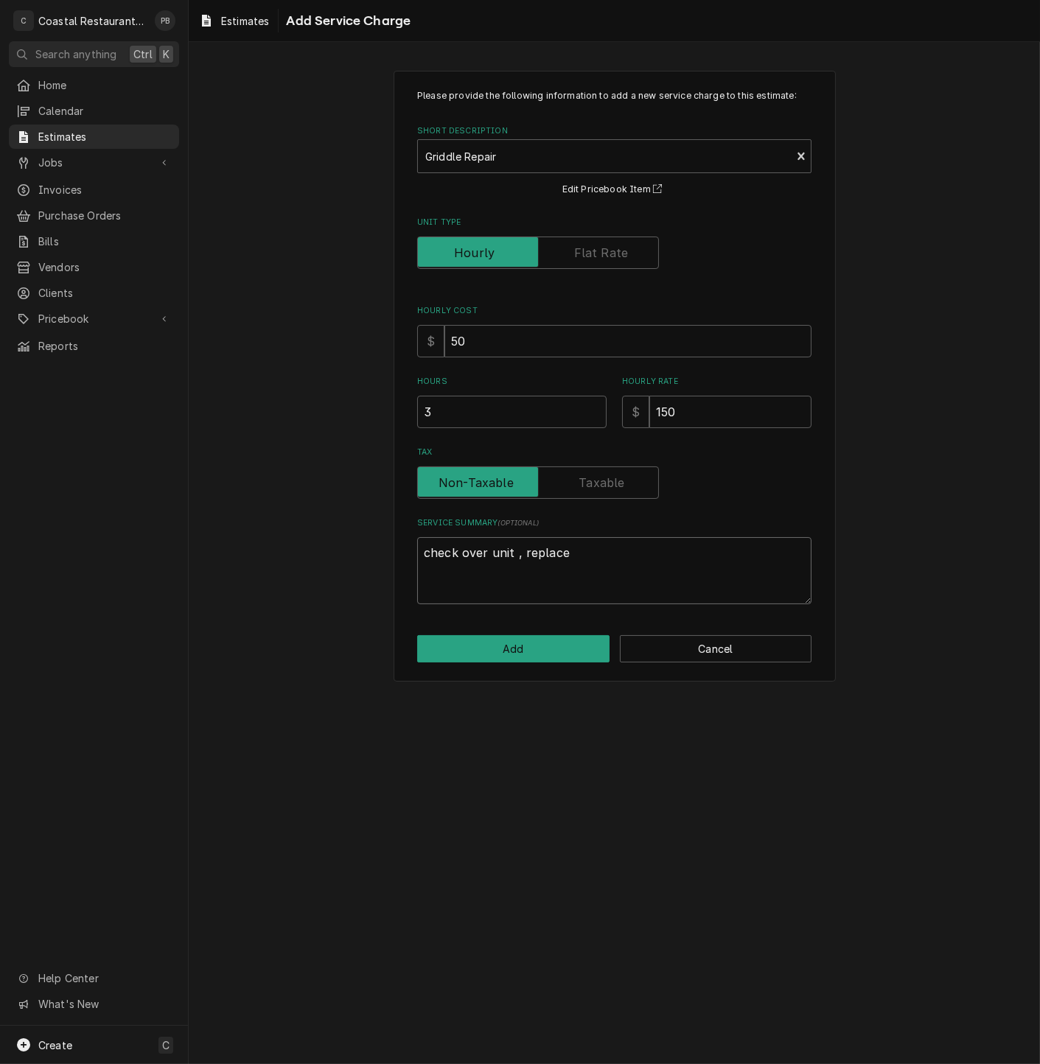
type textarea "x"
type textarea "check over unit , replace t"
type textarea "x"
type textarea "check over unit , replace th"
type textarea "x"
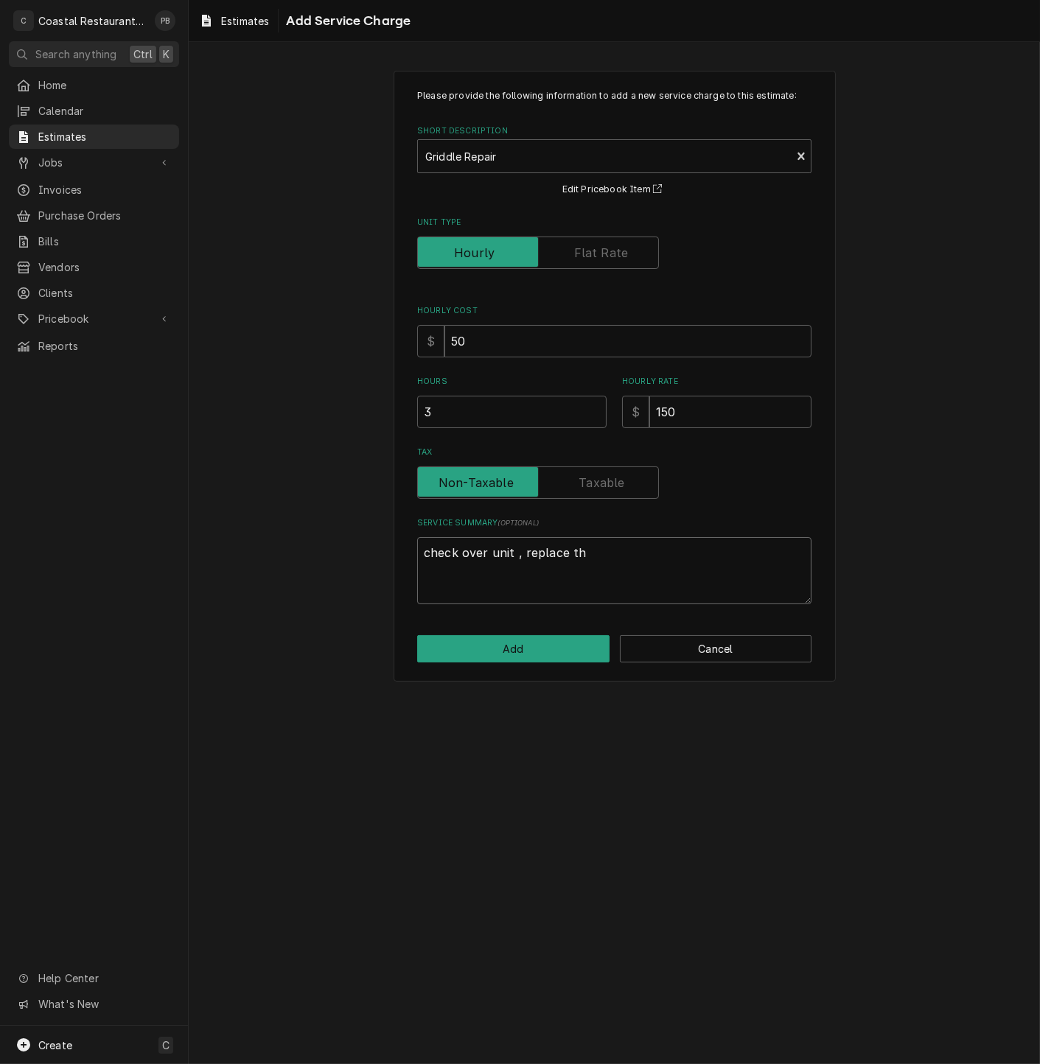
type textarea "check over unit , replace the"
type textarea "x"
type textarea "check over unit , replace therm"
type textarea "x"
type textarea "check over unit , replace thermo"
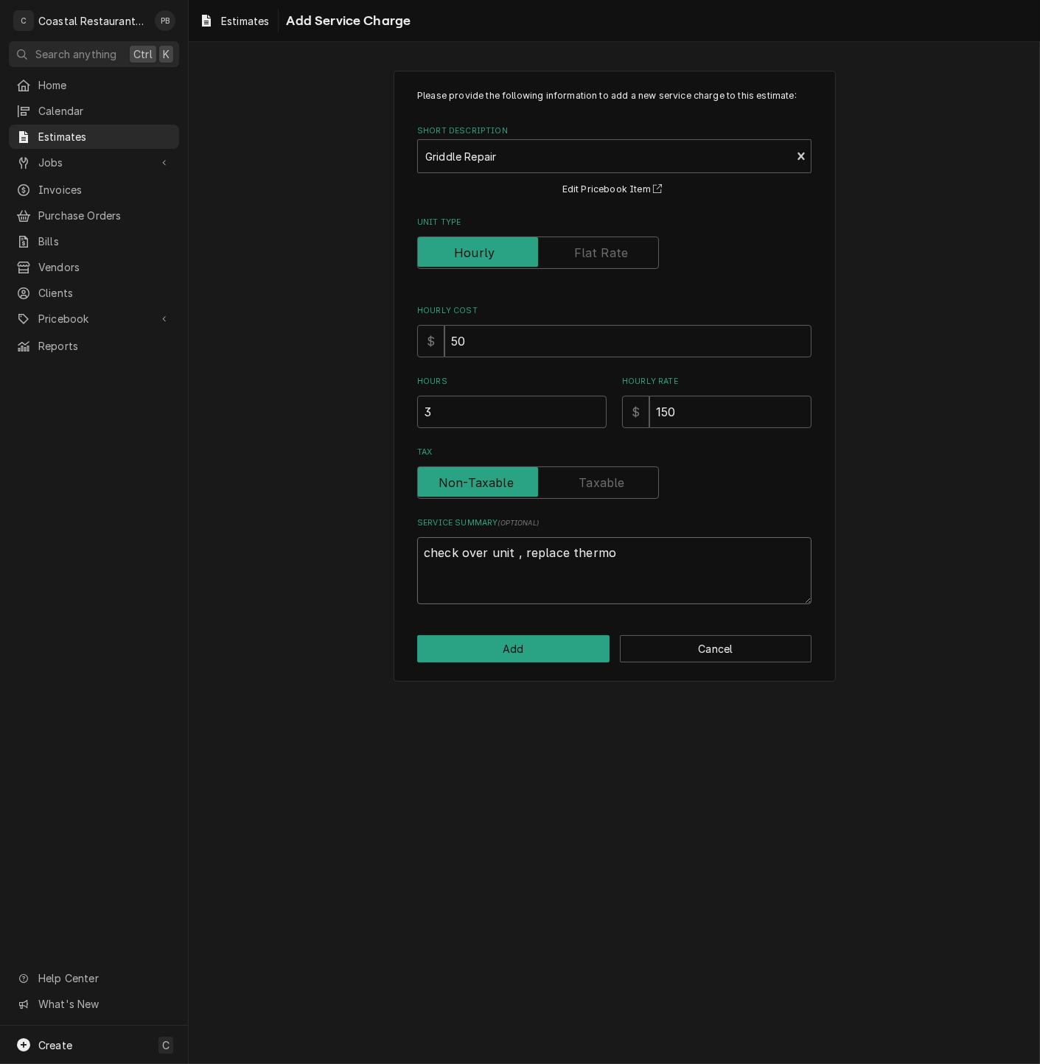
type textarea "x"
type textarea "check over unit , replace thermos"
type textarea "x"
type textarea "check over unit , replace thermost"
type textarea "x"
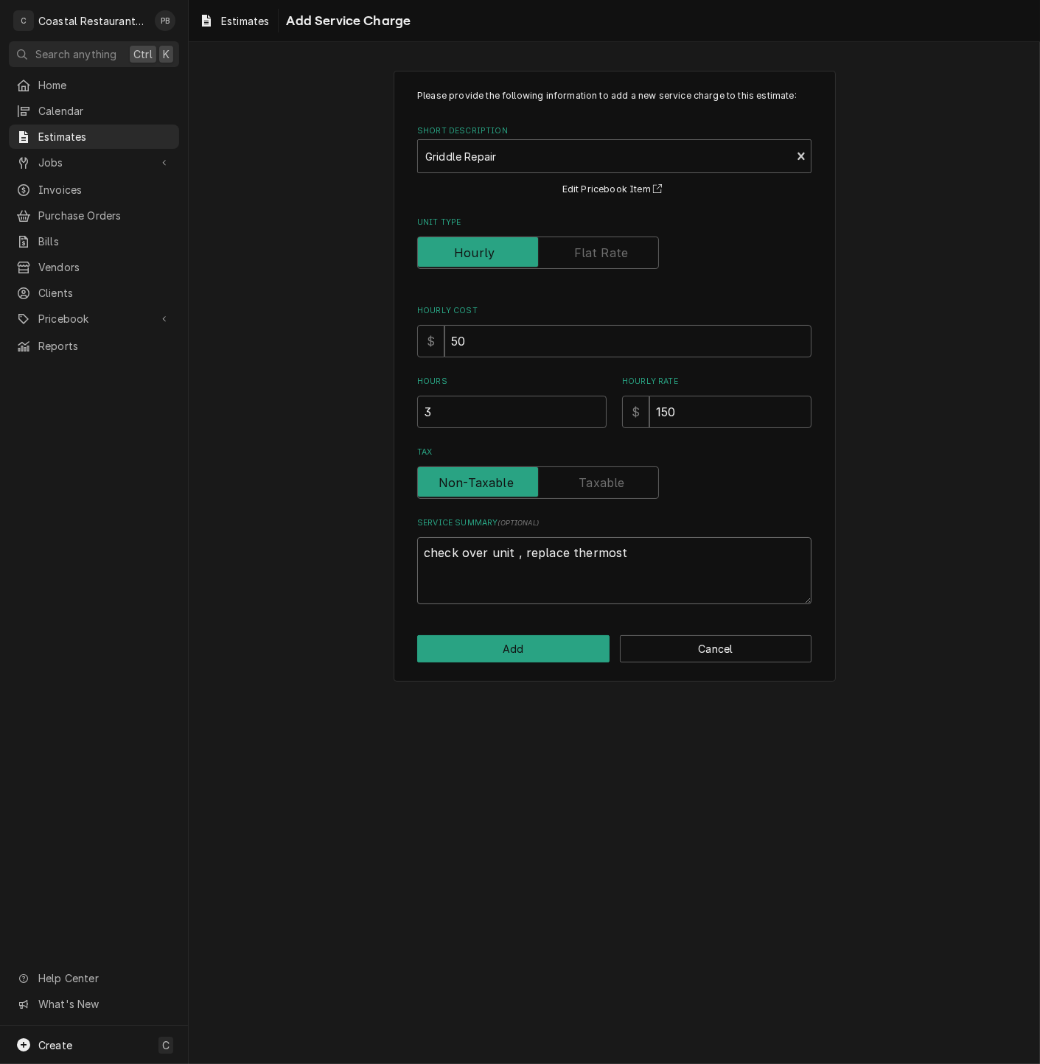
type textarea "check over unit , replace thermosta"
type textarea "x"
click at [522, 657] on button "Add" at bounding box center [513, 648] width 192 height 27
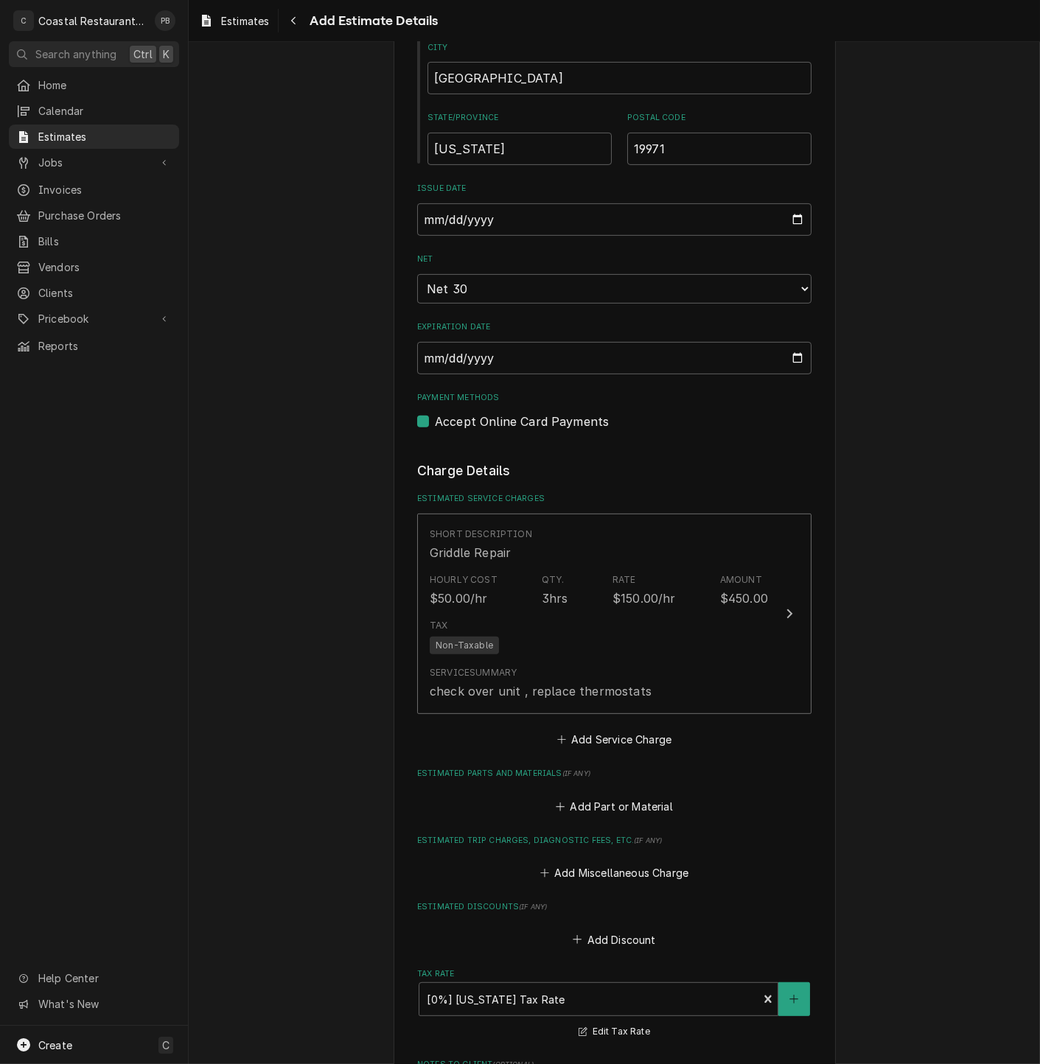
scroll to position [1234, 0]
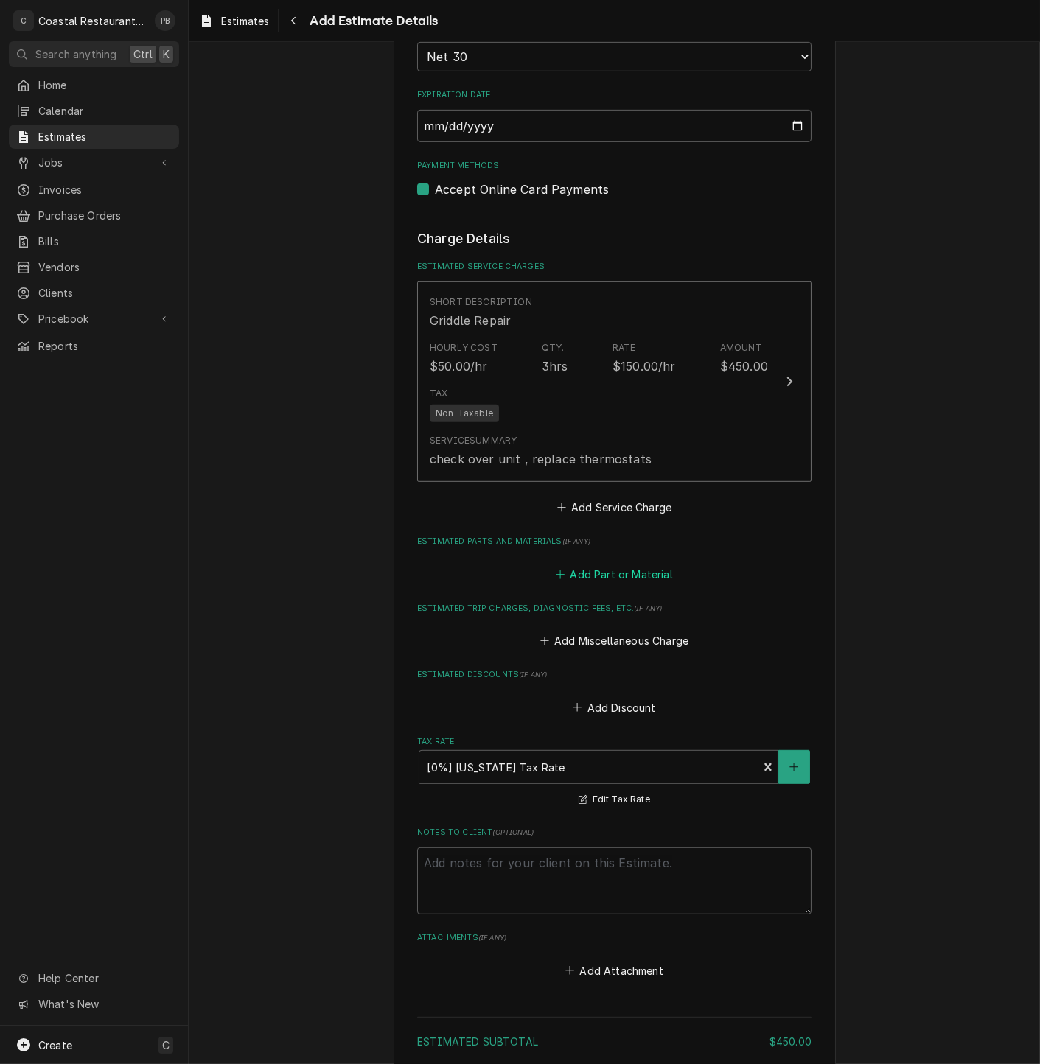
click at [602, 576] on button "Add Part or Material" at bounding box center [614, 574] width 122 height 21
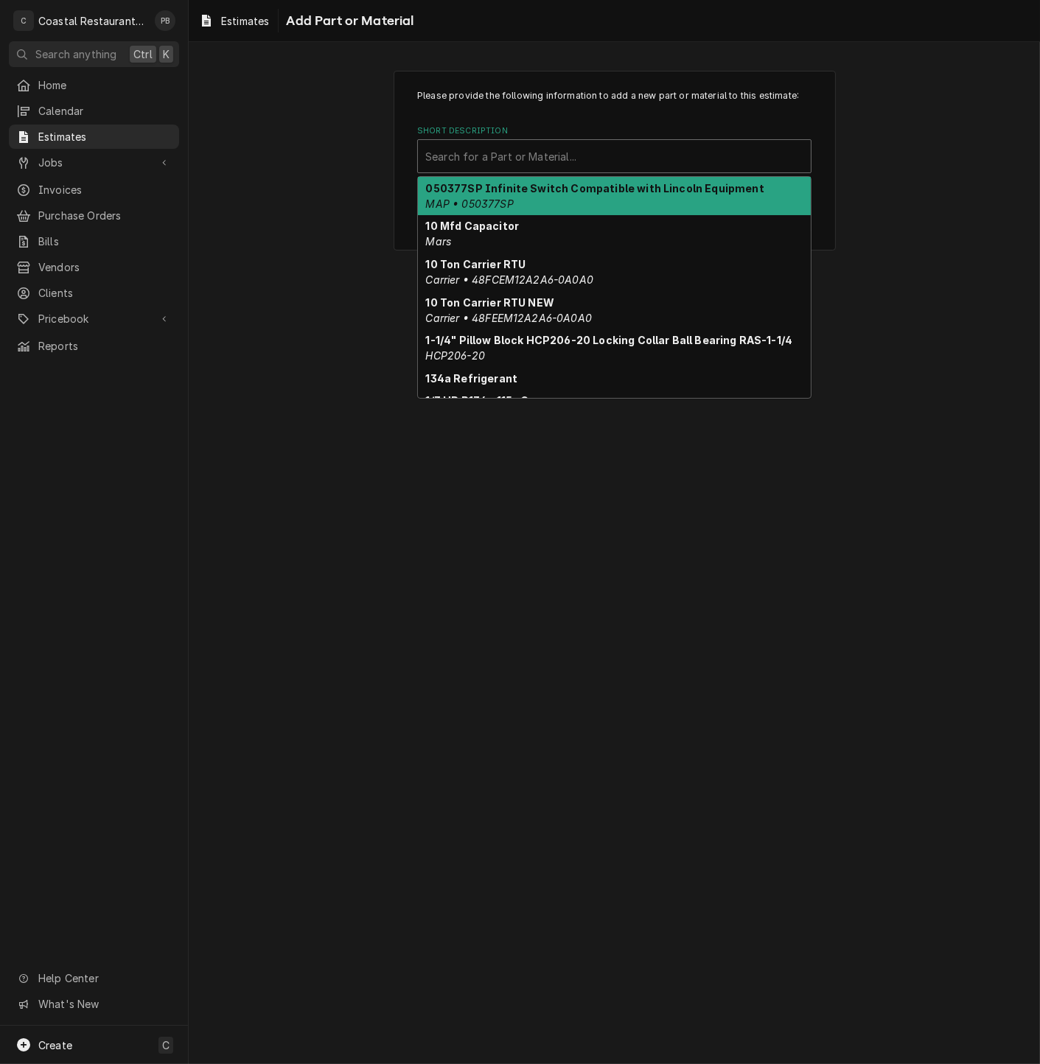
click at [534, 158] on div "Short Description" at bounding box center [614, 156] width 378 height 27
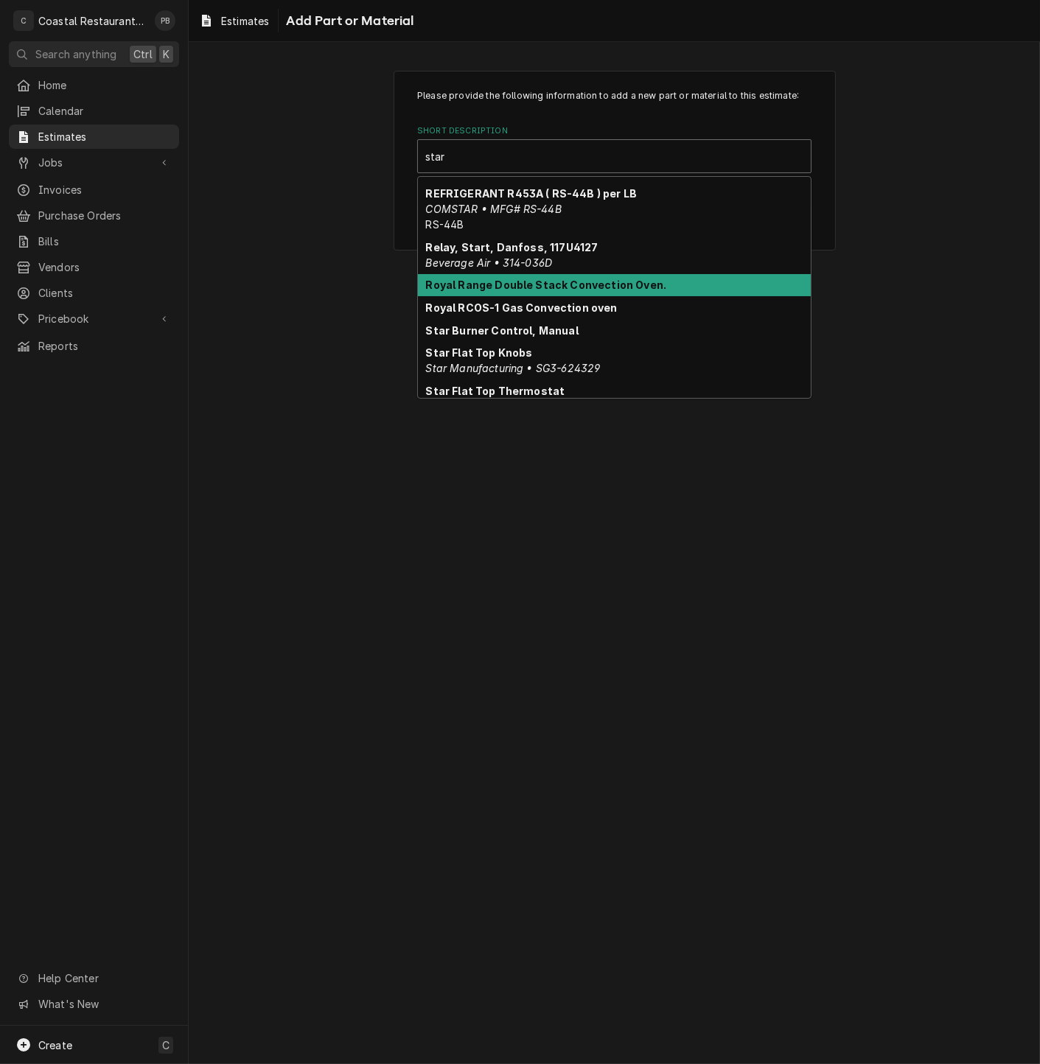
scroll to position [327, 0]
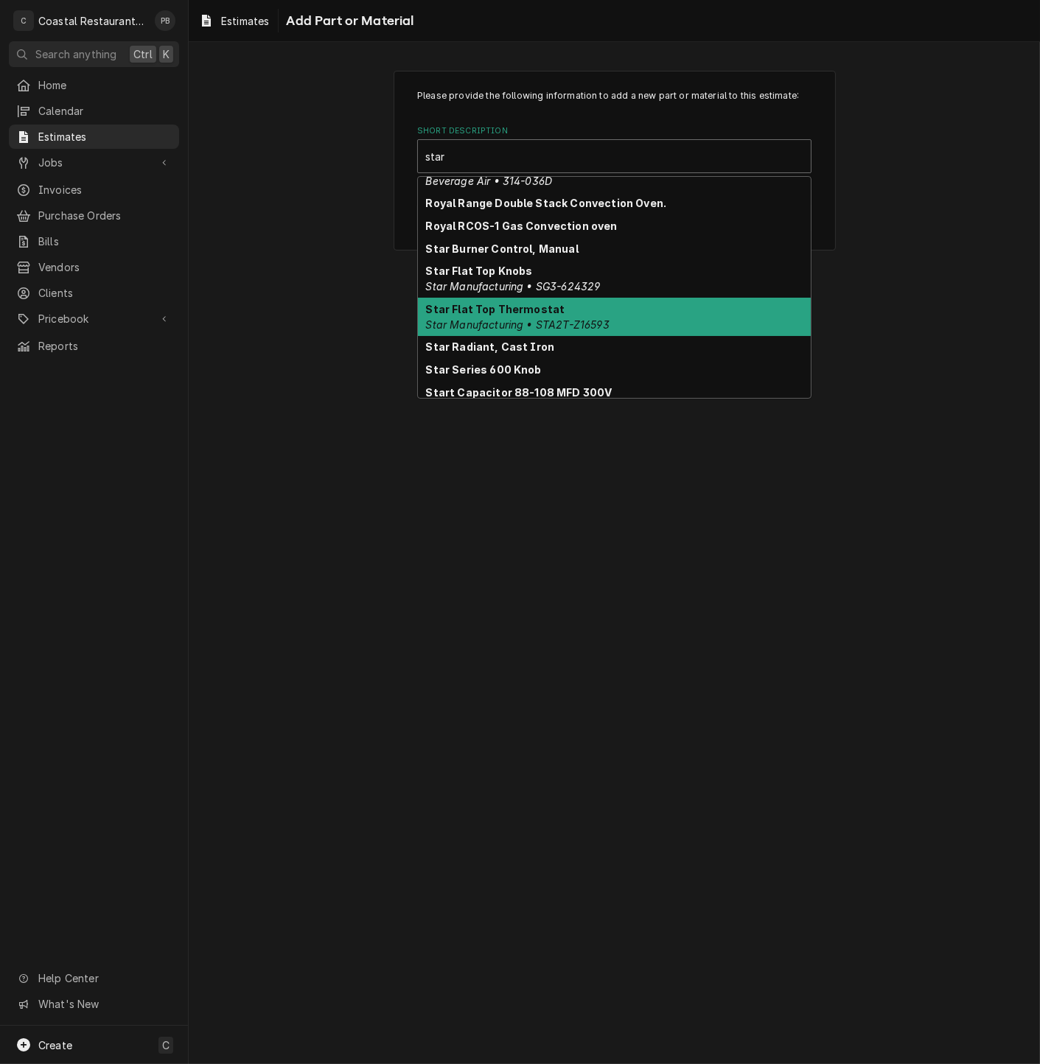
click at [623, 321] on div "Star Flat Top Thermostat Star Manufacturing • STA2T-Z16593" at bounding box center [614, 317] width 393 height 38
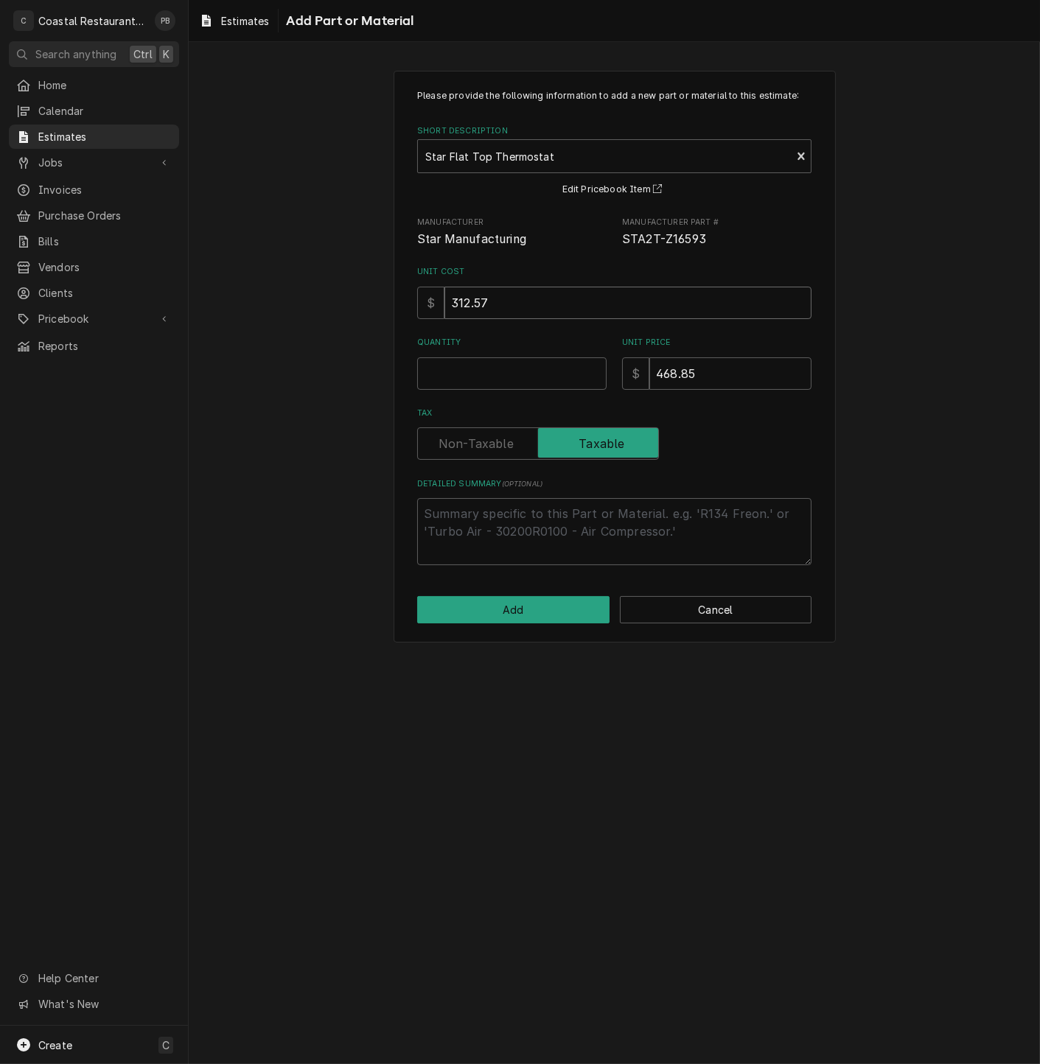
drag, startPoint x: 510, startPoint y: 307, endPoint x: 457, endPoint y: 310, distance: 53.1
click at [457, 310] on input "312.57" at bounding box center [627, 303] width 367 height 32
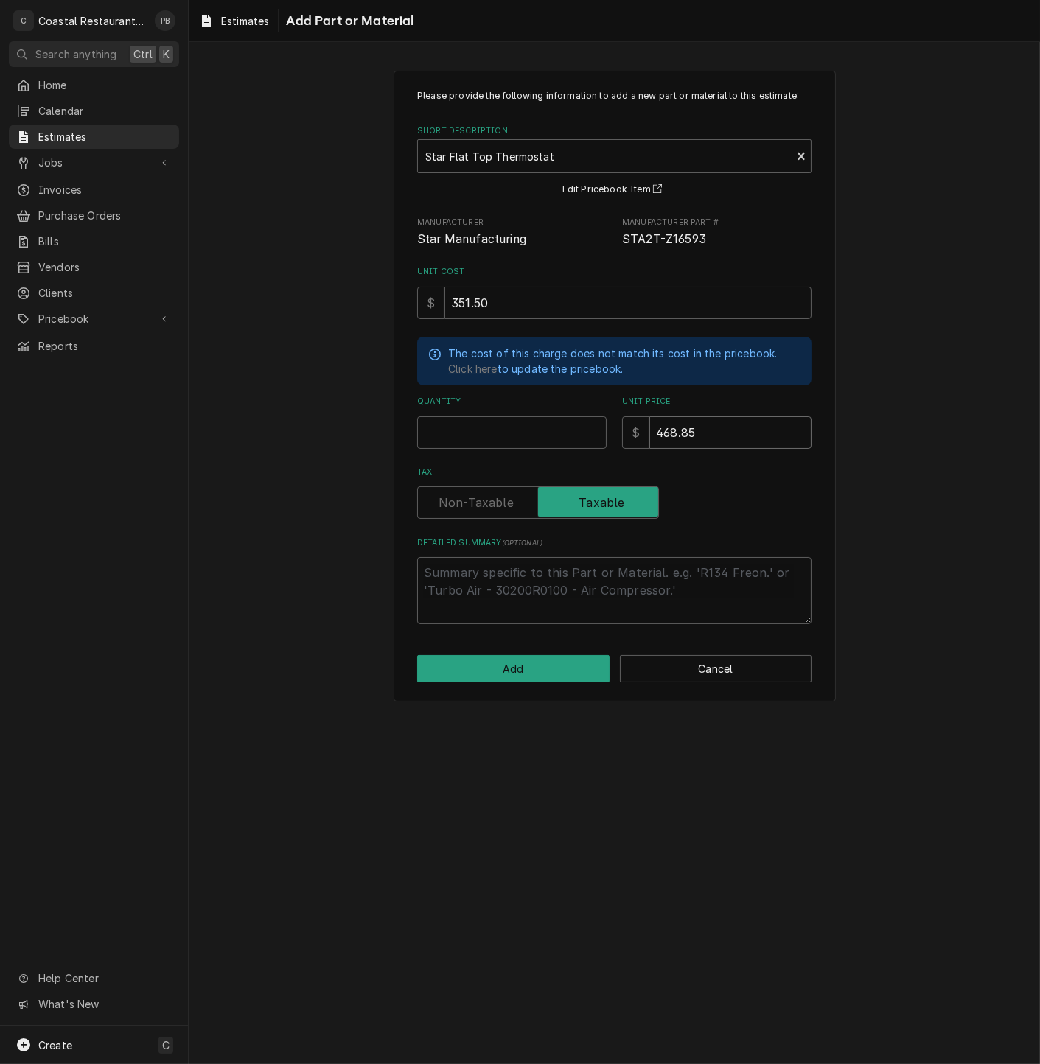
drag, startPoint x: 728, startPoint y: 435, endPoint x: 627, endPoint y: 439, distance: 101.1
click at [627, 439] on div "$ 468.85" at bounding box center [716, 432] width 189 height 32
click at [484, 424] on input "Quantity" at bounding box center [511, 432] width 189 height 32
click at [507, 671] on button "Add" at bounding box center [513, 668] width 192 height 27
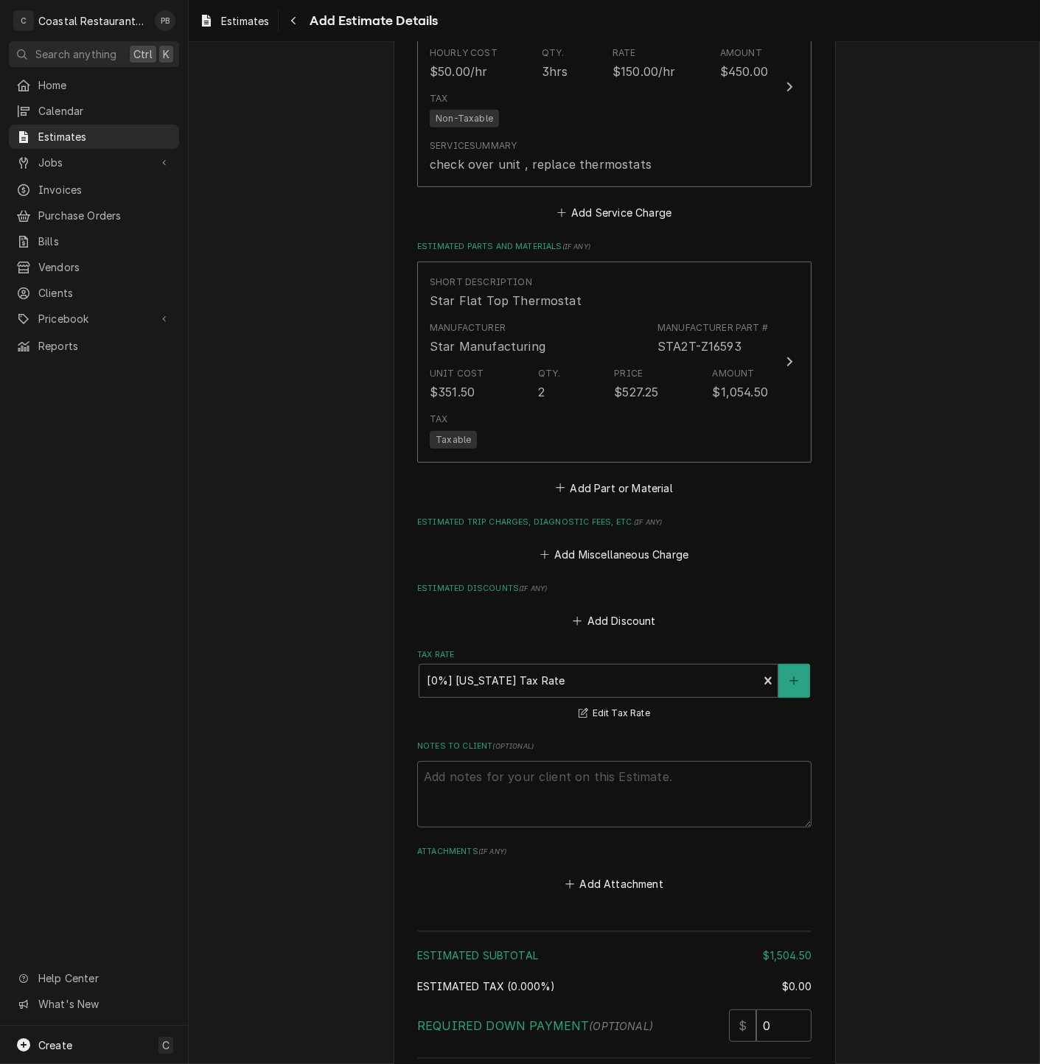
scroll to position [1545, 0]
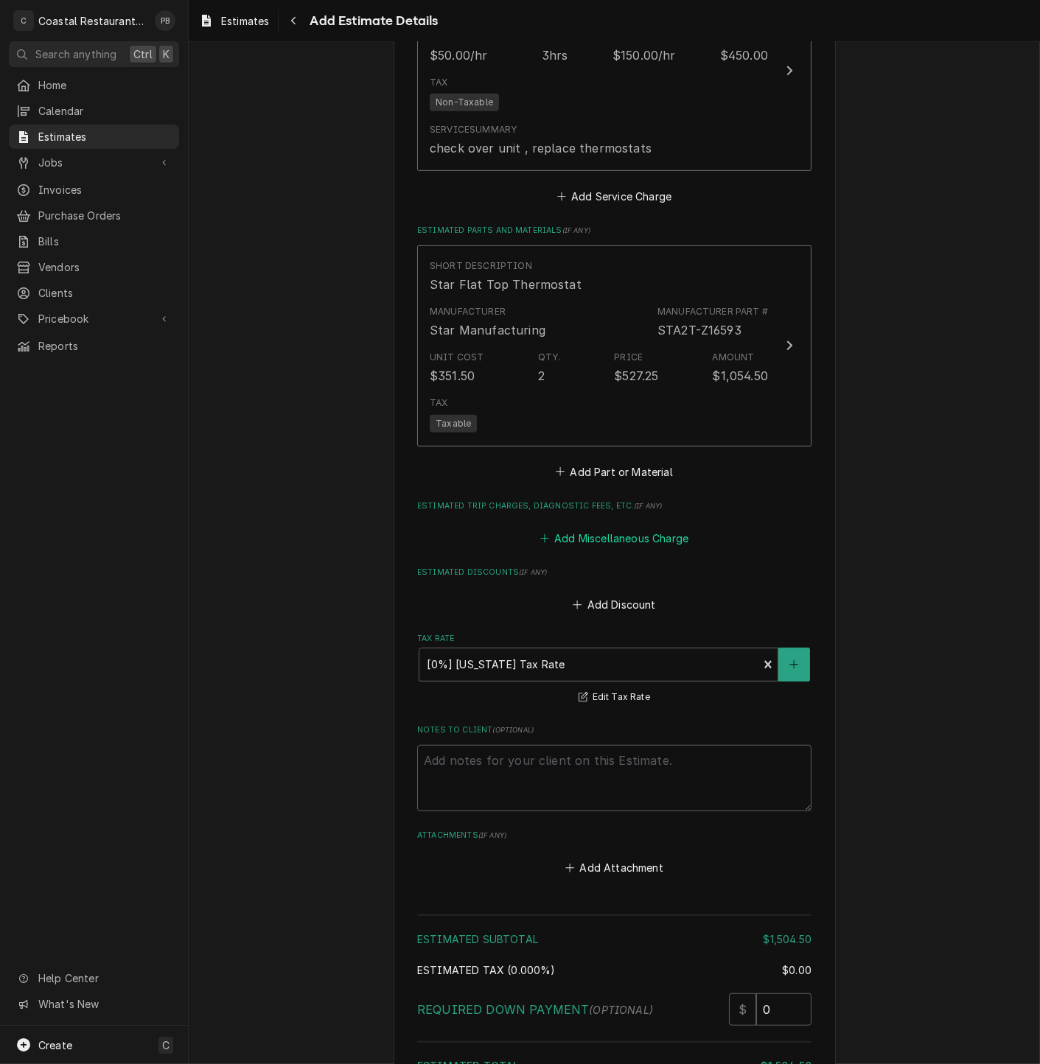
click at [652, 538] on button "Add Miscellaneous Charge" at bounding box center [613, 538] width 153 height 21
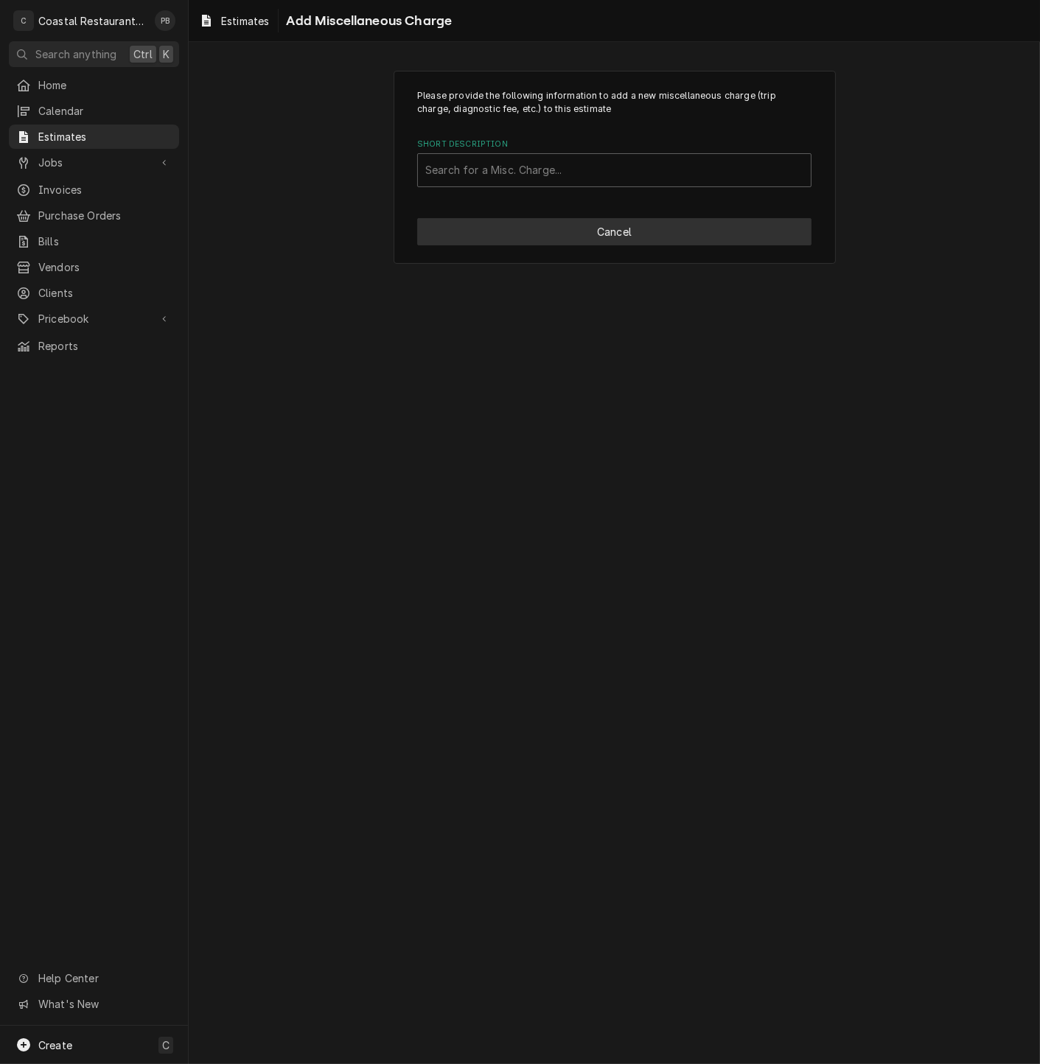
click at [672, 220] on button "Cancel" at bounding box center [614, 231] width 394 height 27
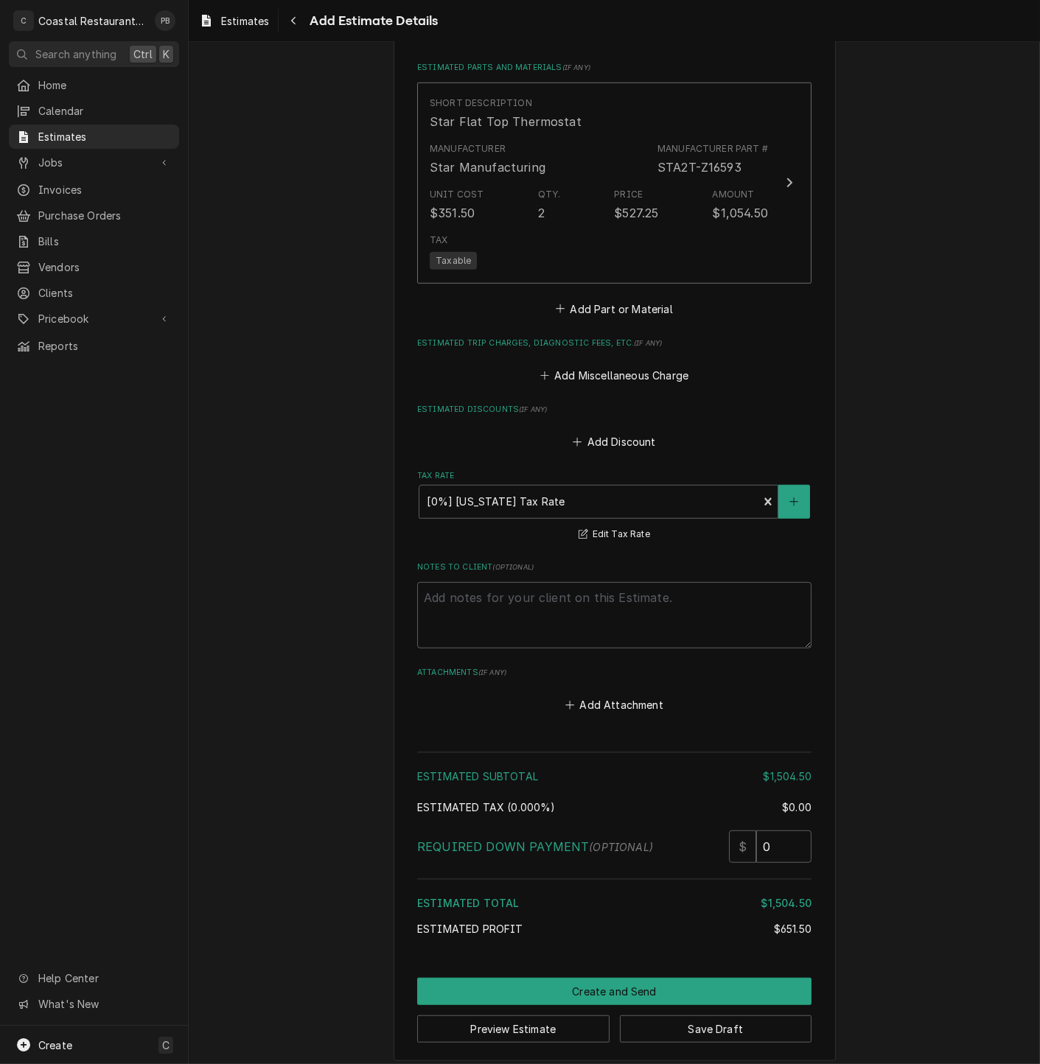
scroll to position [1724, 0]
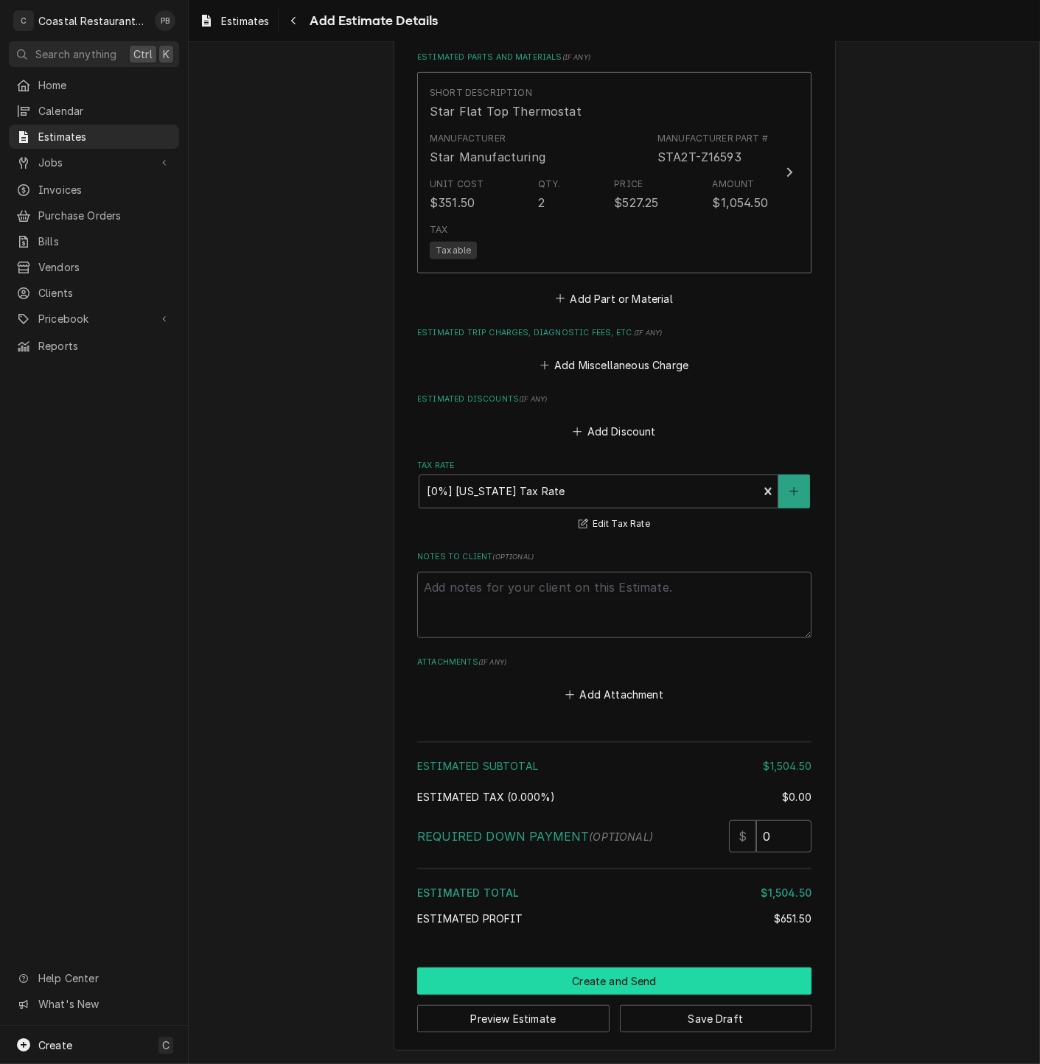
click at [640, 980] on button "Create and Send" at bounding box center [614, 981] width 394 height 27
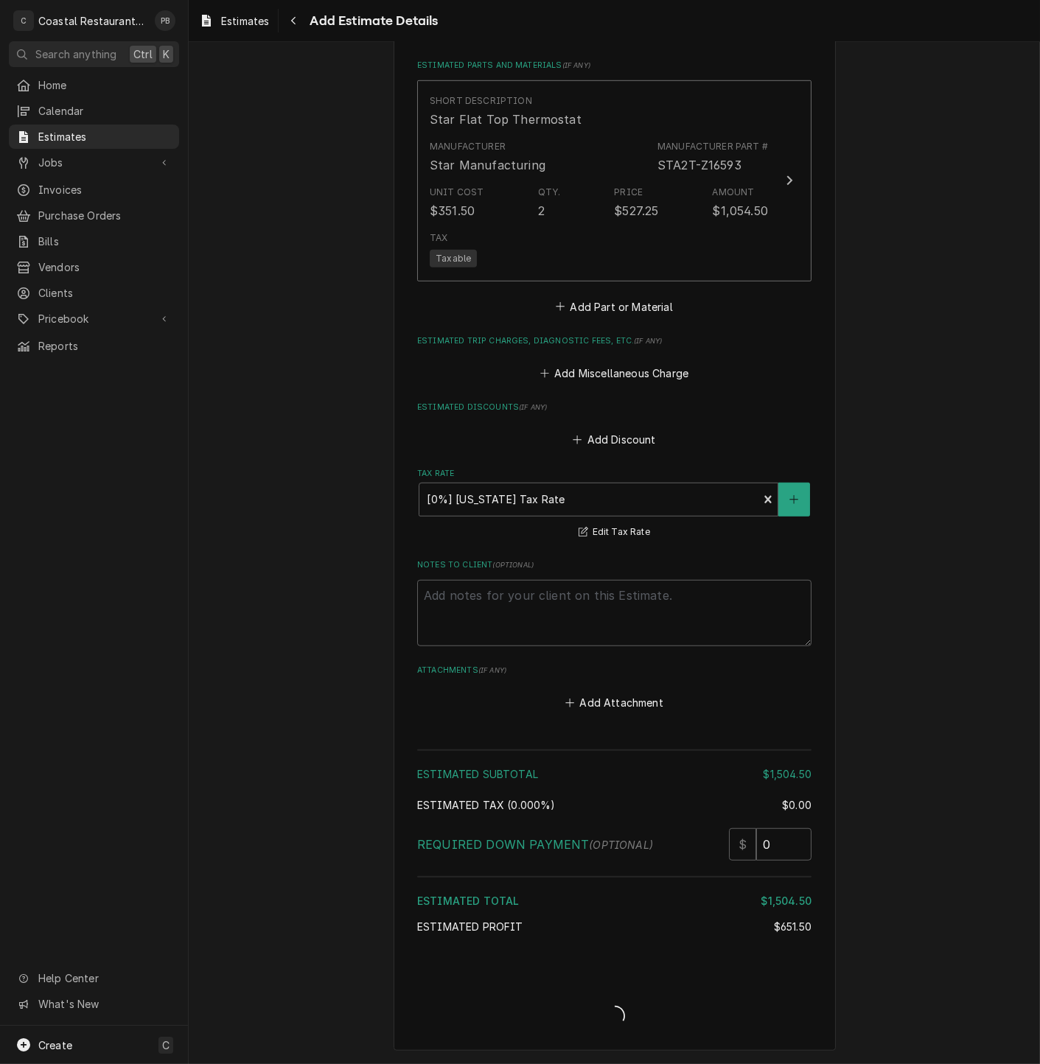
scroll to position [1714, 0]
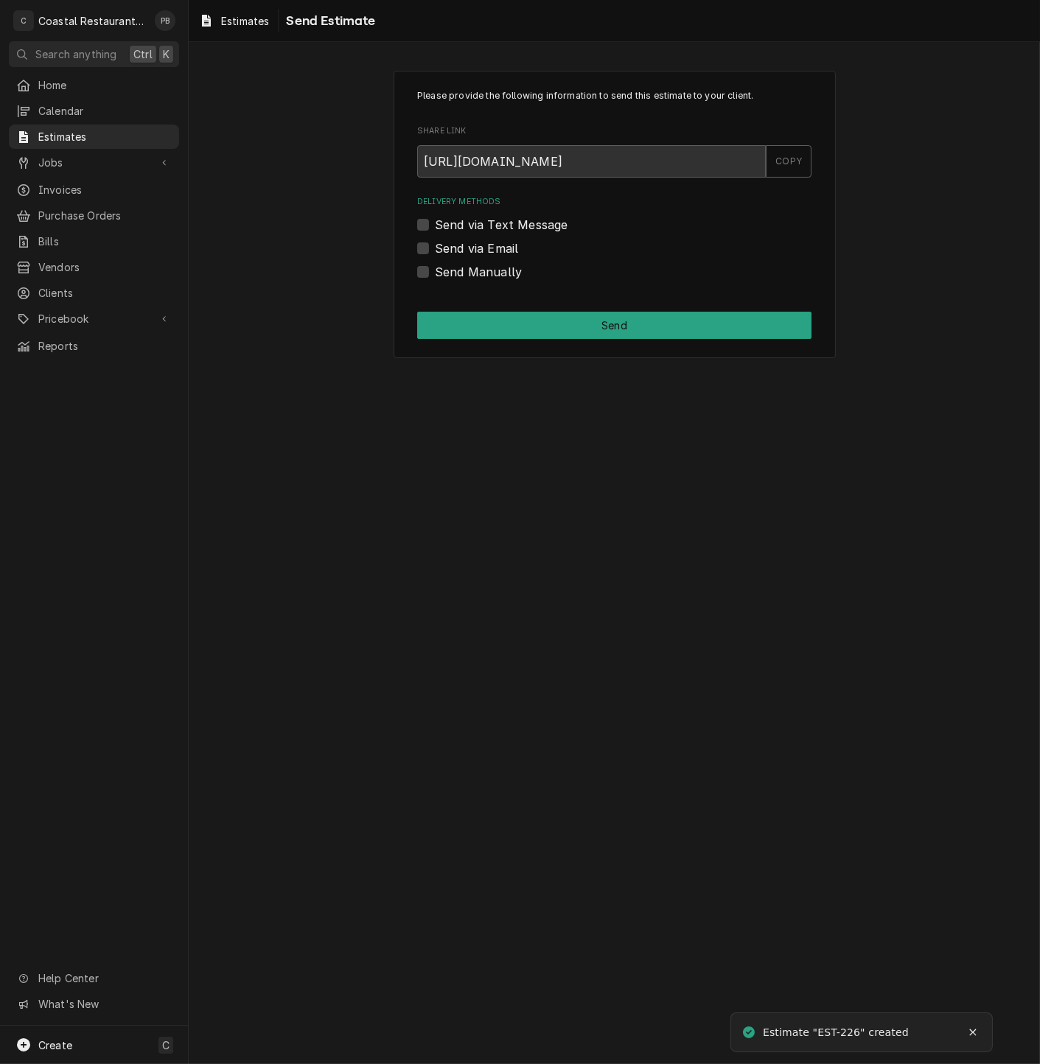
click at [435, 249] on label "Send via Email" at bounding box center [476, 248] width 83 height 18
click at [435, 249] on input "Send via Email" at bounding box center [632, 255] width 394 height 32
checkbox input "true"
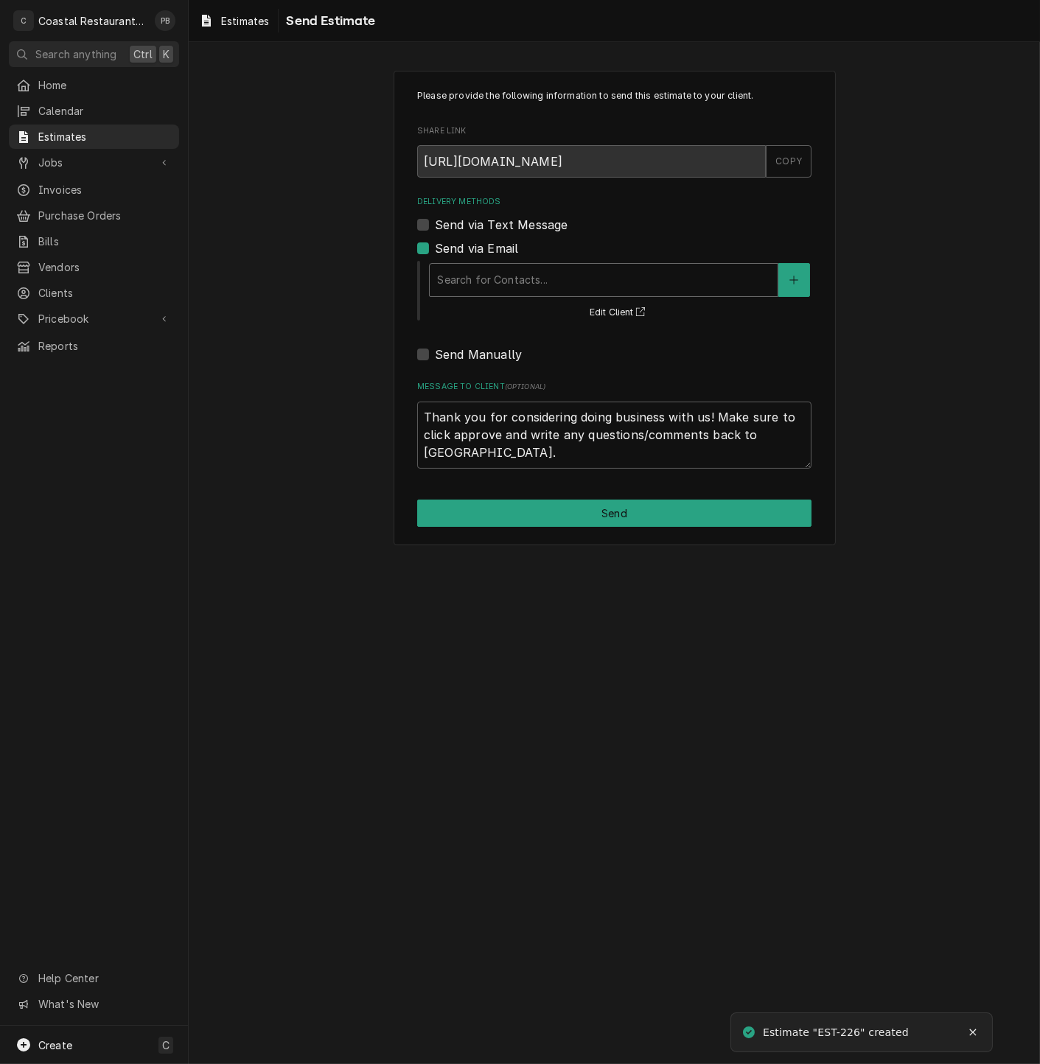
click at [652, 276] on div "Delivery Methods" at bounding box center [603, 280] width 333 height 27
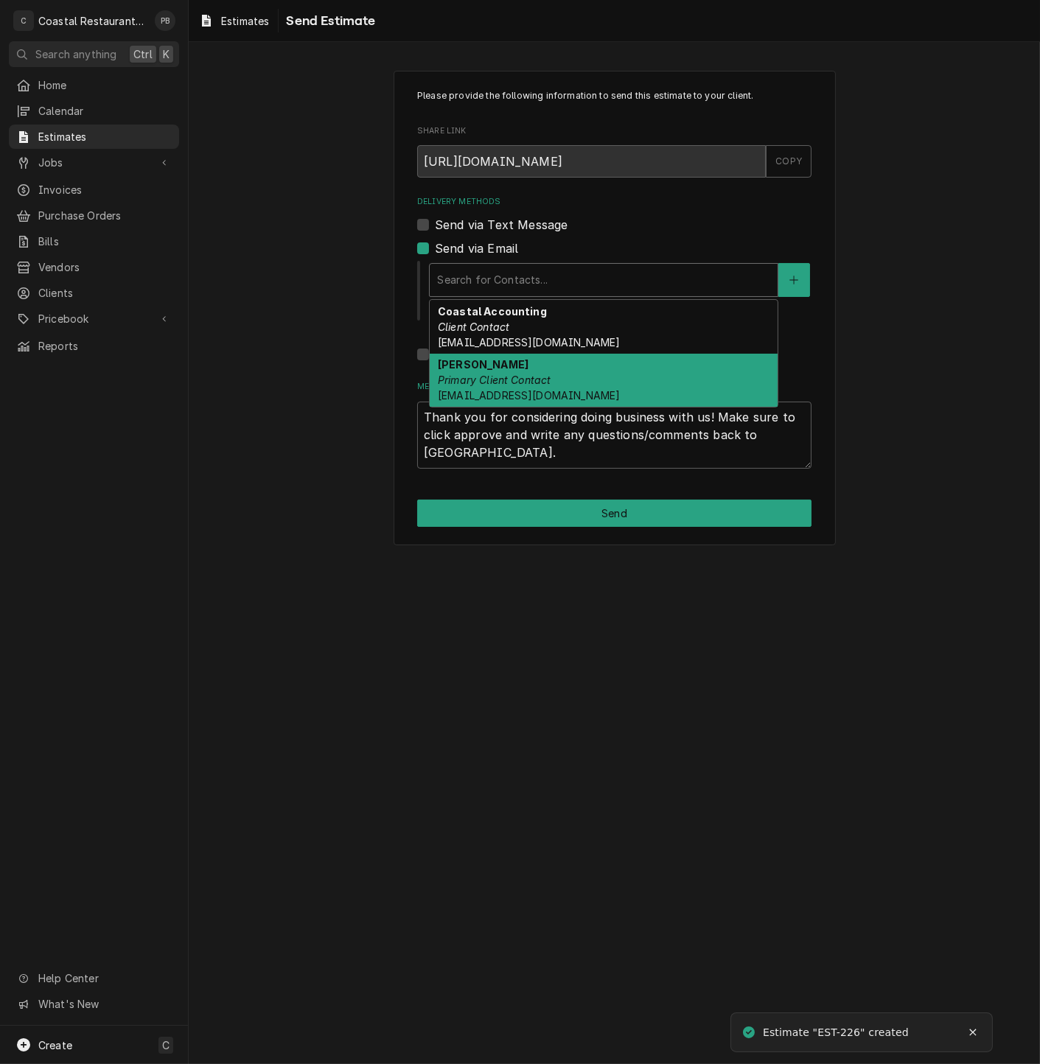
click at [586, 383] on div "Dan Wheeler Primary Client Contact DanW@highwatermanagment.com" at bounding box center [604, 381] width 348 height 54
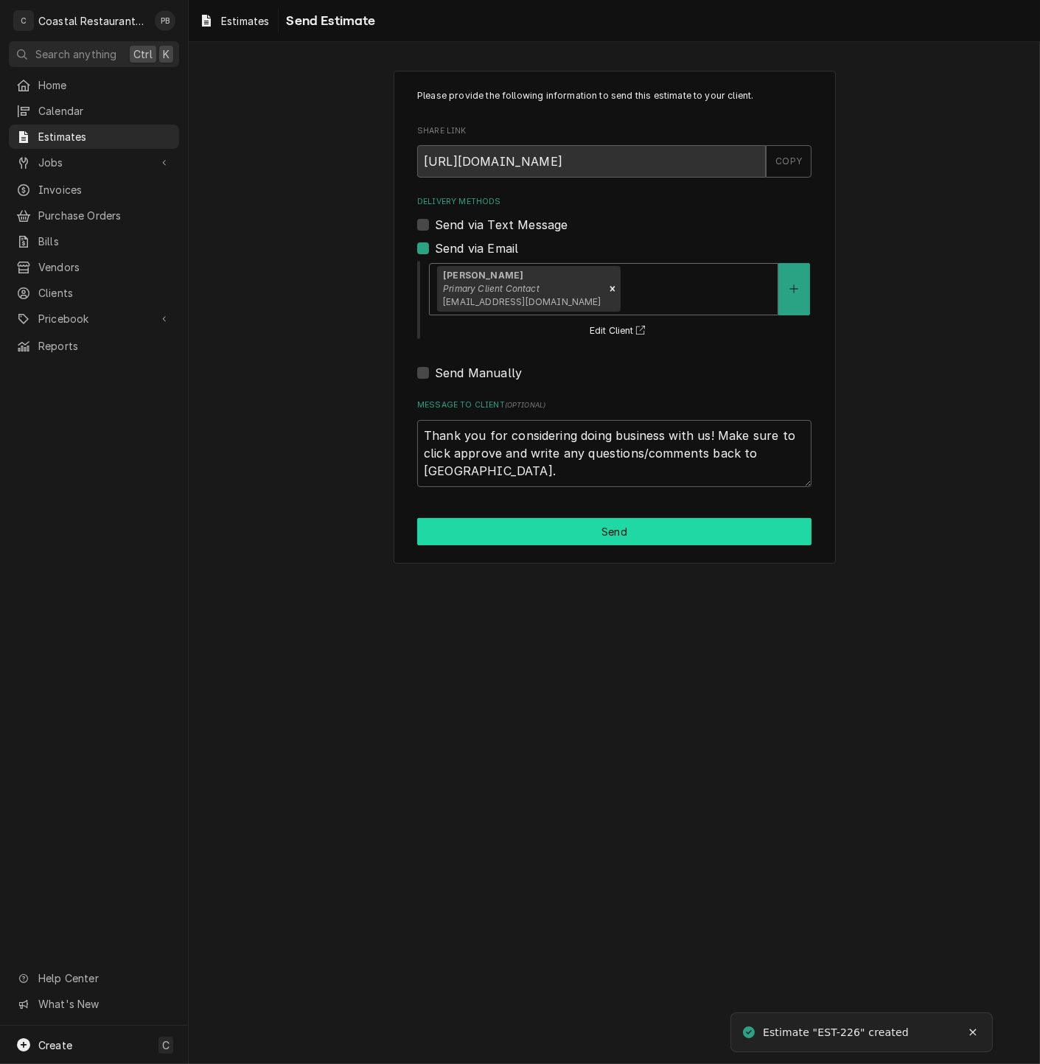
click at [615, 533] on button "Send" at bounding box center [614, 531] width 394 height 27
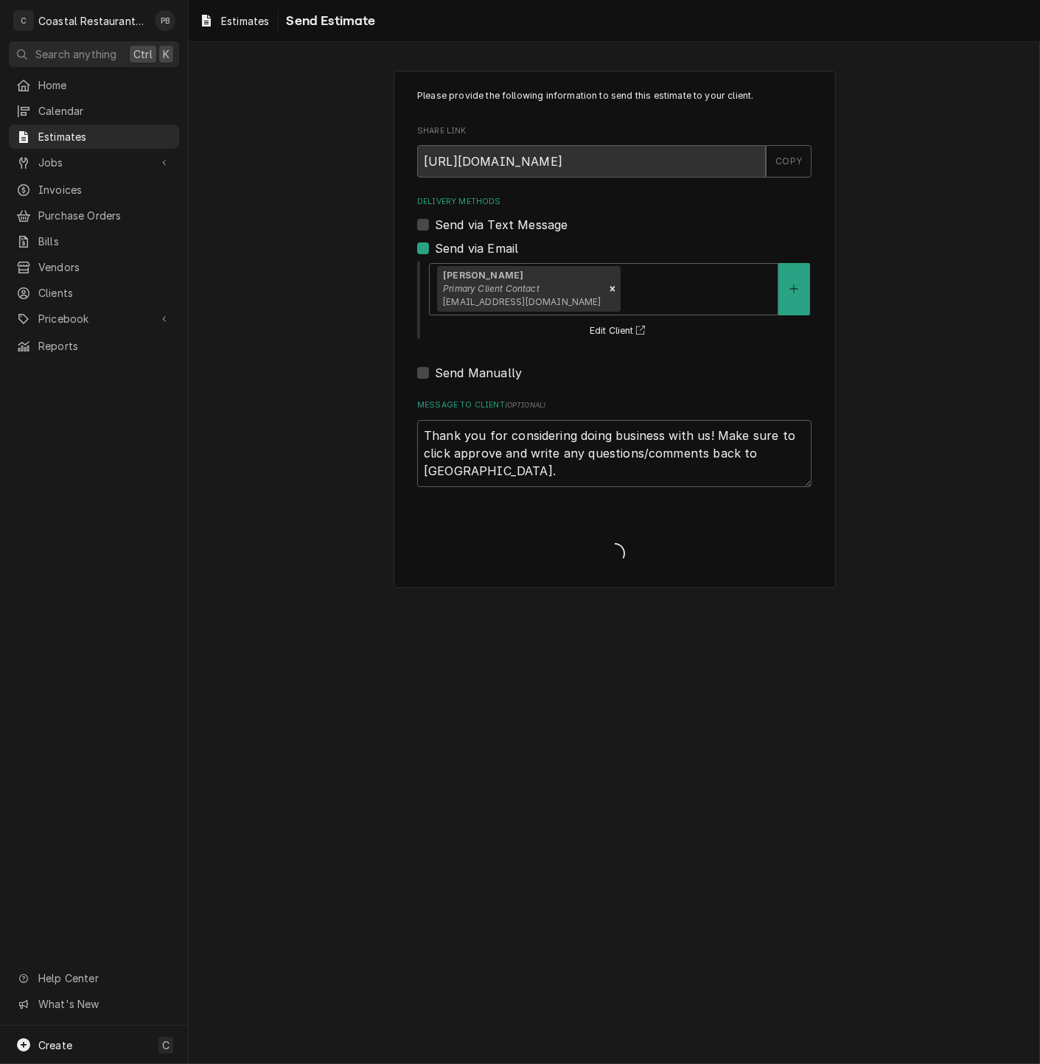
type textarea "x"
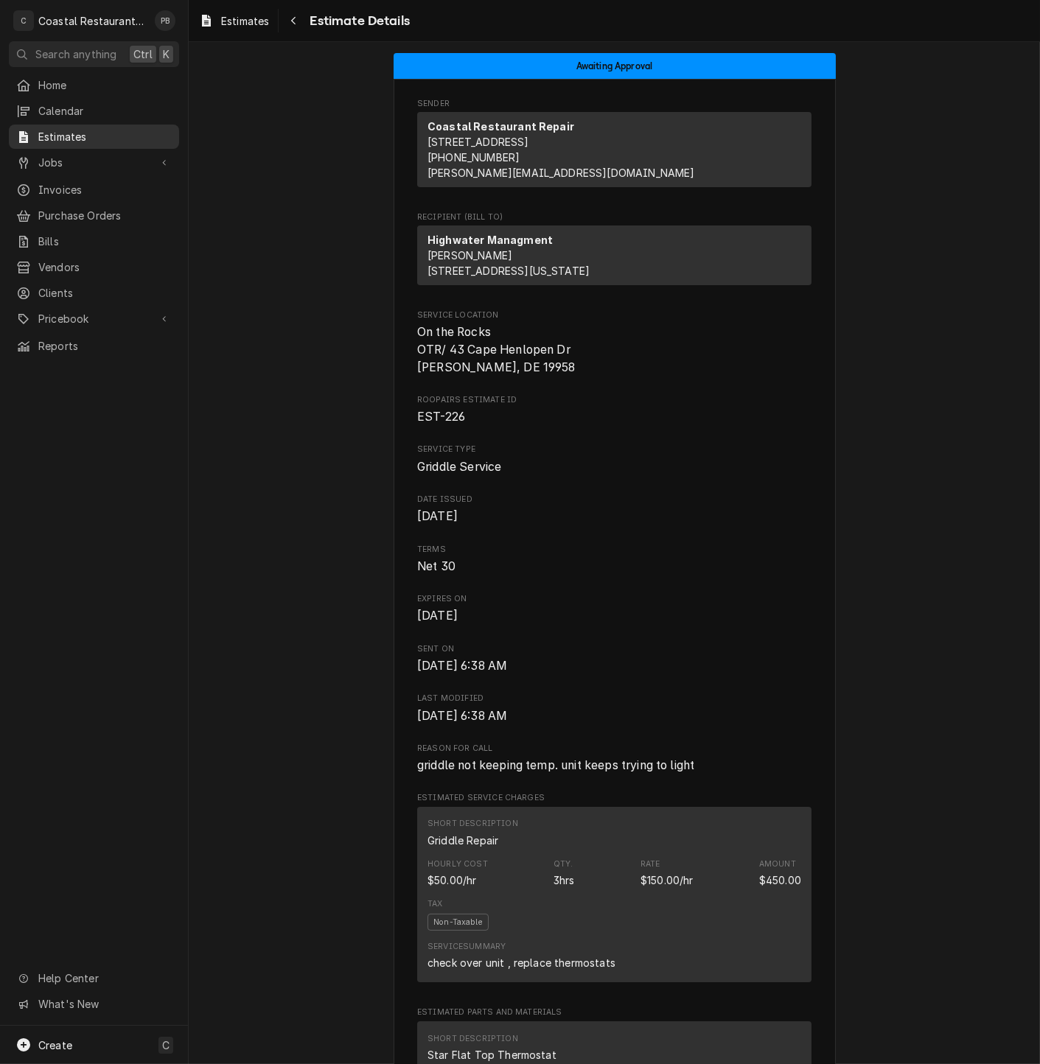
click at [59, 131] on span "Estimates" at bounding box center [104, 136] width 133 height 15
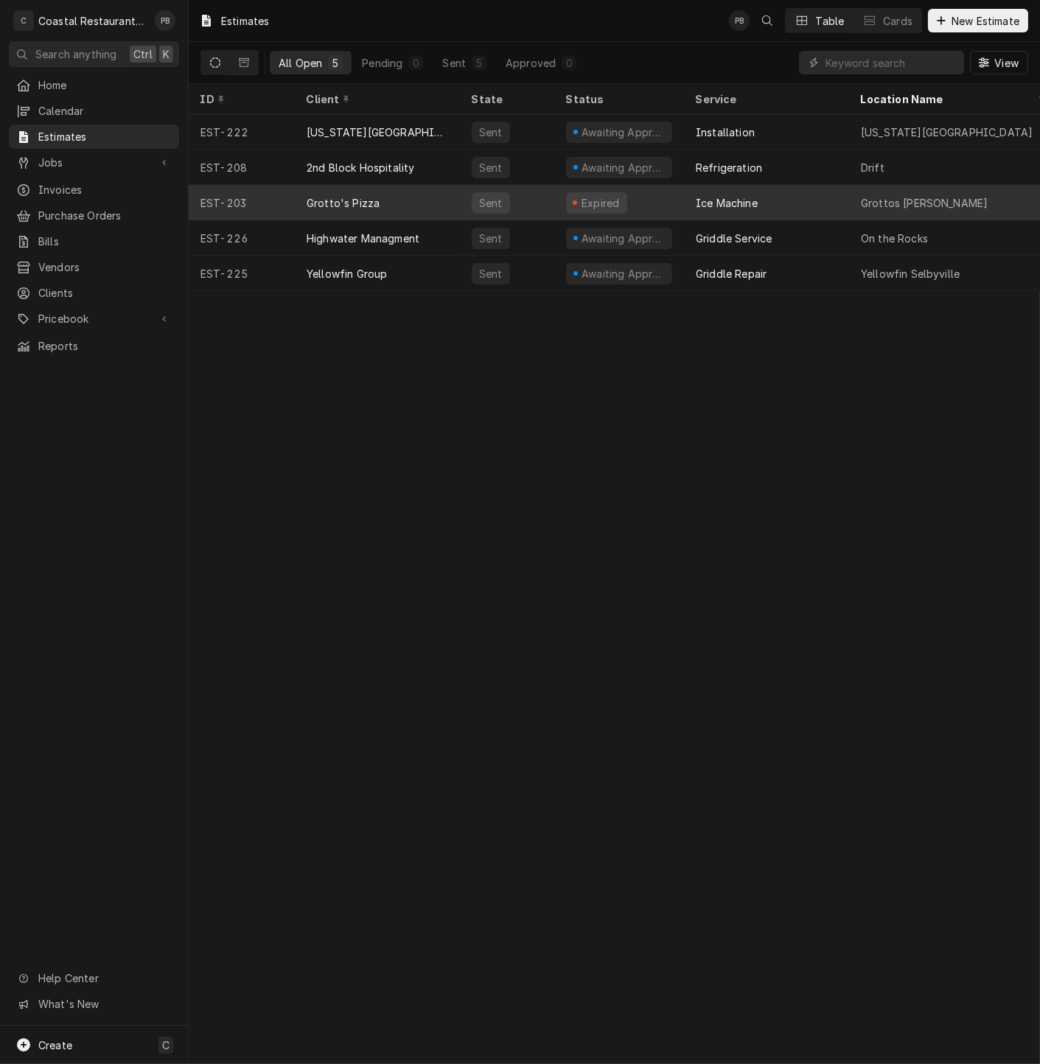
click at [711, 195] on div "Ice Machine" at bounding box center [727, 202] width 62 height 15
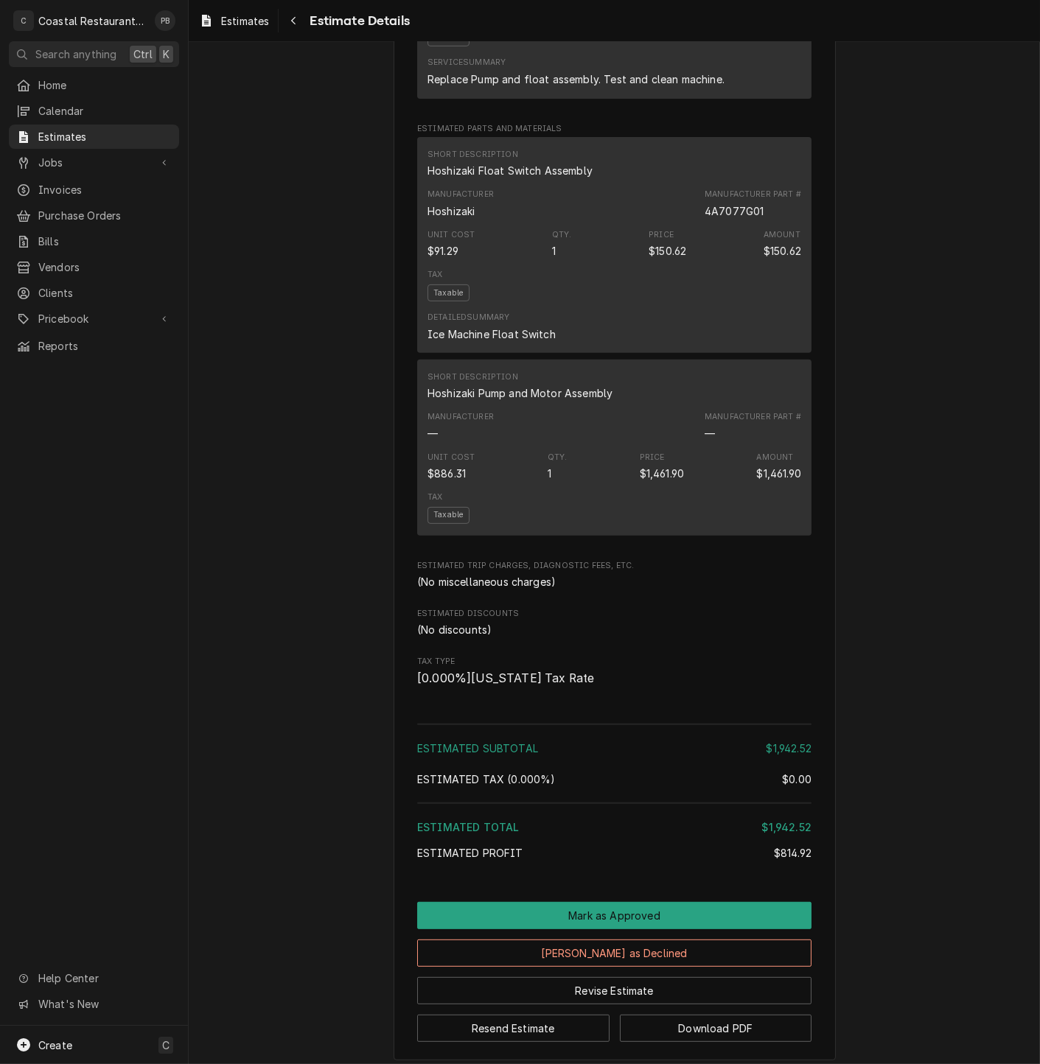
scroll to position [974, 0]
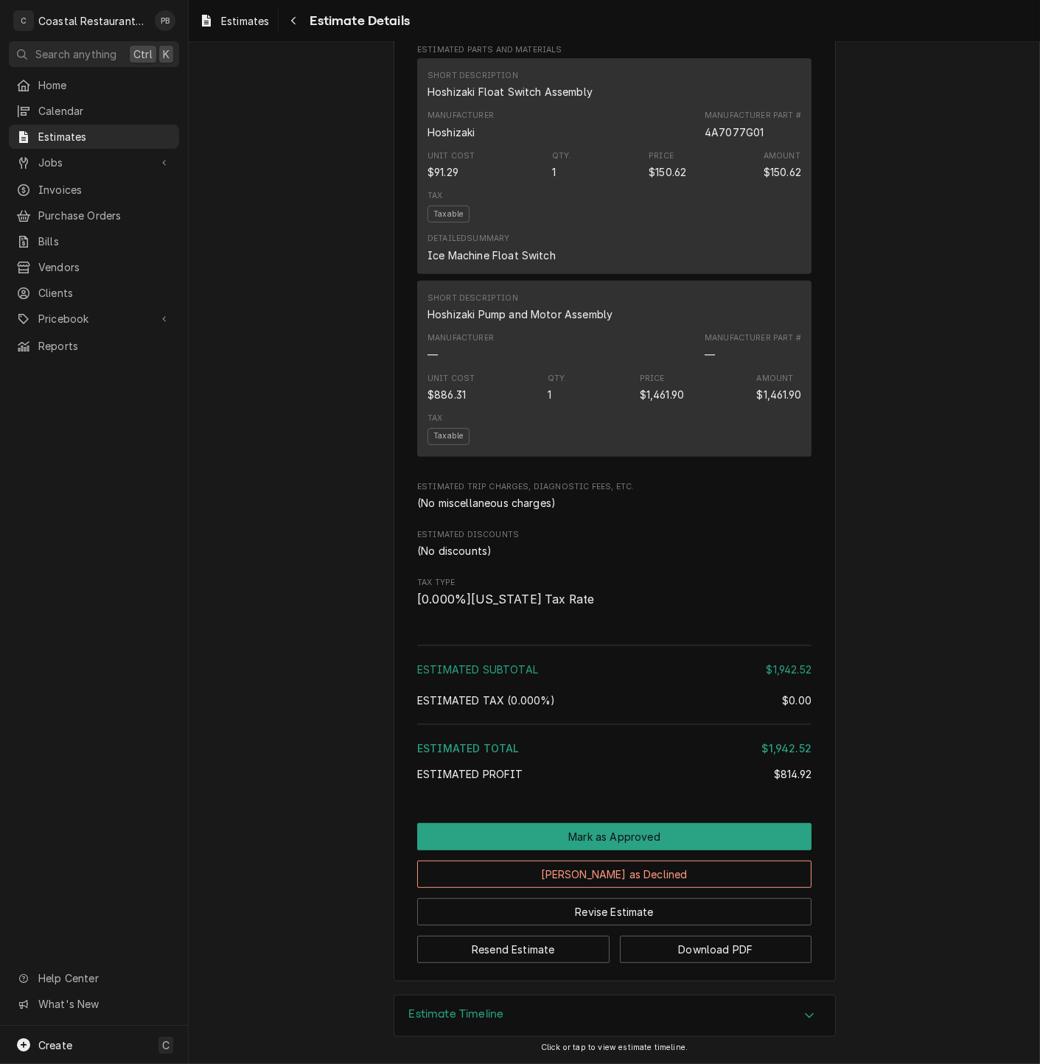
click at [898, 675] on div "Expired Sender Coastal Restaurant Repair [STREET_ADDRESS] (302) 841-1096 [PERSO…" at bounding box center [614, 46] width 851 height 1898
click at [112, 155] on span "Jobs" at bounding box center [93, 162] width 111 height 15
click at [108, 186] on span "Jobs" at bounding box center [104, 188] width 133 height 15
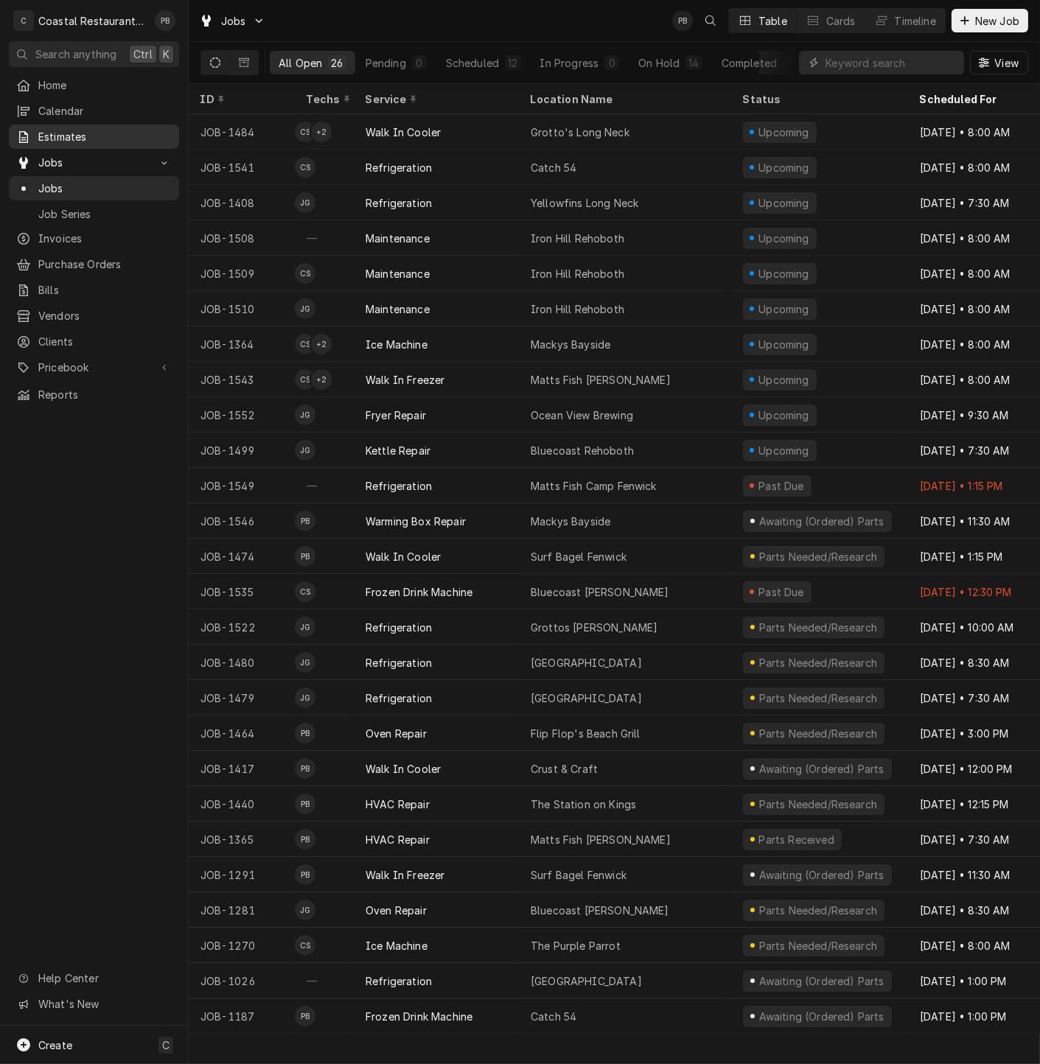
click span "Estimates"
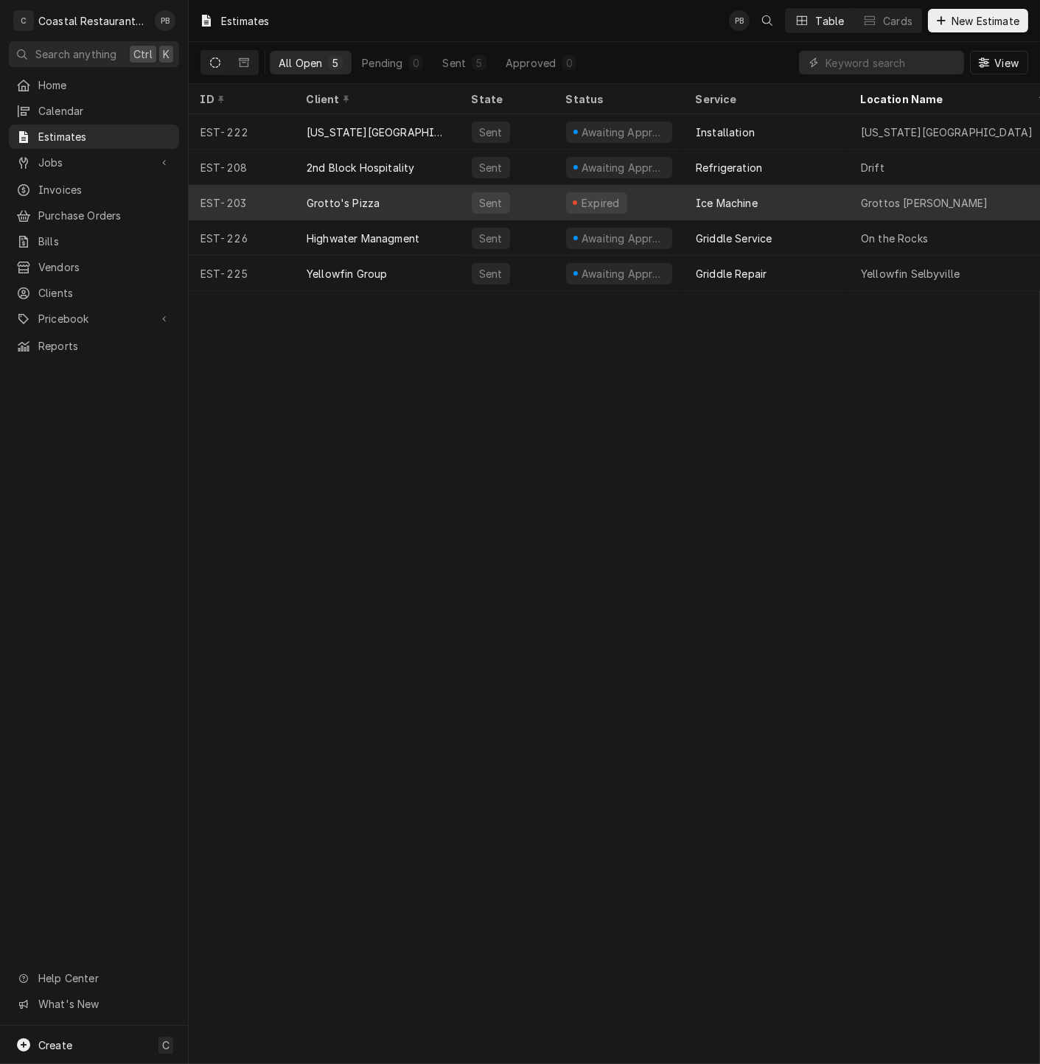
click at [651, 199] on div "Expired" at bounding box center [619, 202] width 130 height 35
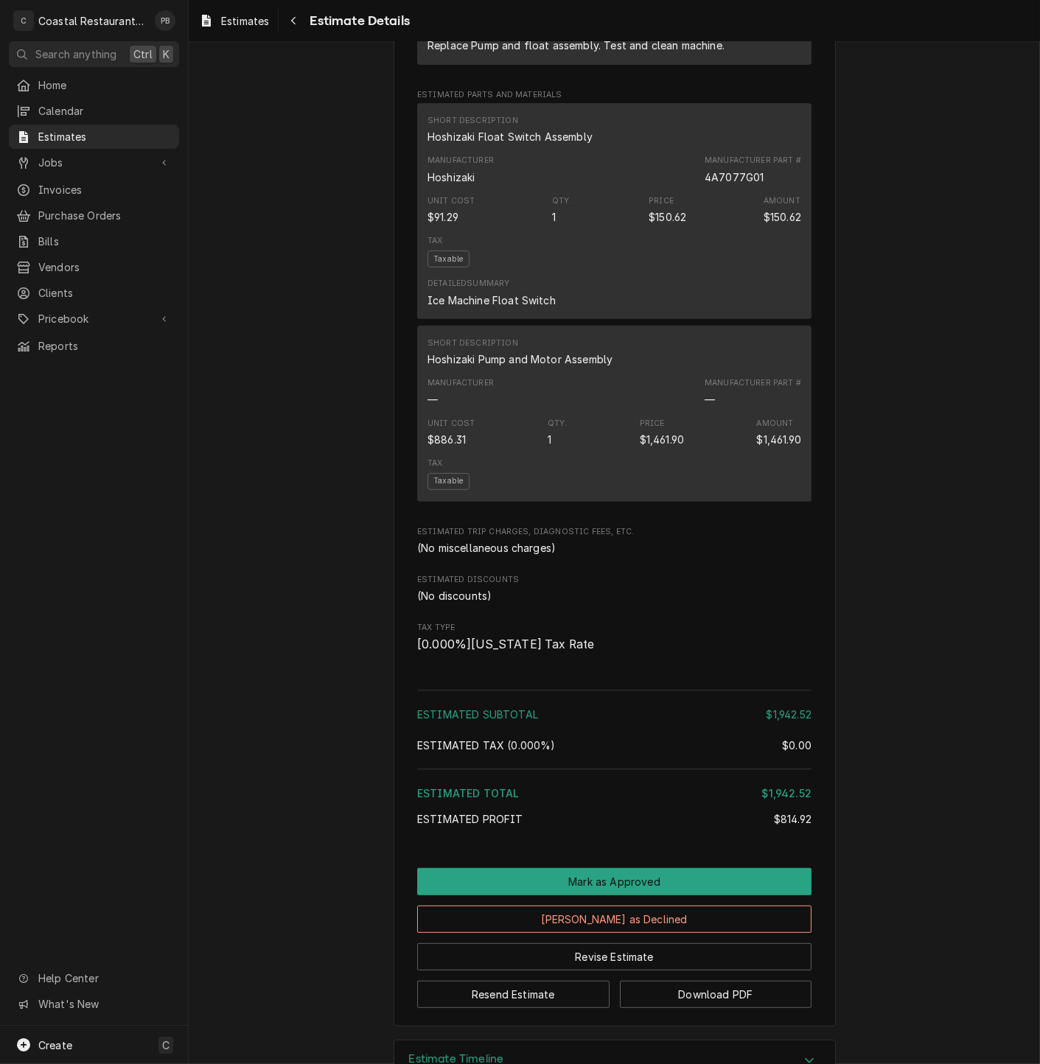
scroll to position [974, 0]
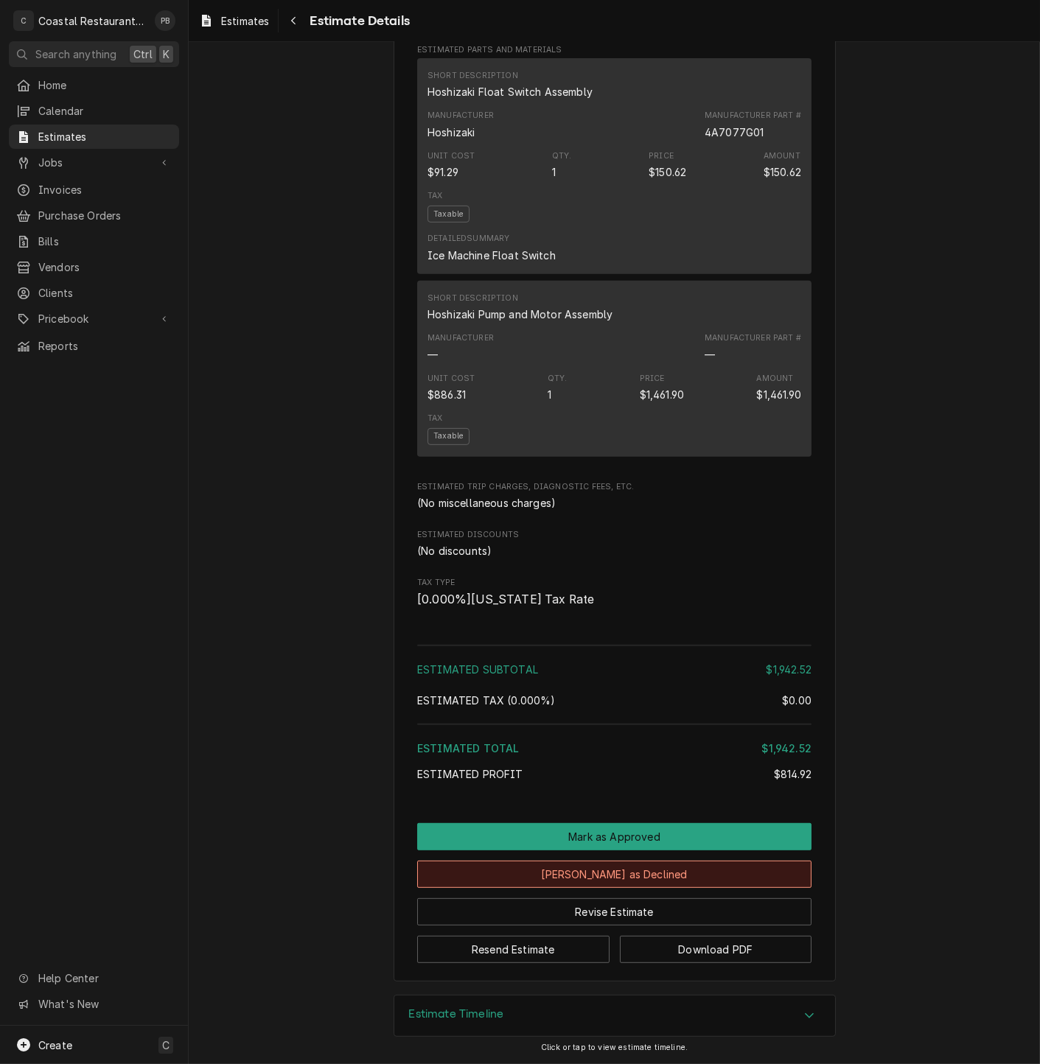
click at [659, 878] on button "Mark as Declined" at bounding box center [614, 874] width 394 height 27
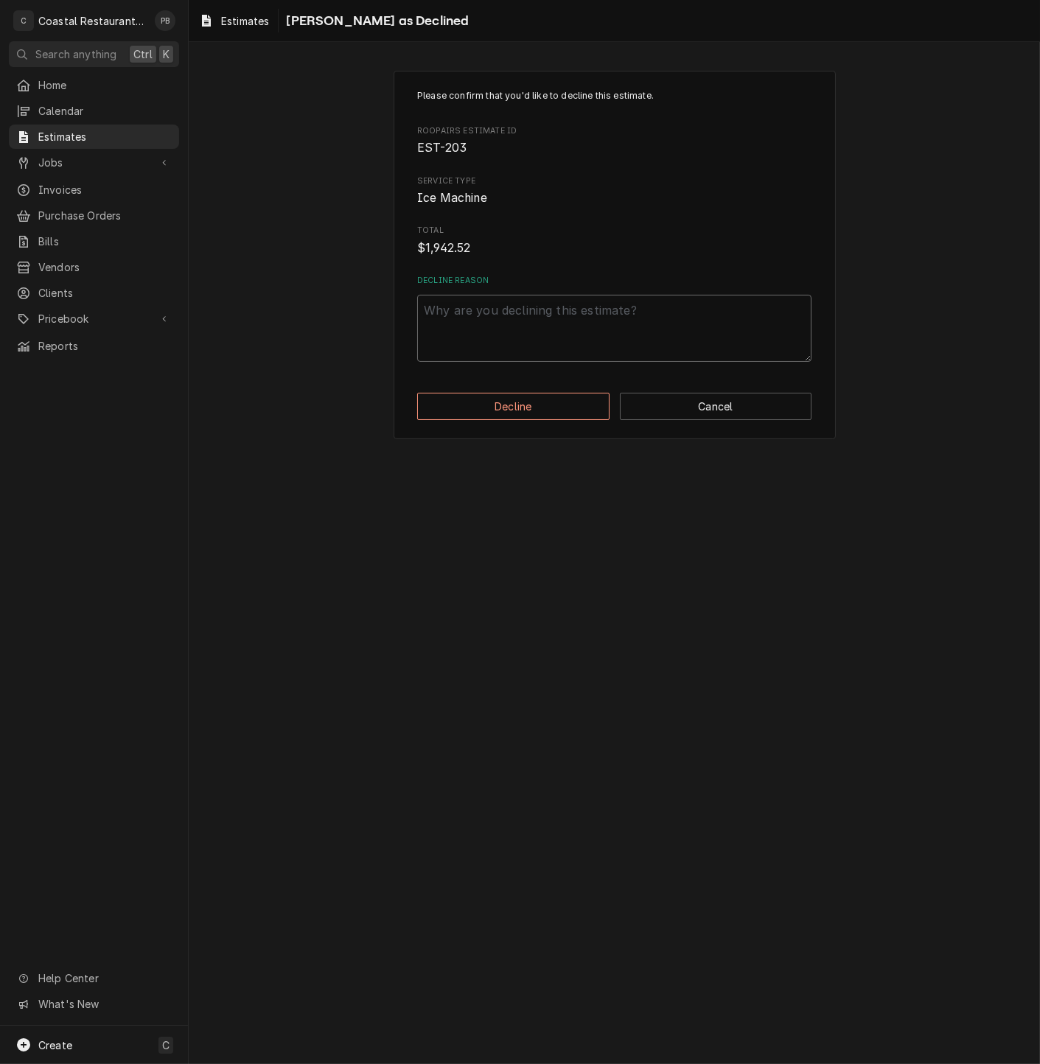
click at [602, 336] on textarea "Decline Reason" at bounding box center [614, 328] width 394 height 67
type textarea "x"
type textarea "e"
type textarea "x"
type textarea "ex"
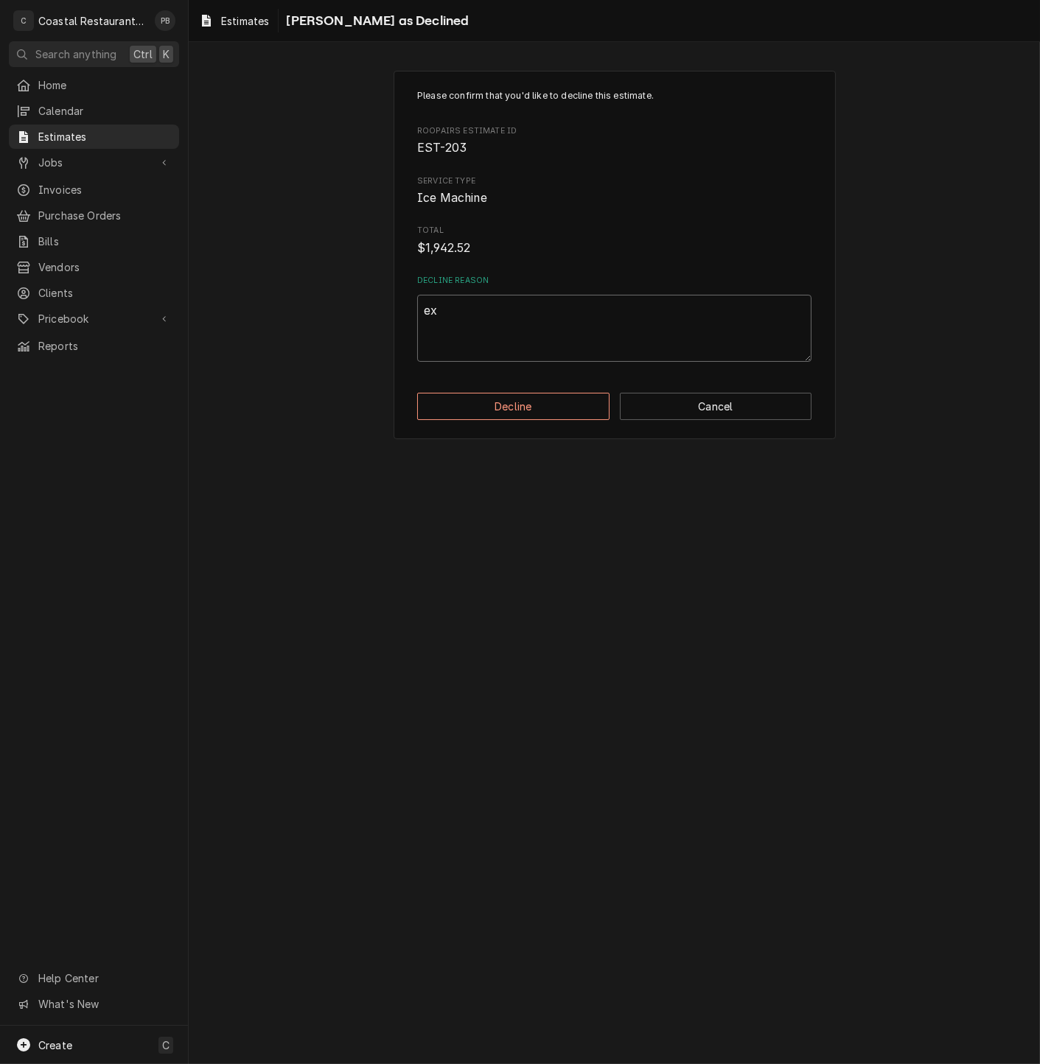
type textarea "x"
type textarea "exp"
type textarea "x"
type textarea "expi"
type textarea "x"
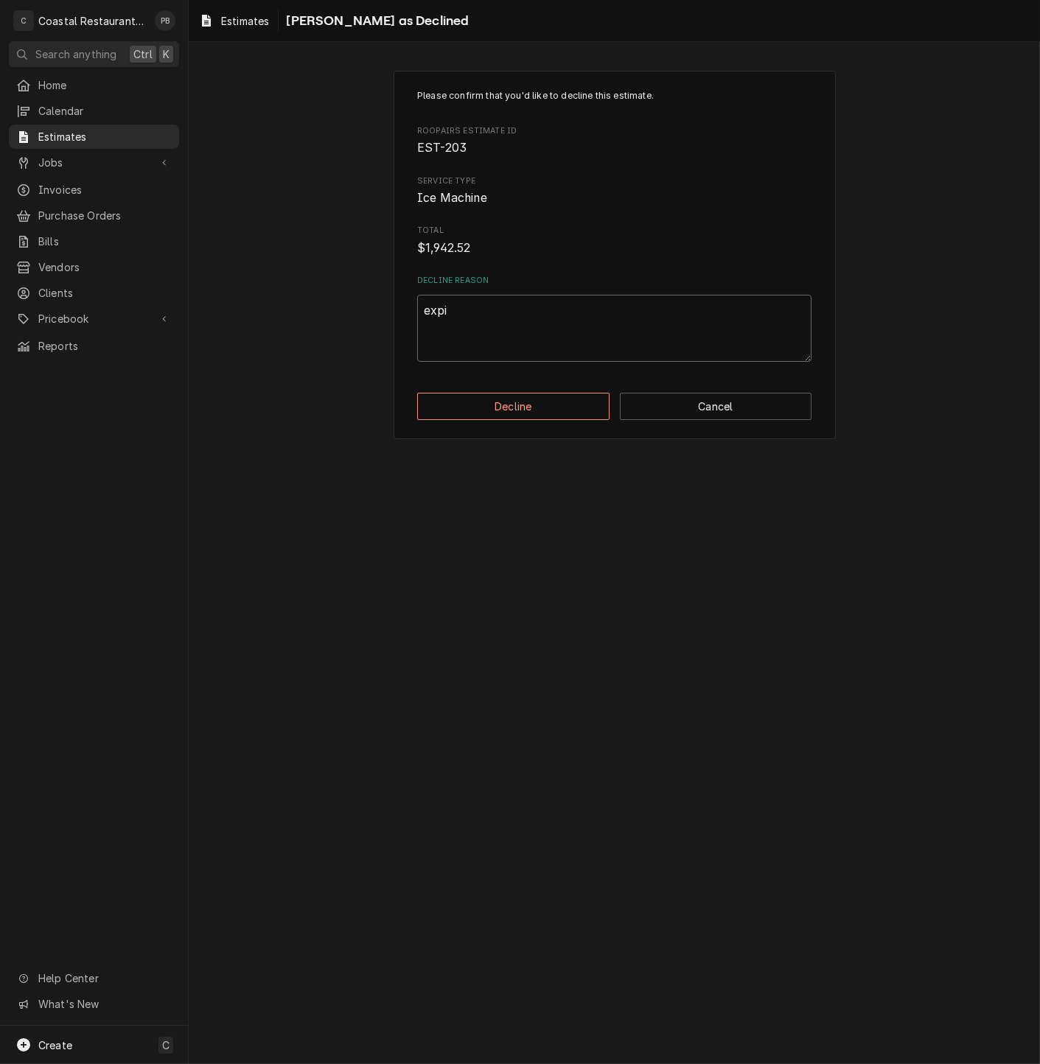
type textarea "expir"
type textarea "x"
type textarea "expire"
type textarea "x"
type textarea "expired"
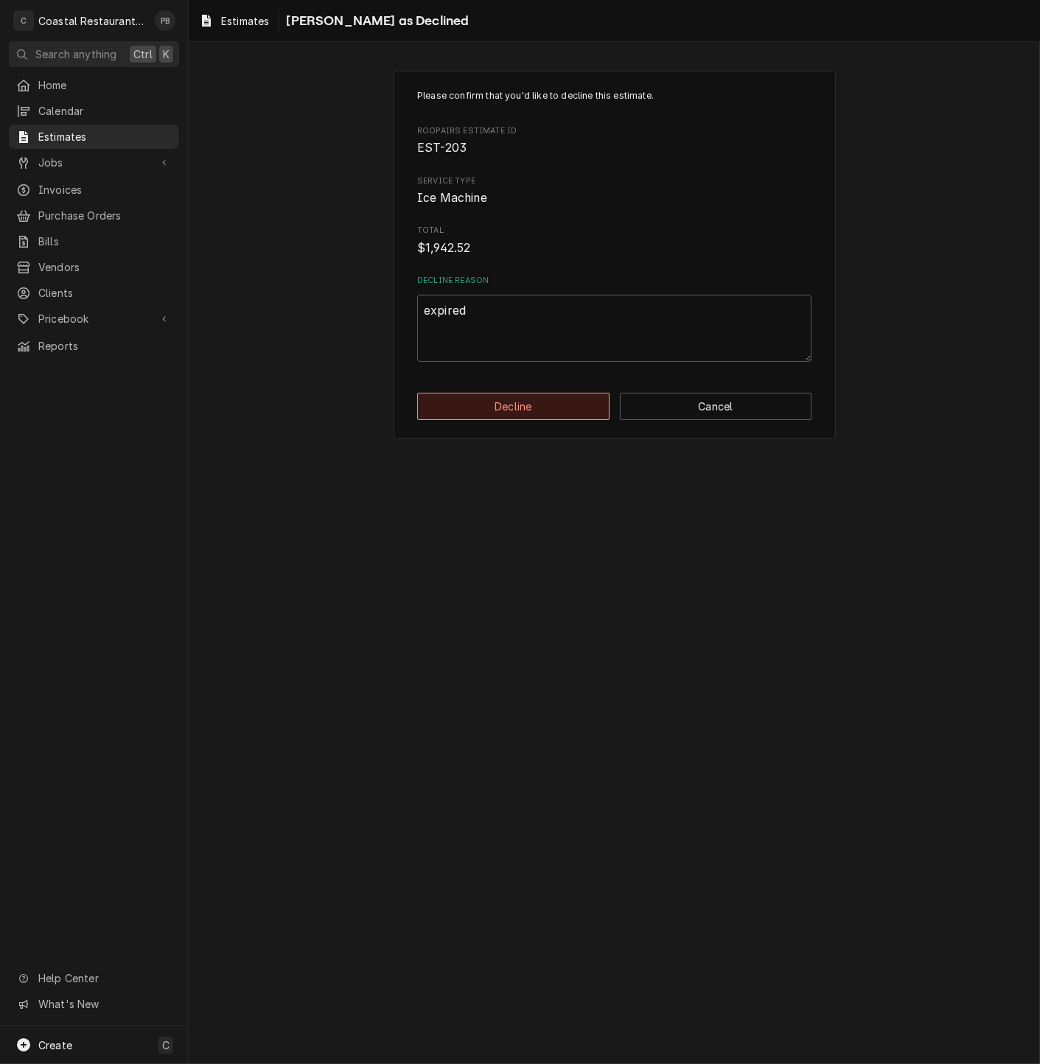
click at [531, 413] on button "Decline" at bounding box center [513, 406] width 192 height 27
type textarea "x"
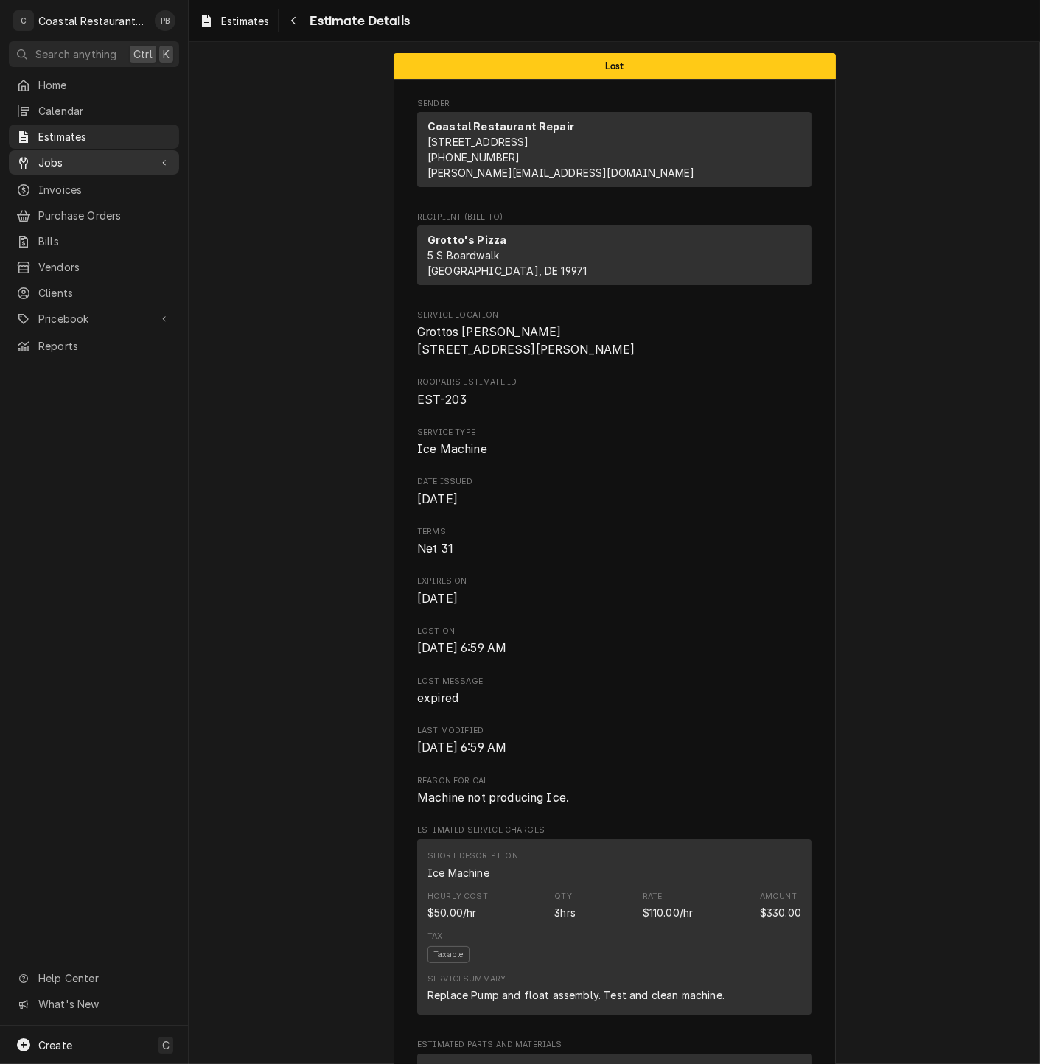
click at [72, 155] on span "Jobs" at bounding box center [93, 162] width 111 height 15
click at [92, 188] on span "Jobs" at bounding box center [104, 188] width 133 height 15
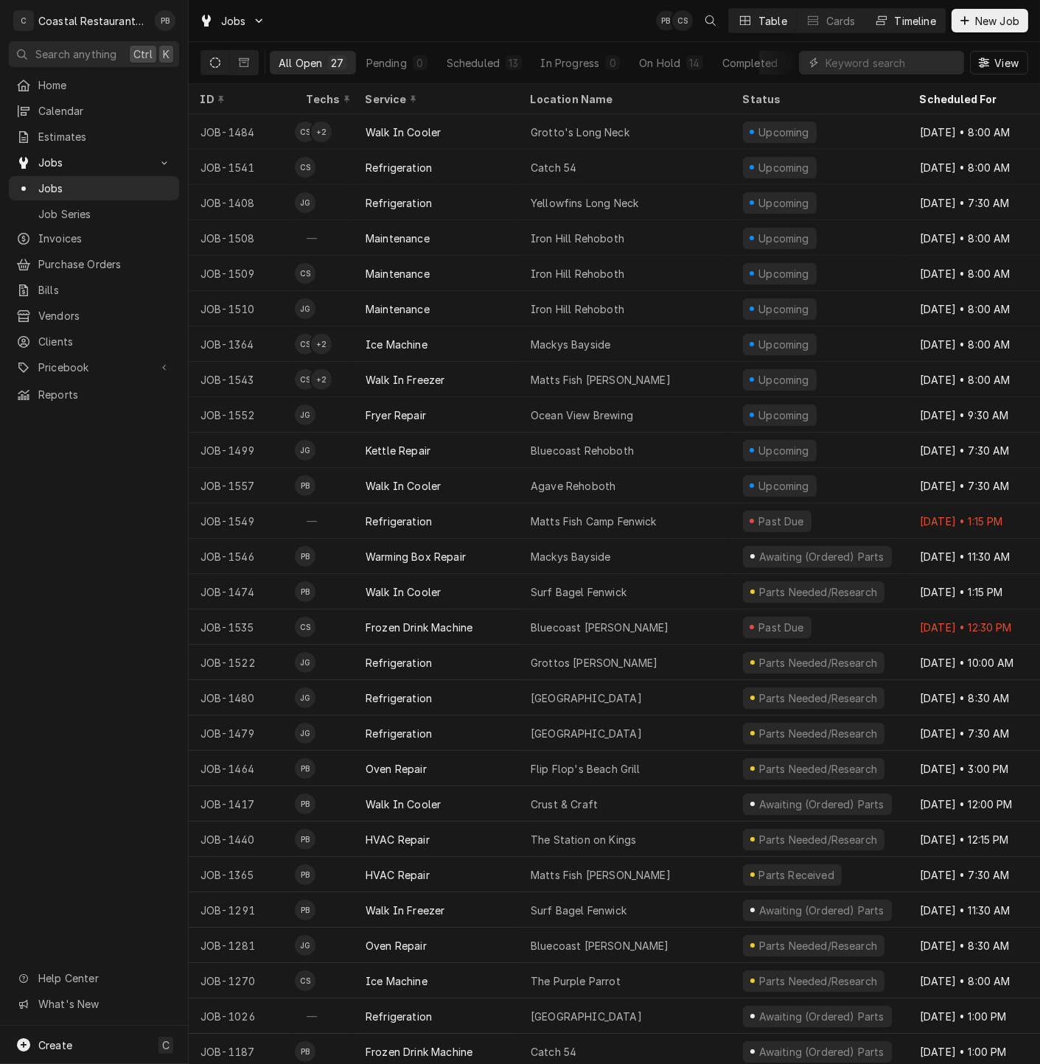
click at [903, 20] on div "Timeline" at bounding box center [915, 20] width 41 height 15
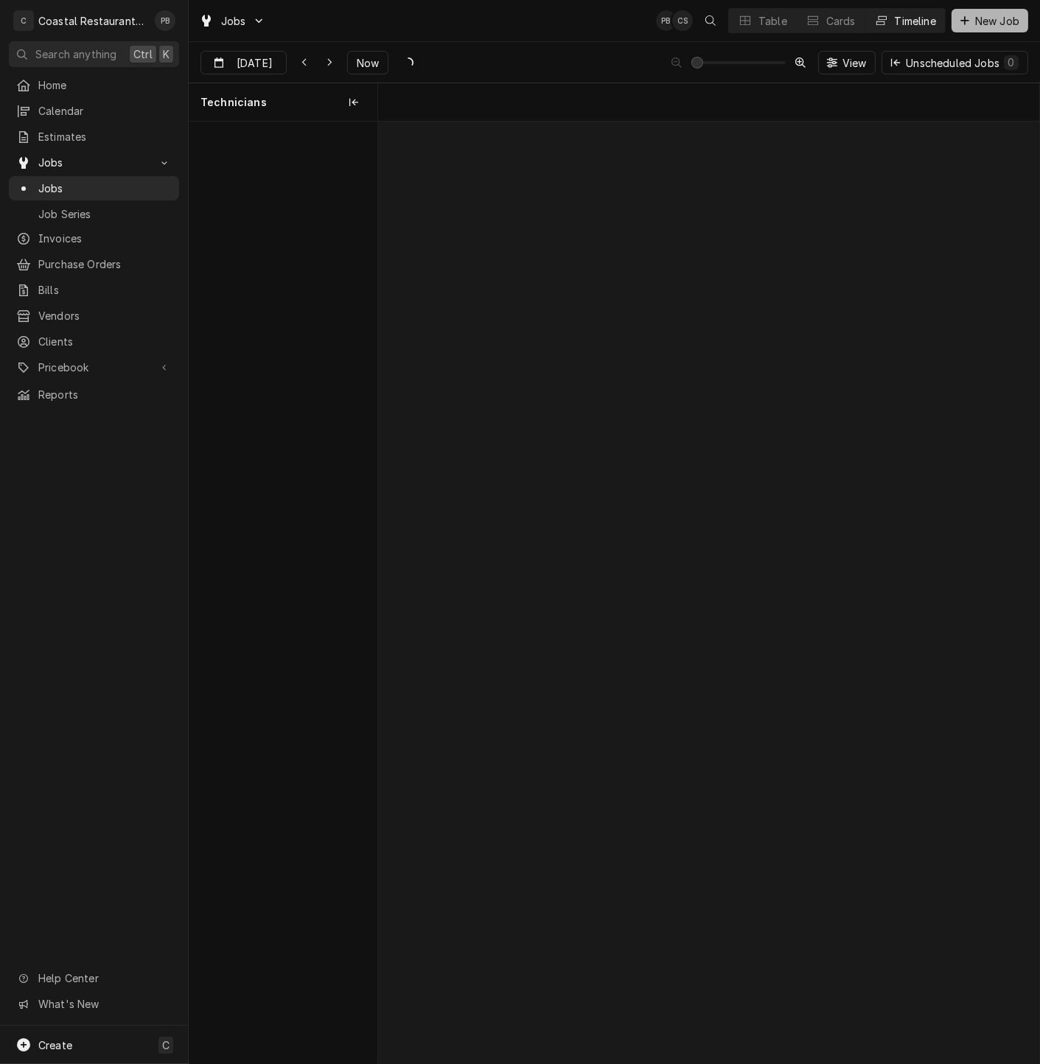
scroll to position [0, 13106]
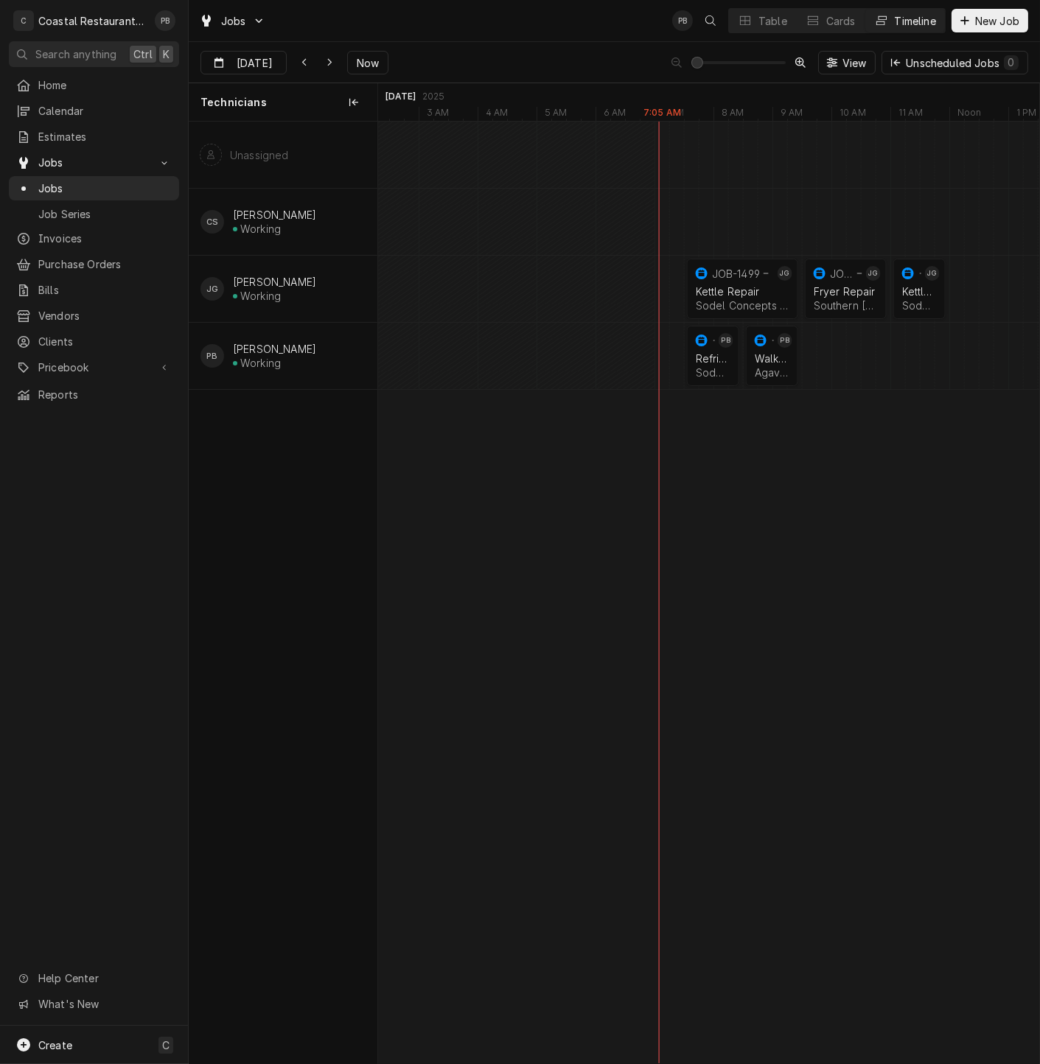
scroll to position [0, 13270]
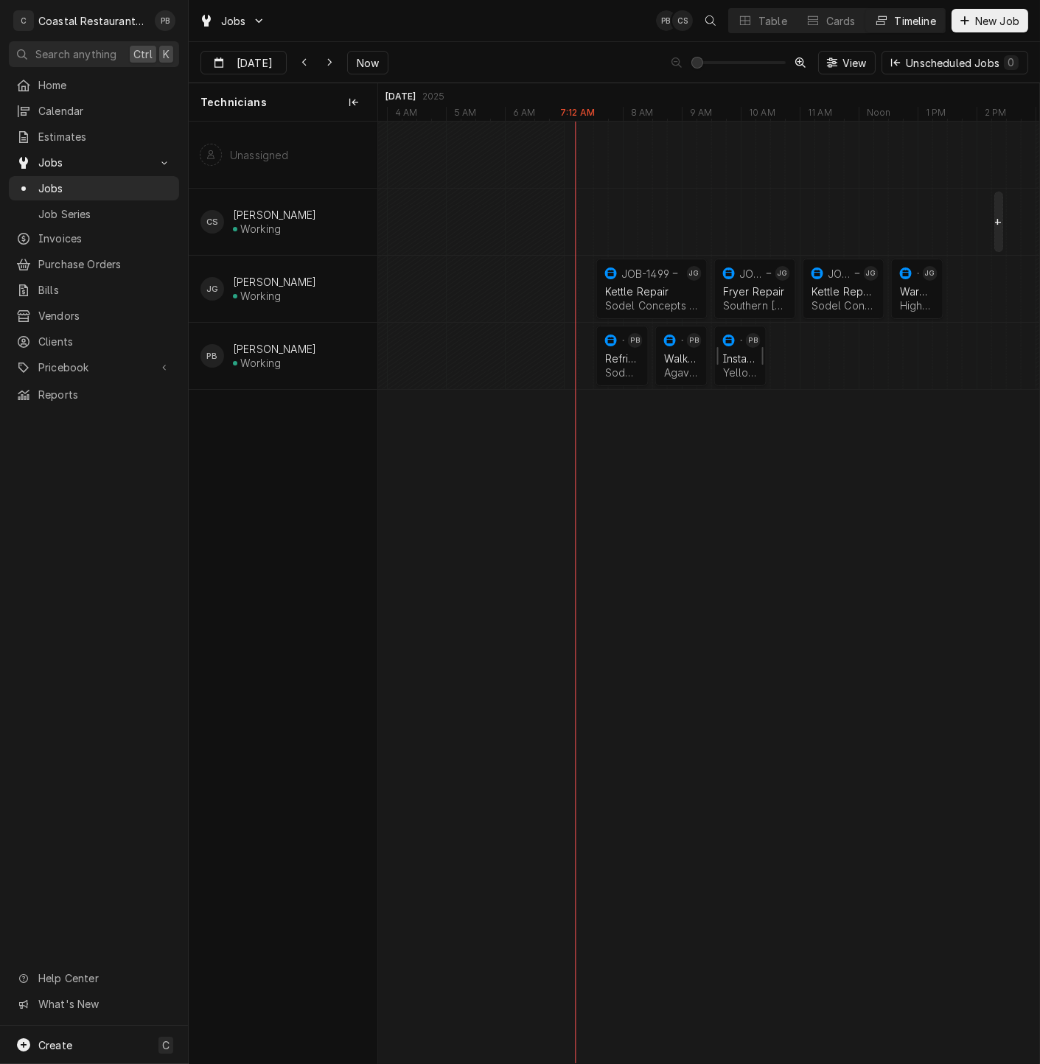
click at [744, 360] on div "Installation" at bounding box center [740, 358] width 35 height 13
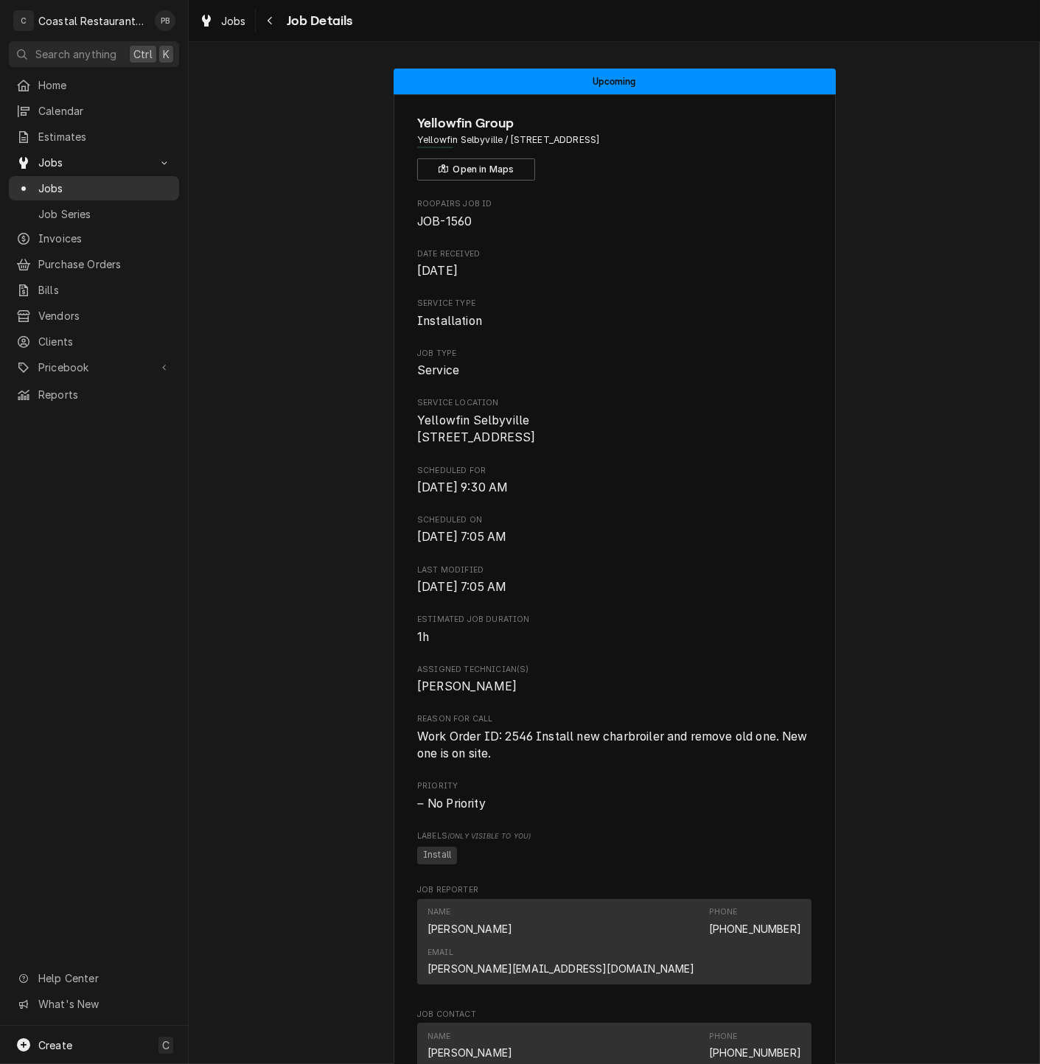
click at [52, 181] on span "Jobs" at bounding box center [104, 188] width 133 height 15
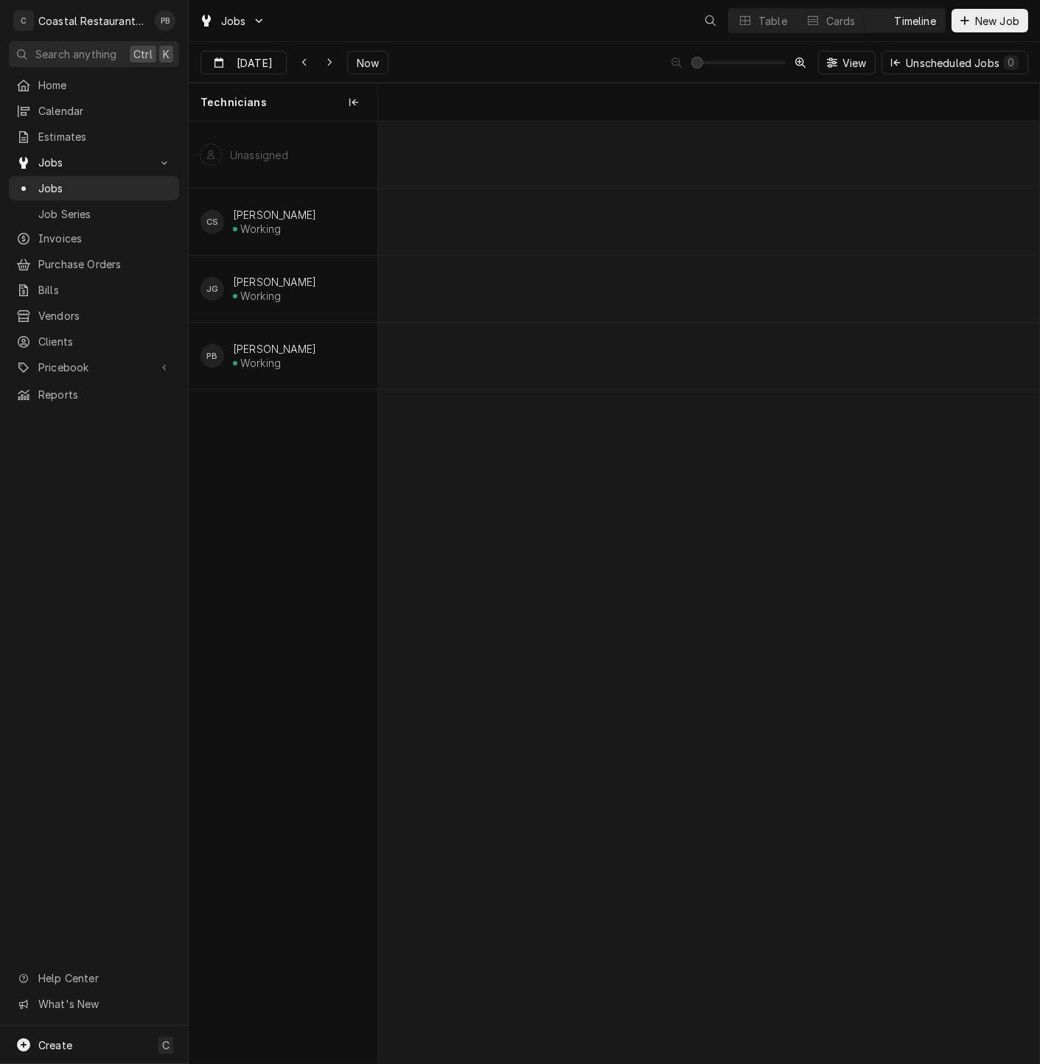
scroll to position [0, 13108]
